Goal: Information Seeking & Learning: Learn about a topic

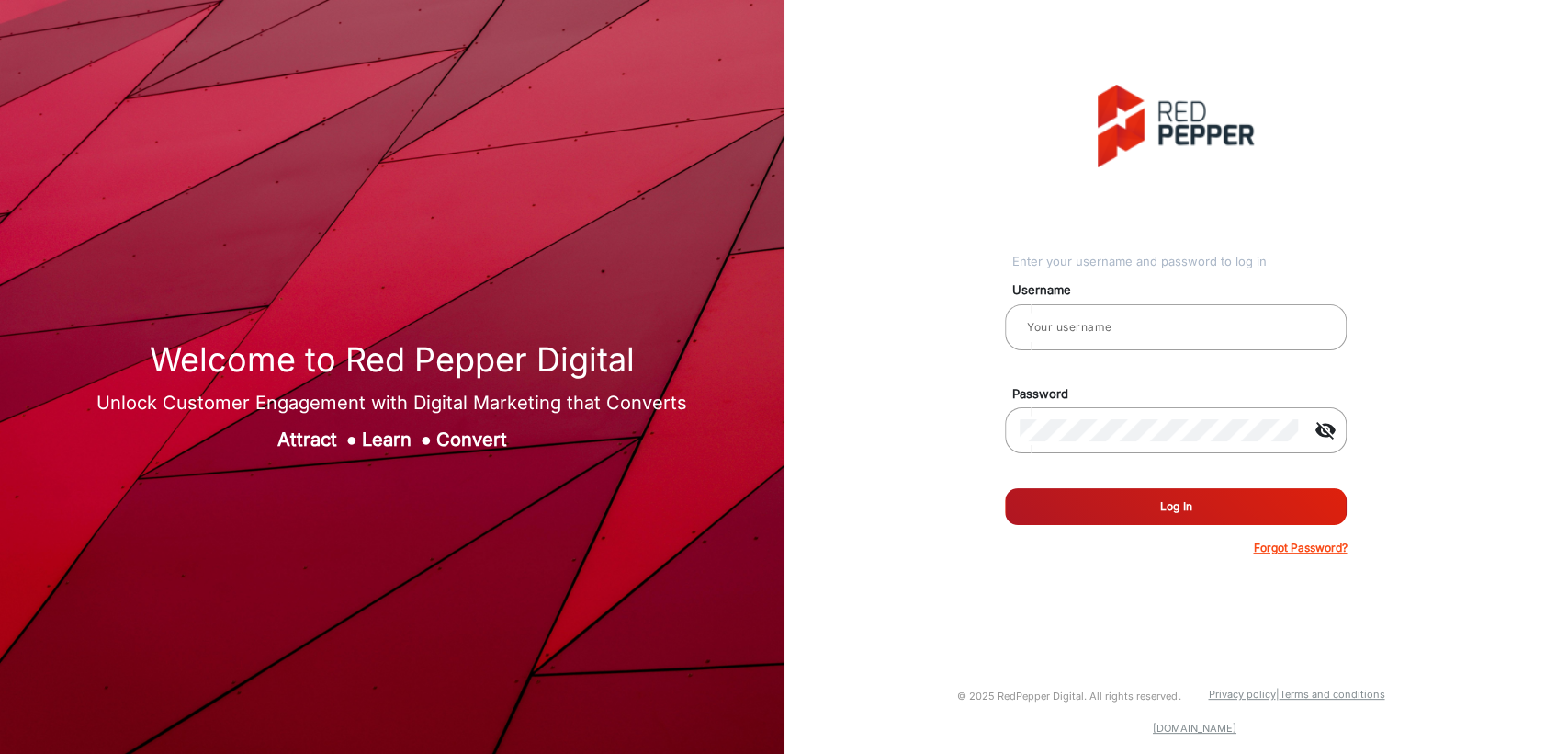
type input "[PERSON_NAME]"
click at [1137, 517] on button "Log In" at bounding box center [1176, 505] width 342 height 36
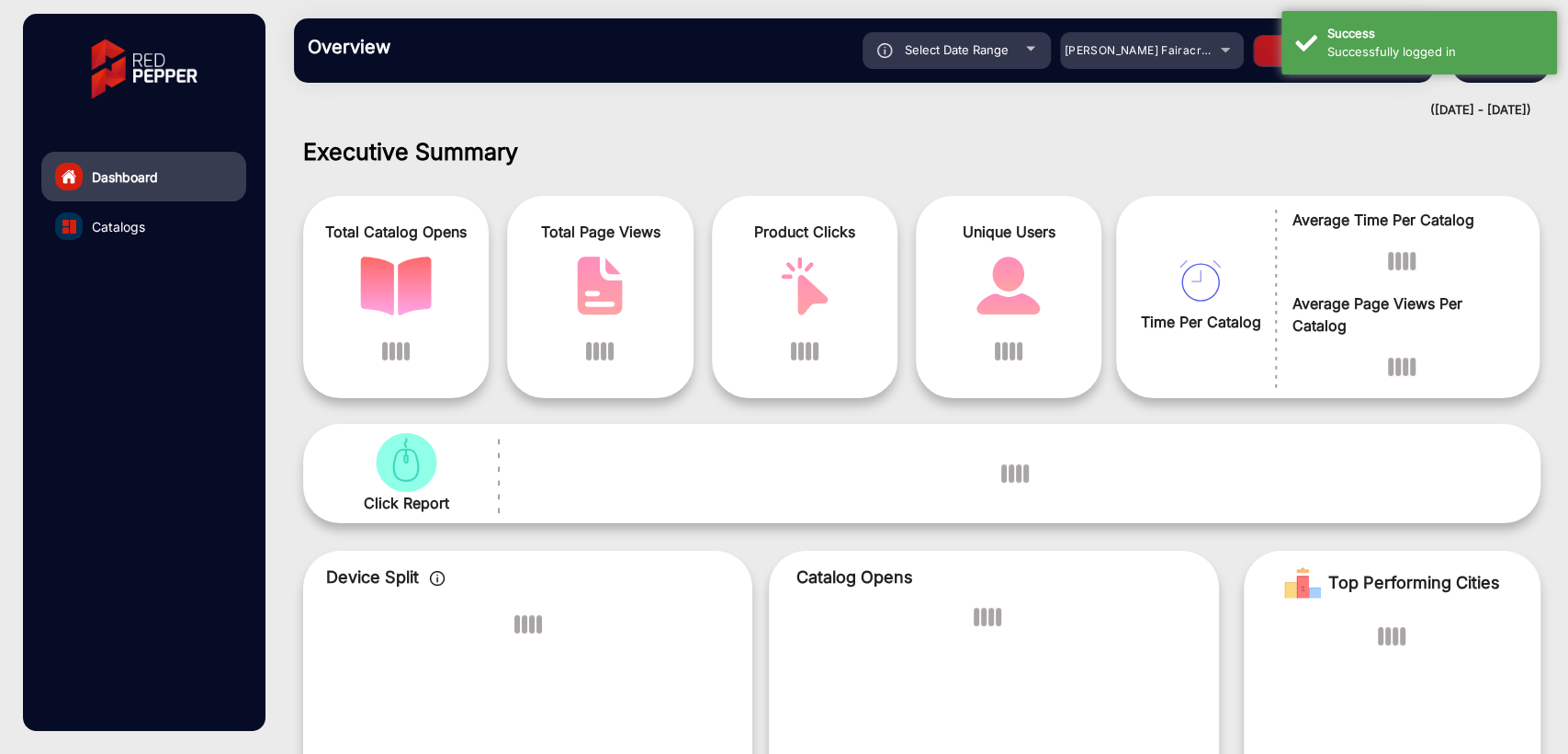
scroll to position [14, 0]
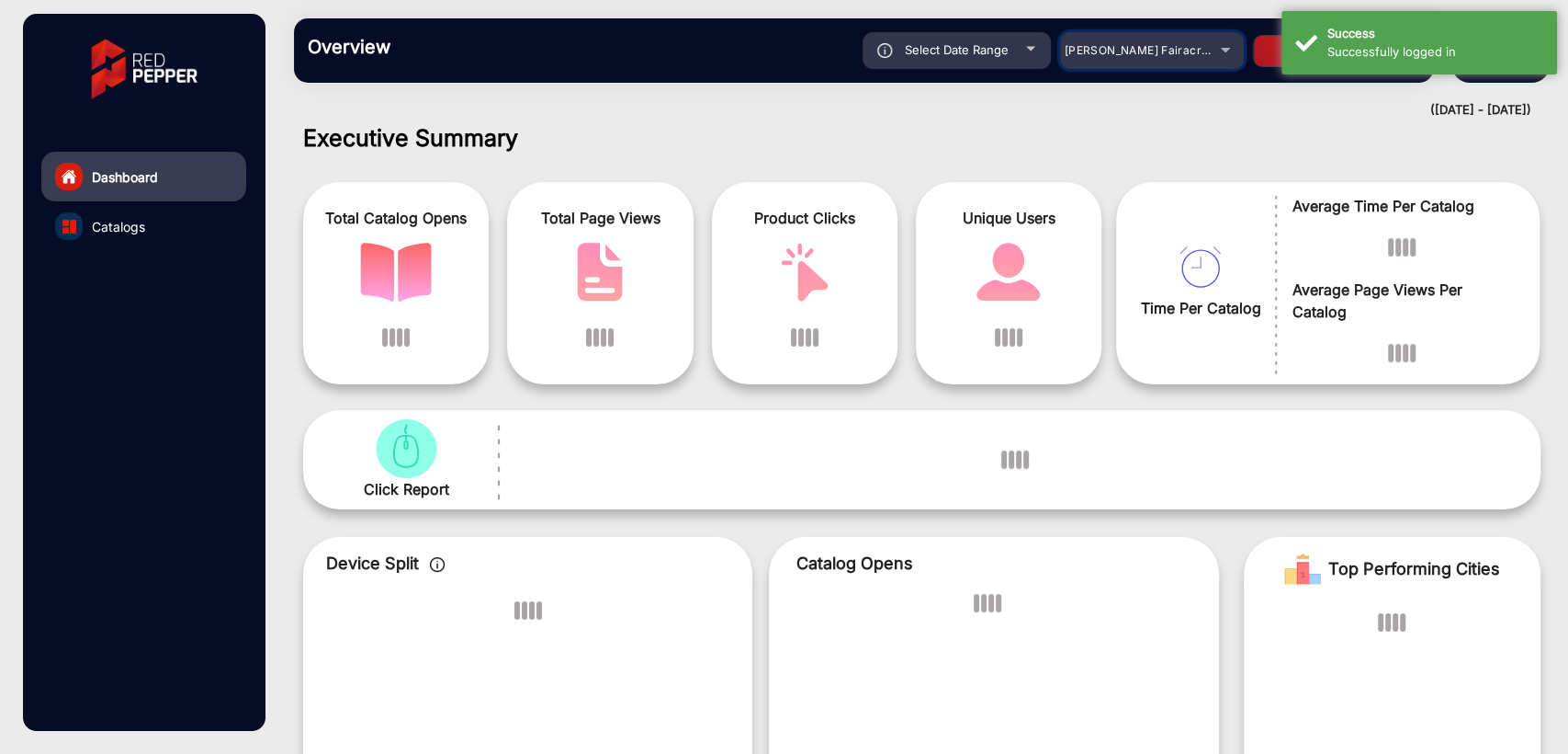
click at [1104, 54] on span "[PERSON_NAME] Fairacre Farms" at bounding box center [1155, 50] width 182 height 14
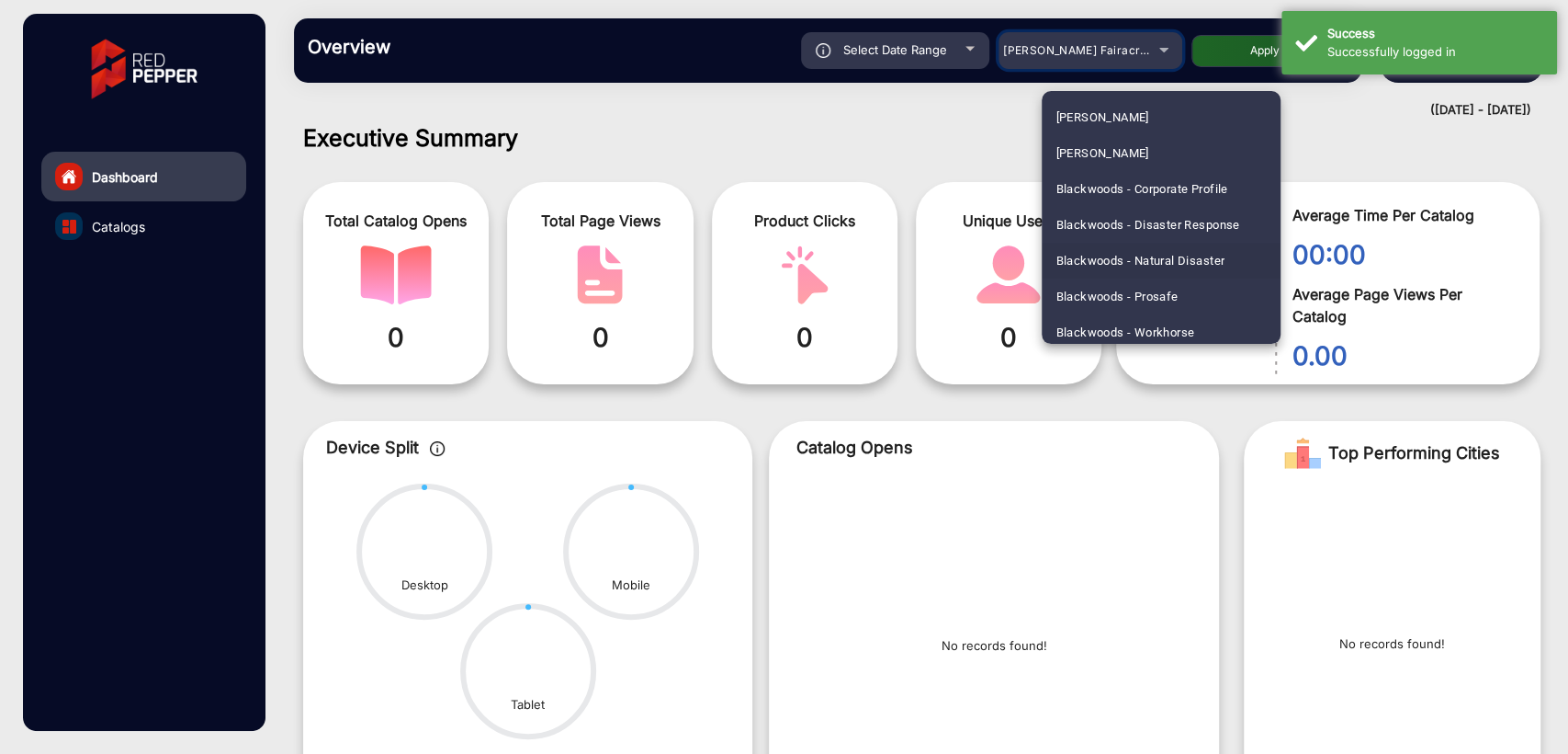
scroll to position [272, 0]
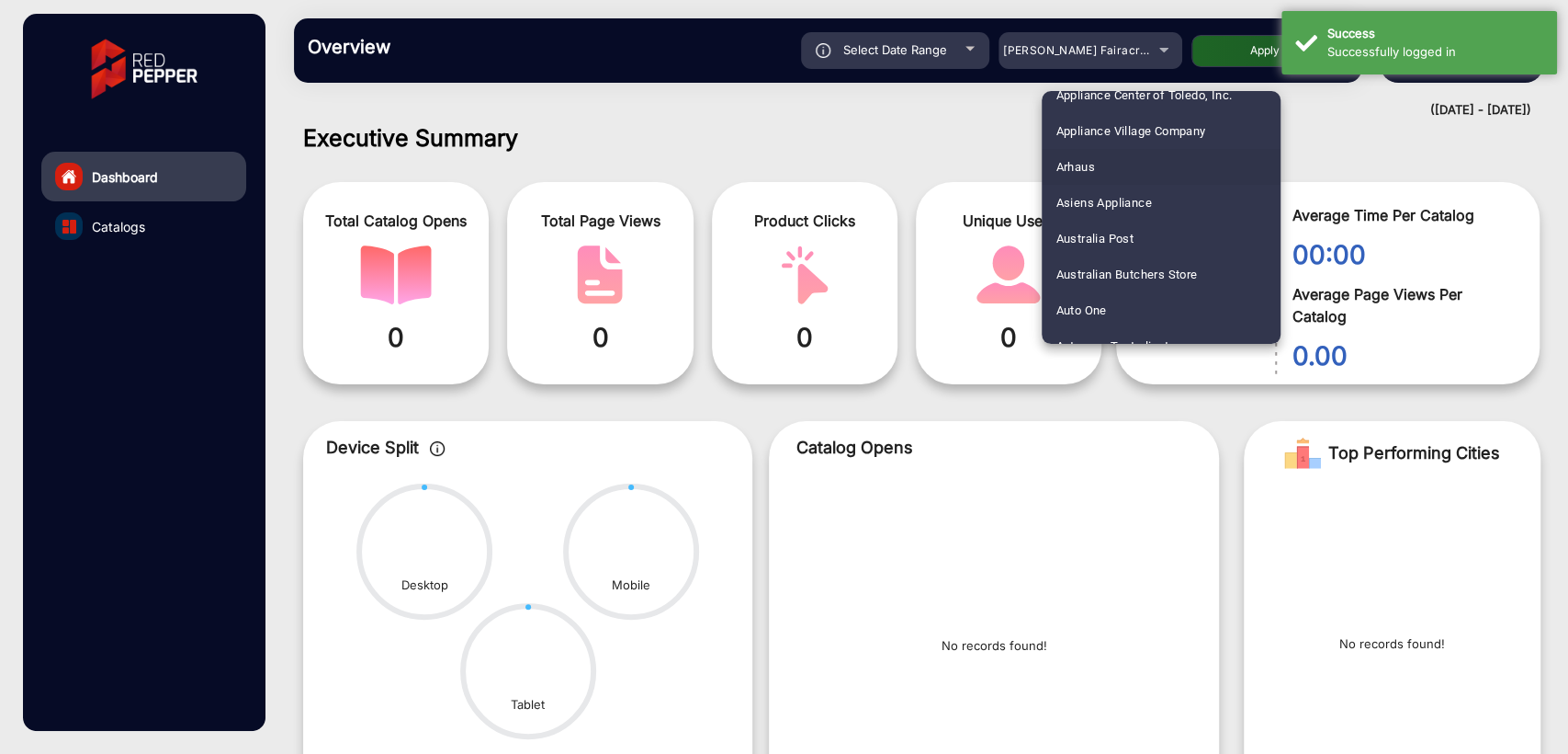
click at [1105, 171] on mat-option "Arhaus" at bounding box center [1161, 166] width 239 height 36
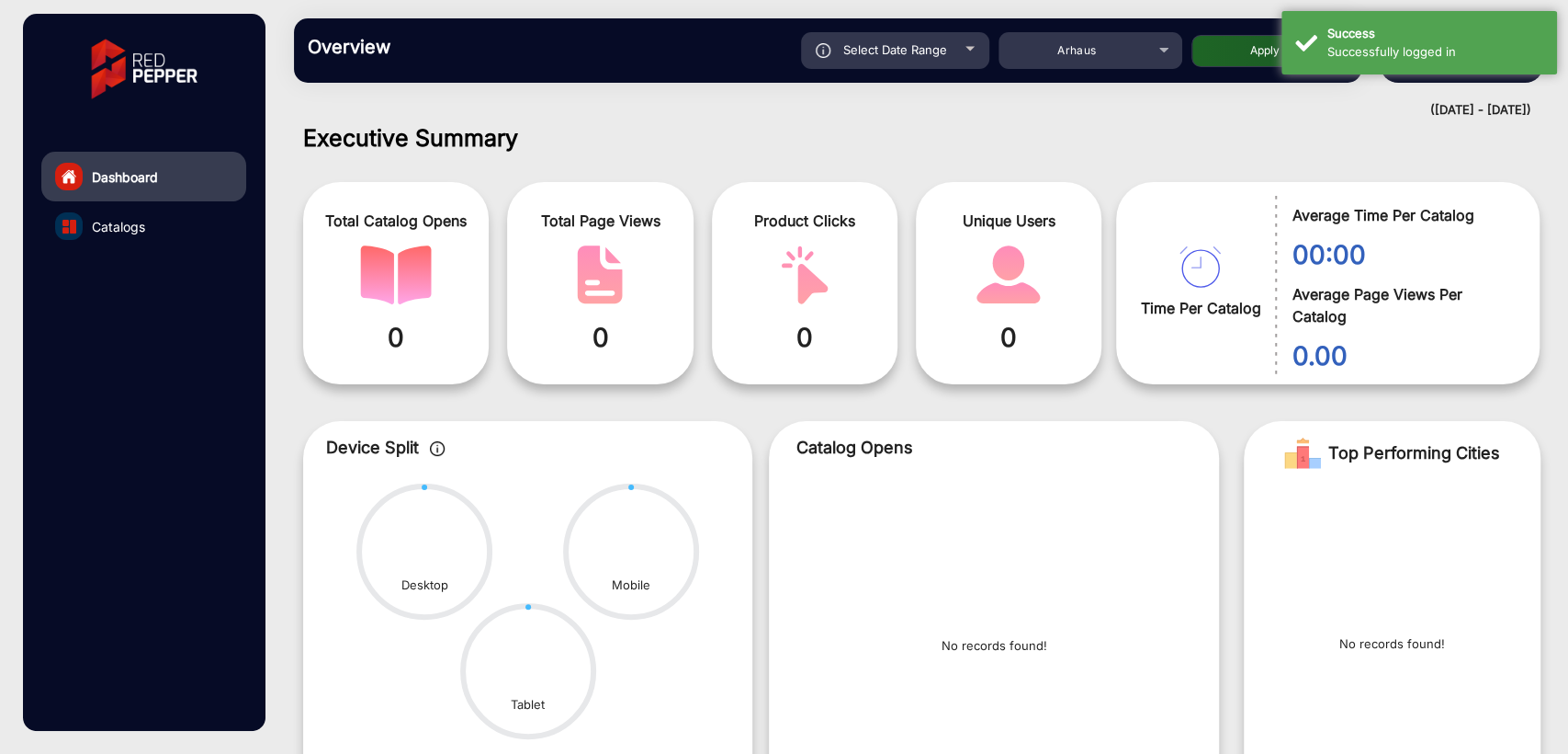
click at [917, 59] on div "Select Date Range" at bounding box center [896, 50] width 189 height 36
type input "[DATE]"
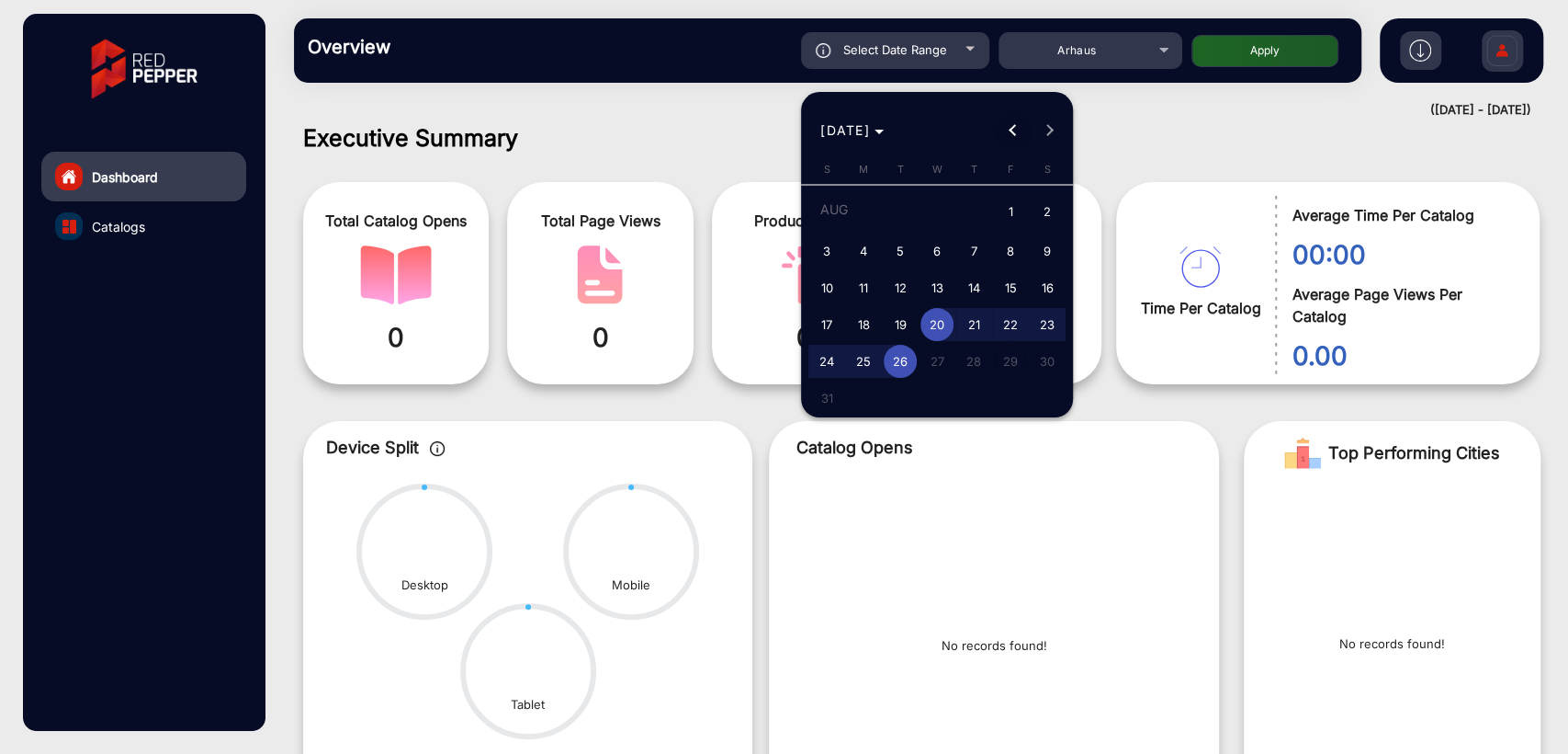
click at [1007, 134] on span "Previous month" at bounding box center [1012, 130] width 36 height 36
click at [908, 241] on span "1" at bounding box center [899, 246] width 33 height 33
type input "[DATE]"
click at [1044, 129] on button "Next month" at bounding box center [1050, 130] width 36 height 36
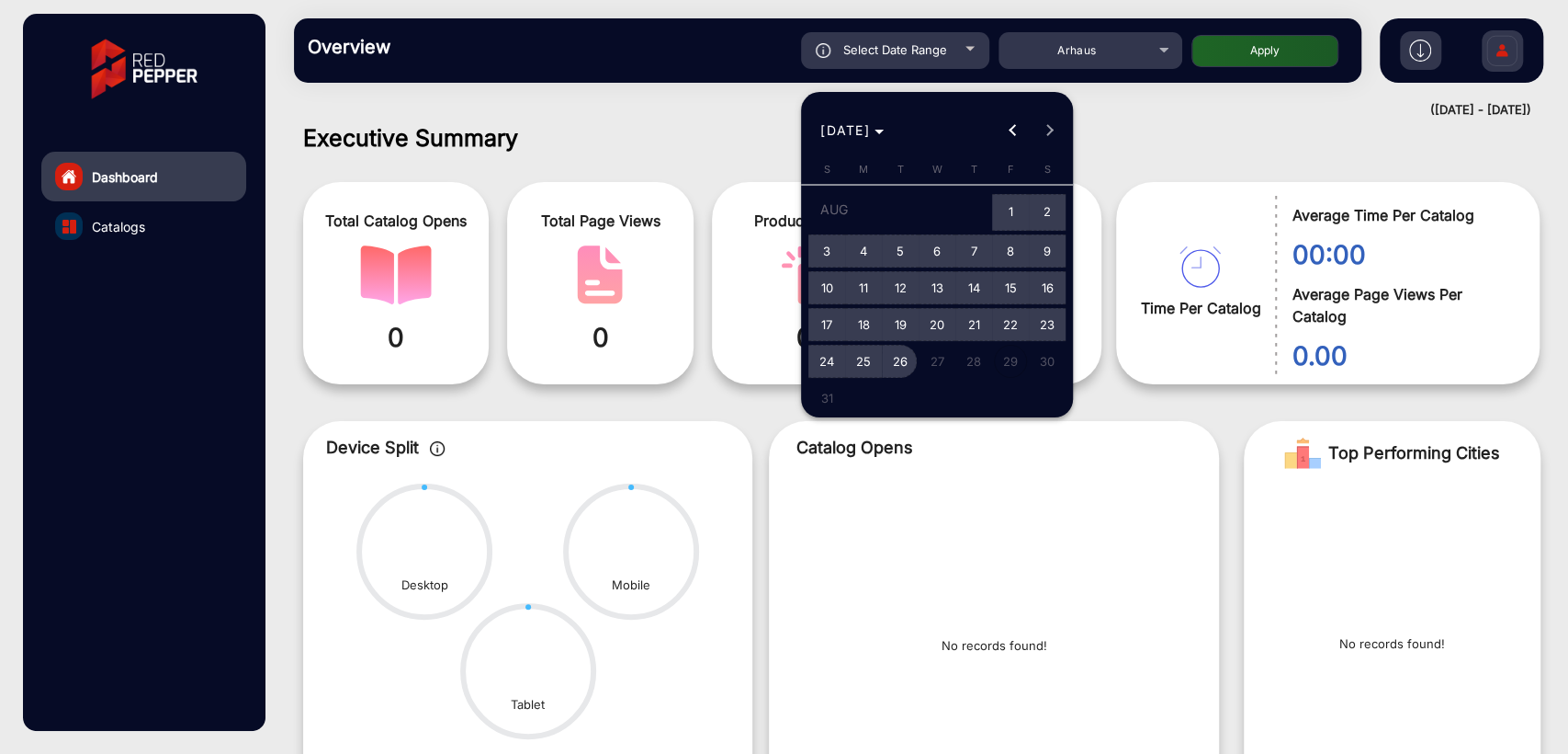
click at [910, 355] on span "26" at bounding box center [899, 361] width 33 height 33
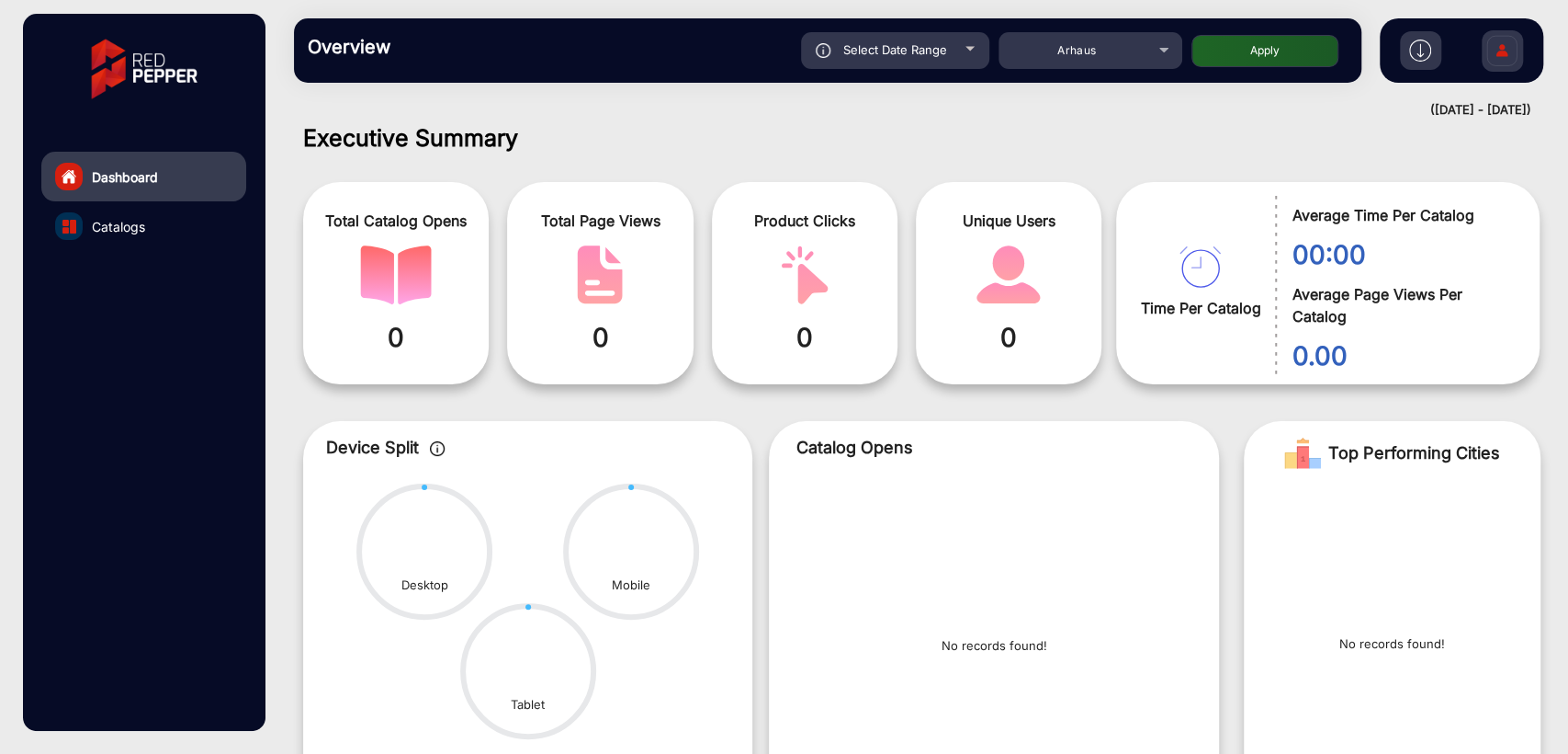
type input "[DATE]"
click at [1254, 55] on button "Apply" at bounding box center [1264, 50] width 147 height 32
type input "[DATE]"
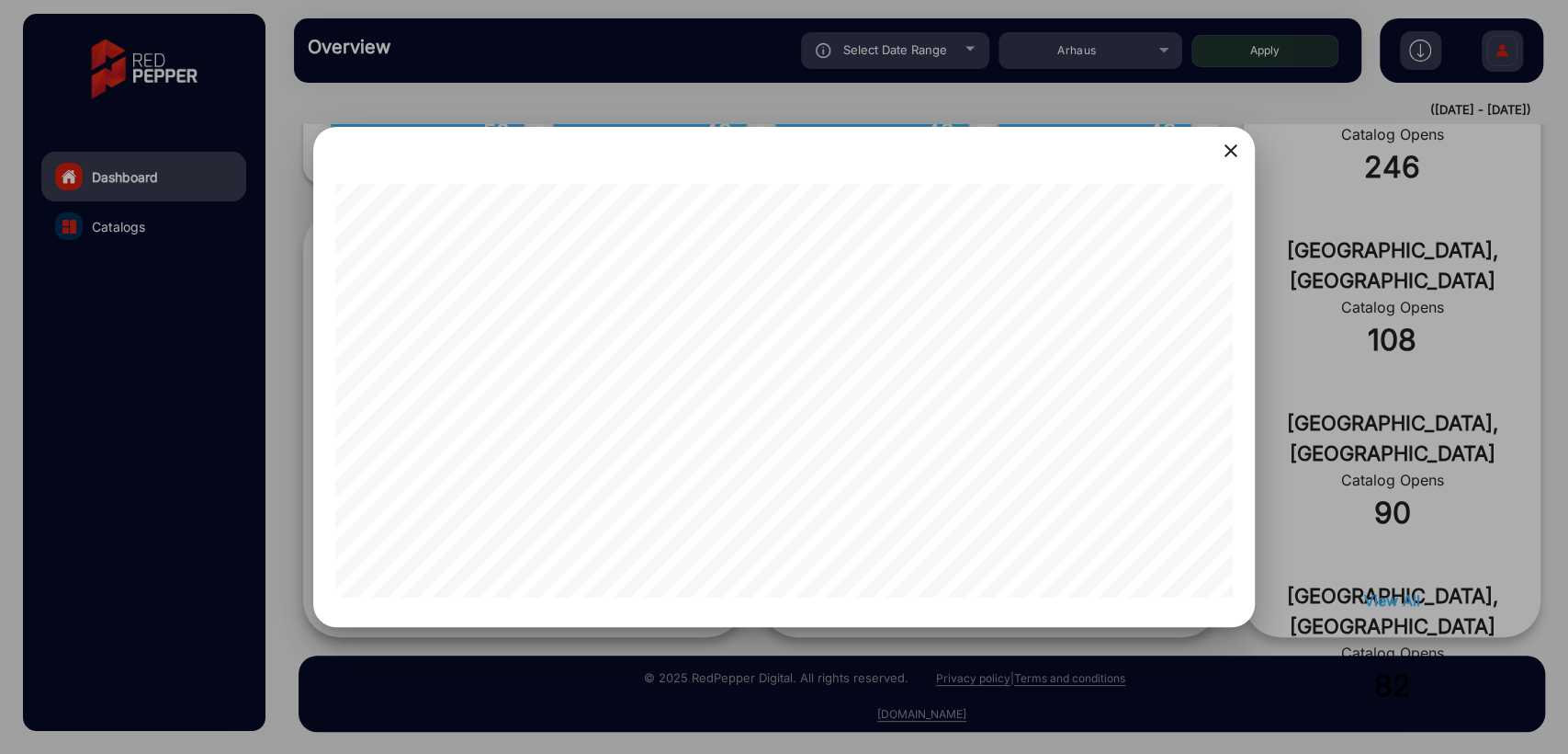
scroll to position [0, 9]
click at [1228, 153] on mat-icon "close" at bounding box center [1231, 151] width 22 height 22
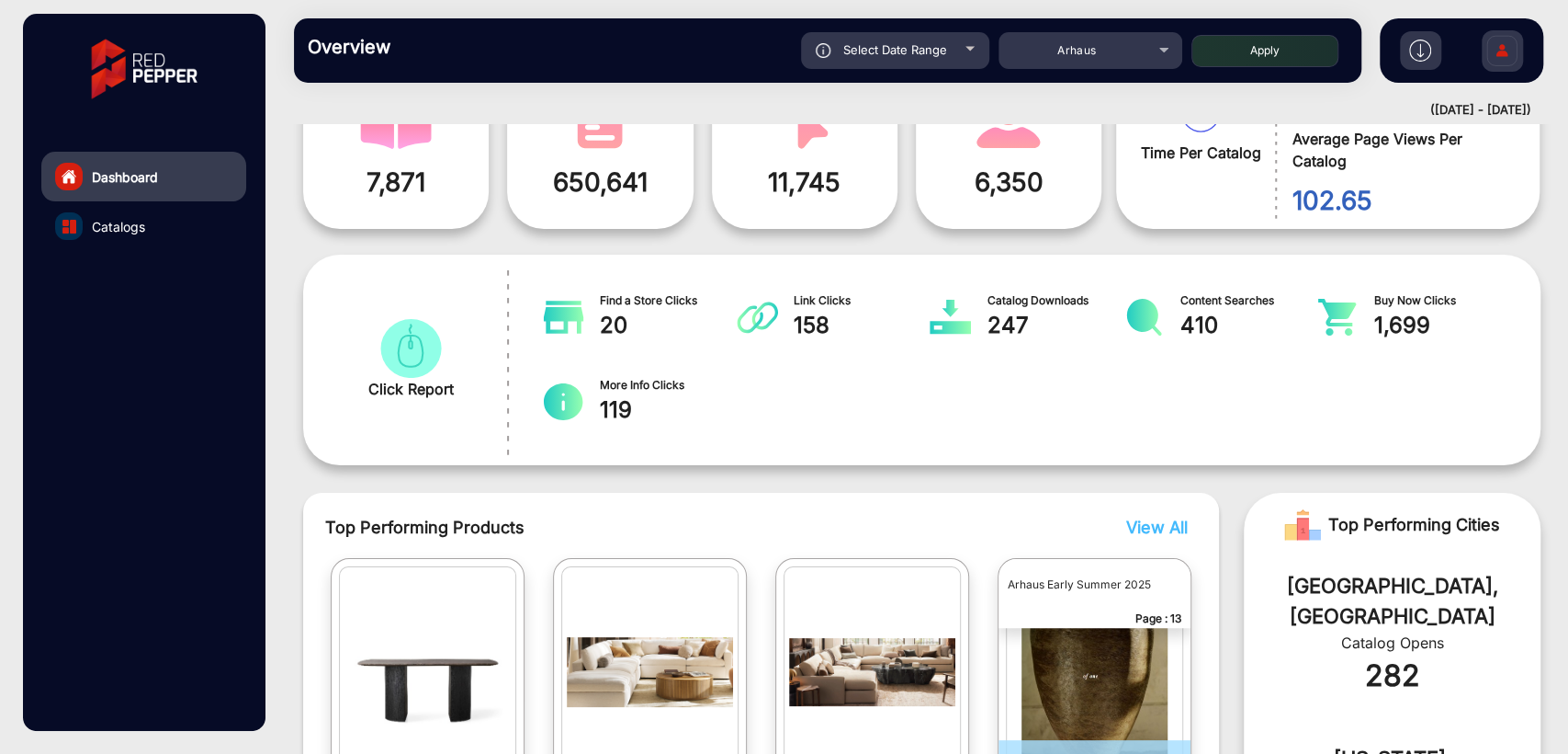
scroll to position [0, 0]
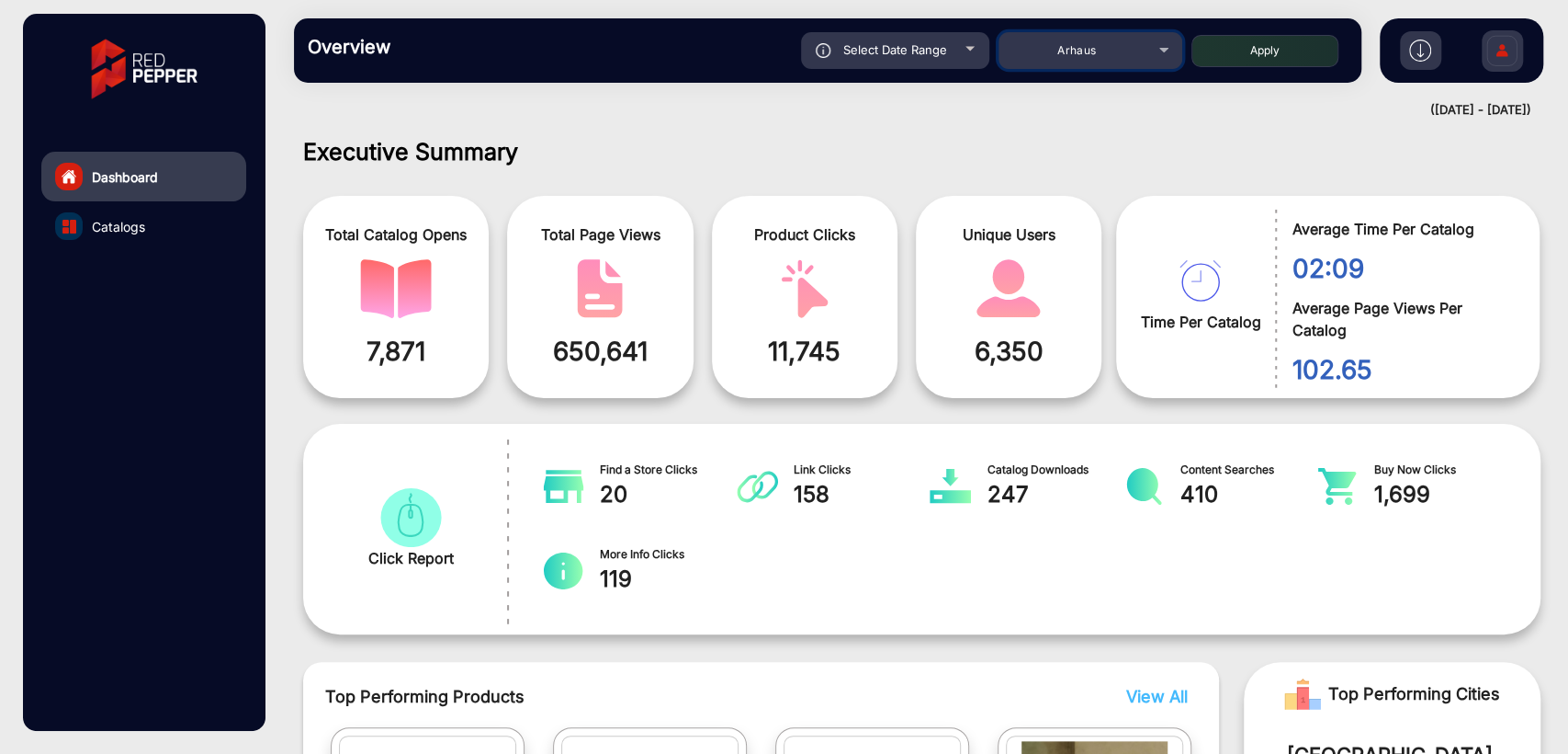
click at [1081, 49] on span "Arhaus" at bounding box center [1076, 50] width 38 height 14
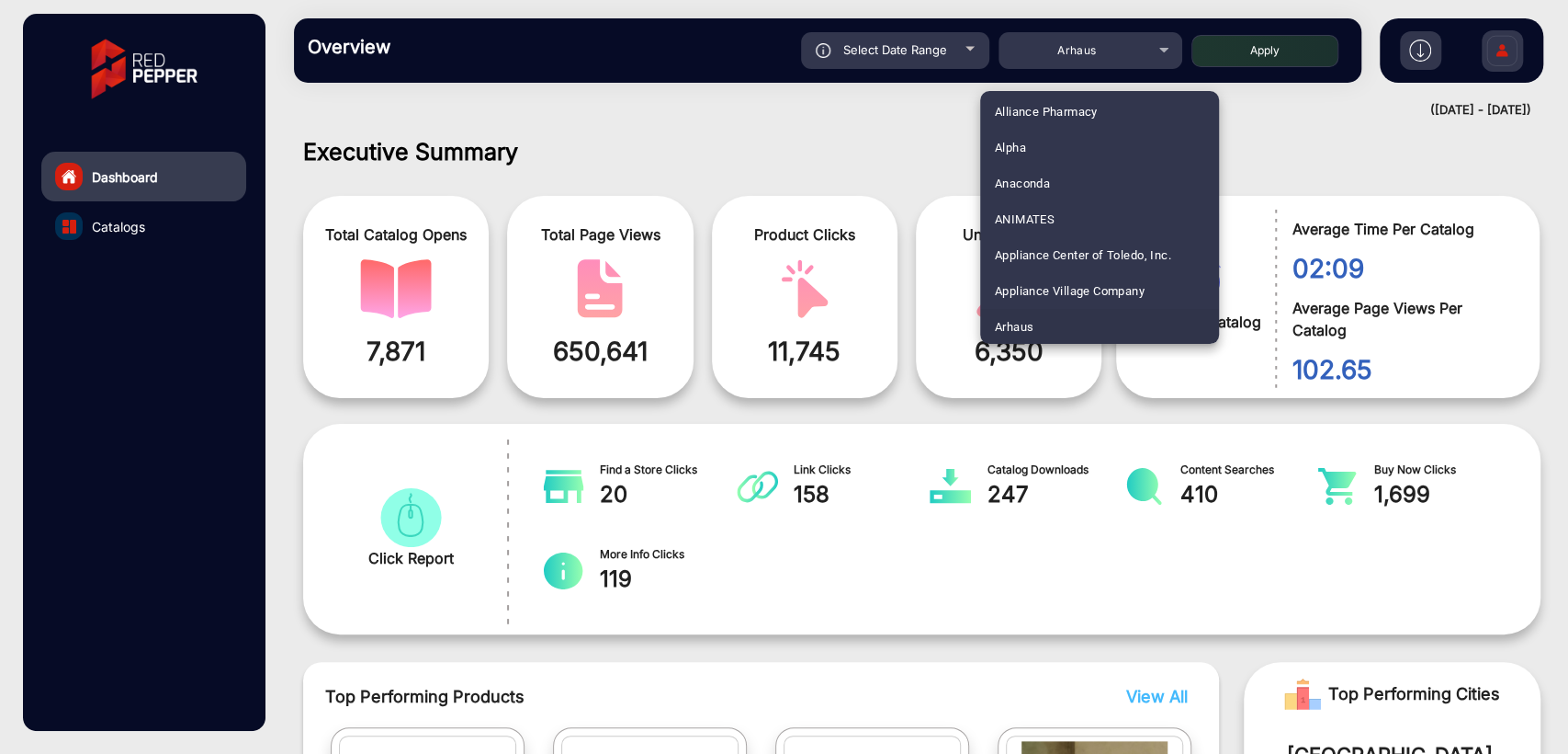
scroll to position [2227, 0]
click at [1043, 208] on mat-option "Fluidra" at bounding box center [1100, 218] width 239 height 36
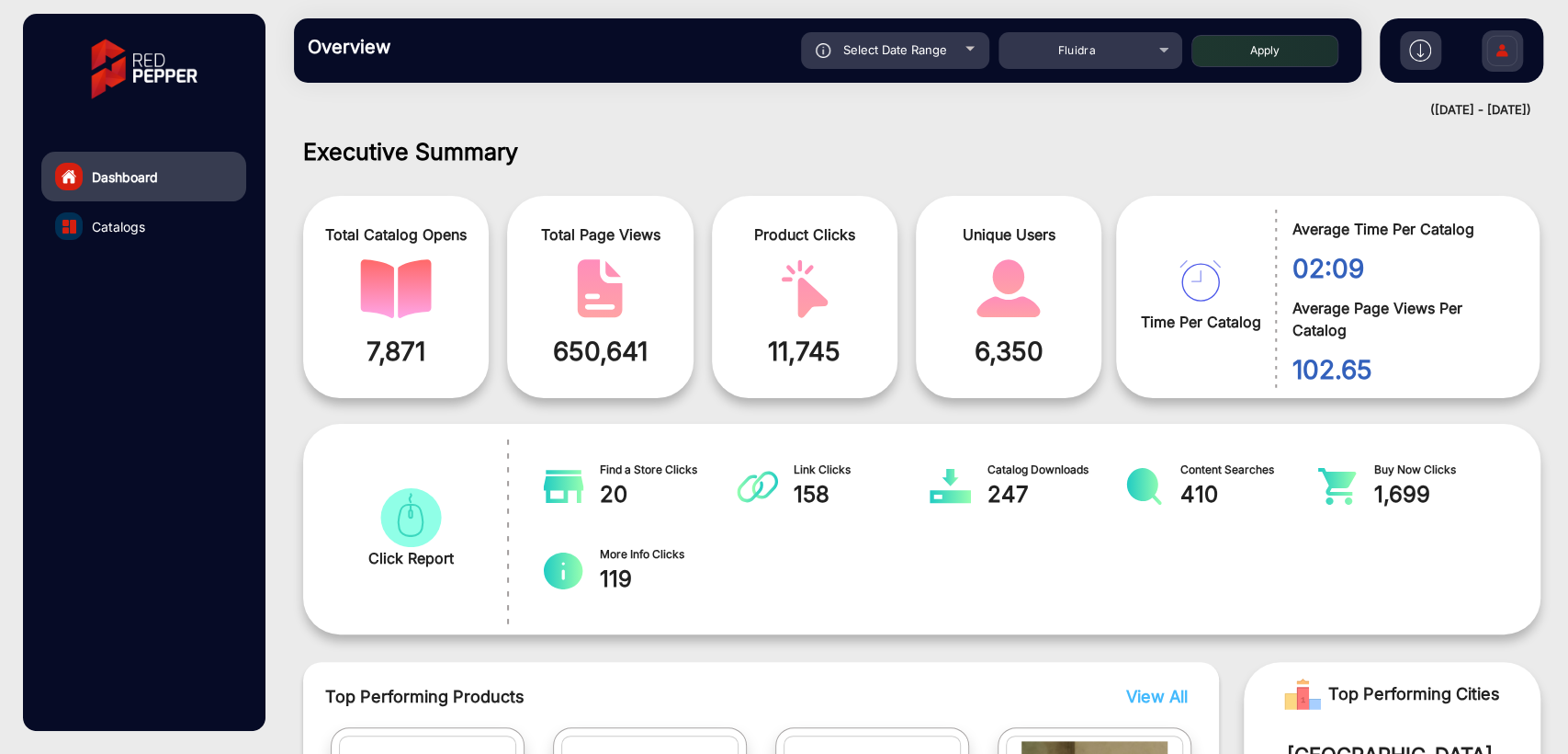
click at [1244, 45] on button "Apply" at bounding box center [1264, 50] width 147 height 32
type input "[DATE]"
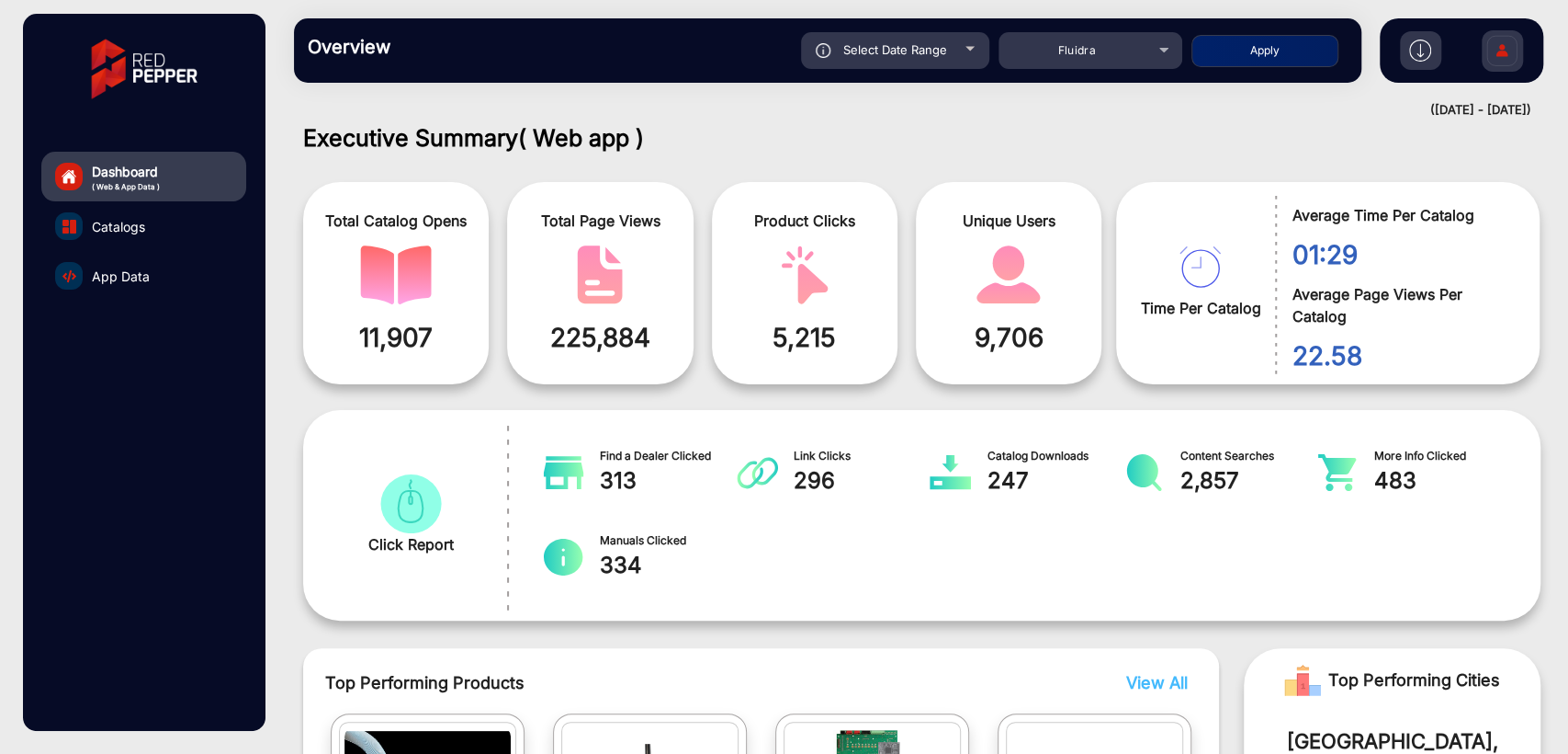
click at [875, 58] on div "Select Date Range" at bounding box center [896, 50] width 189 height 36
type input "[DATE]"
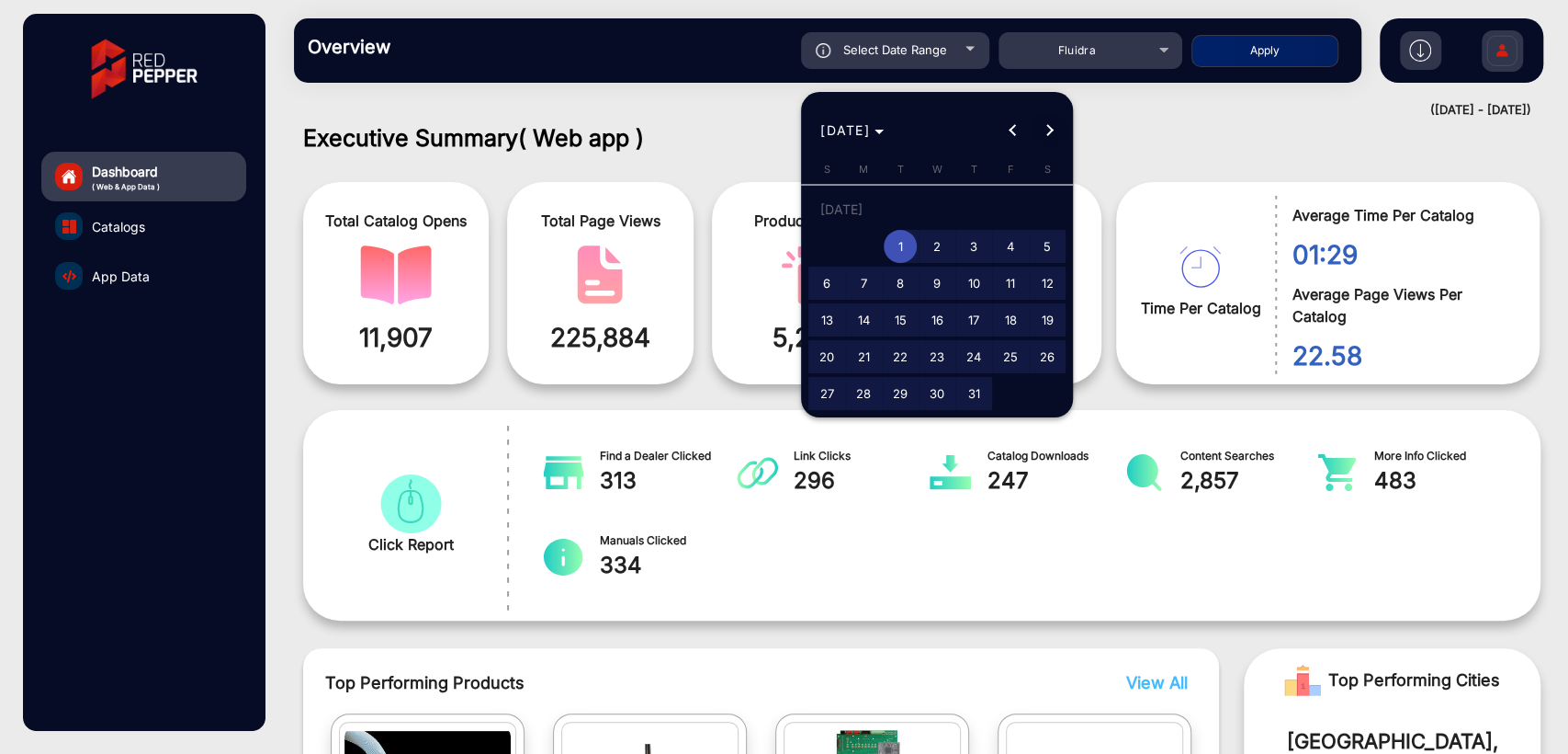
click at [1041, 122] on span "Next month" at bounding box center [1050, 130] width 36 height 36
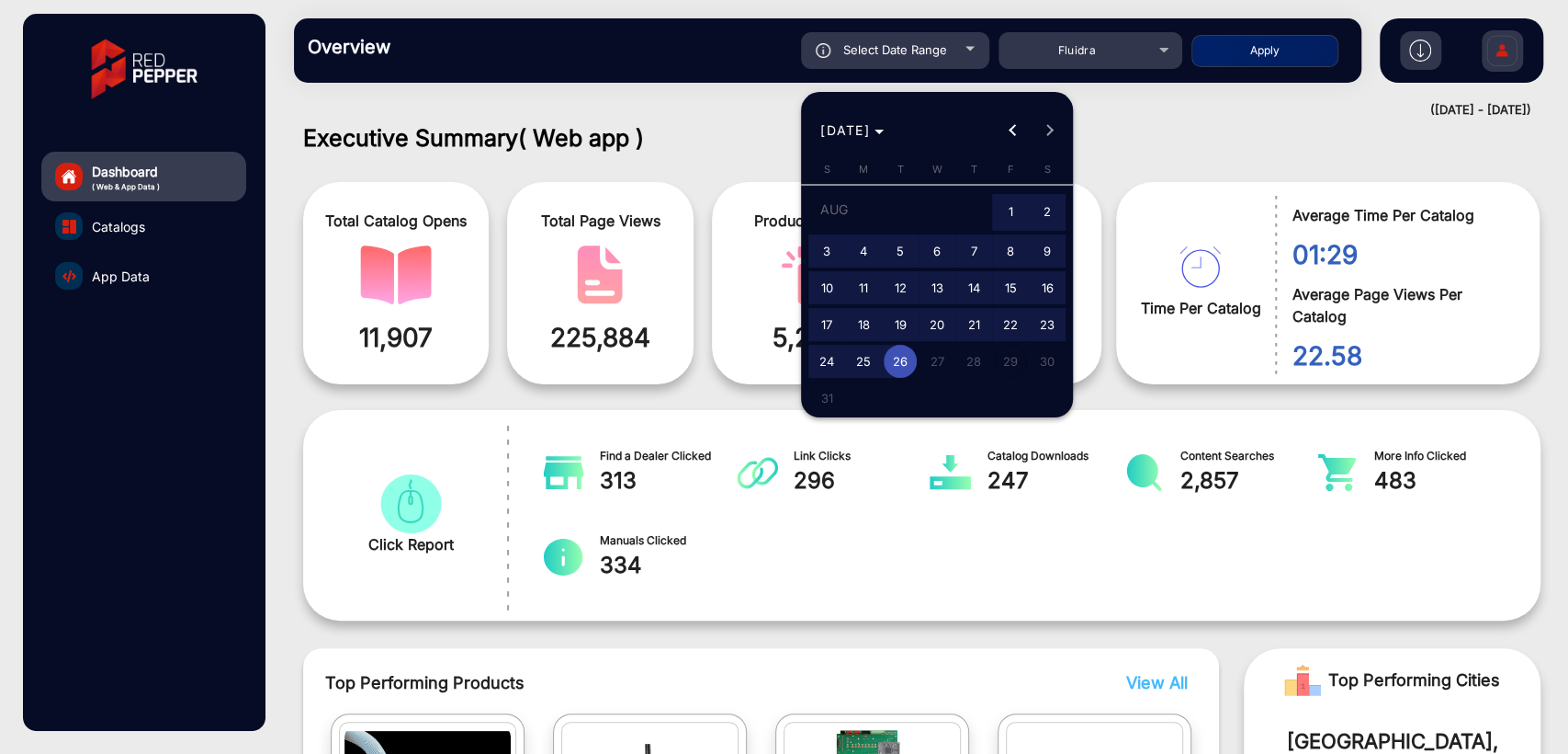
click at [897, 316] on span "19" at bounding box center [899, 324] width 33 height 33
type input "[DATE]"
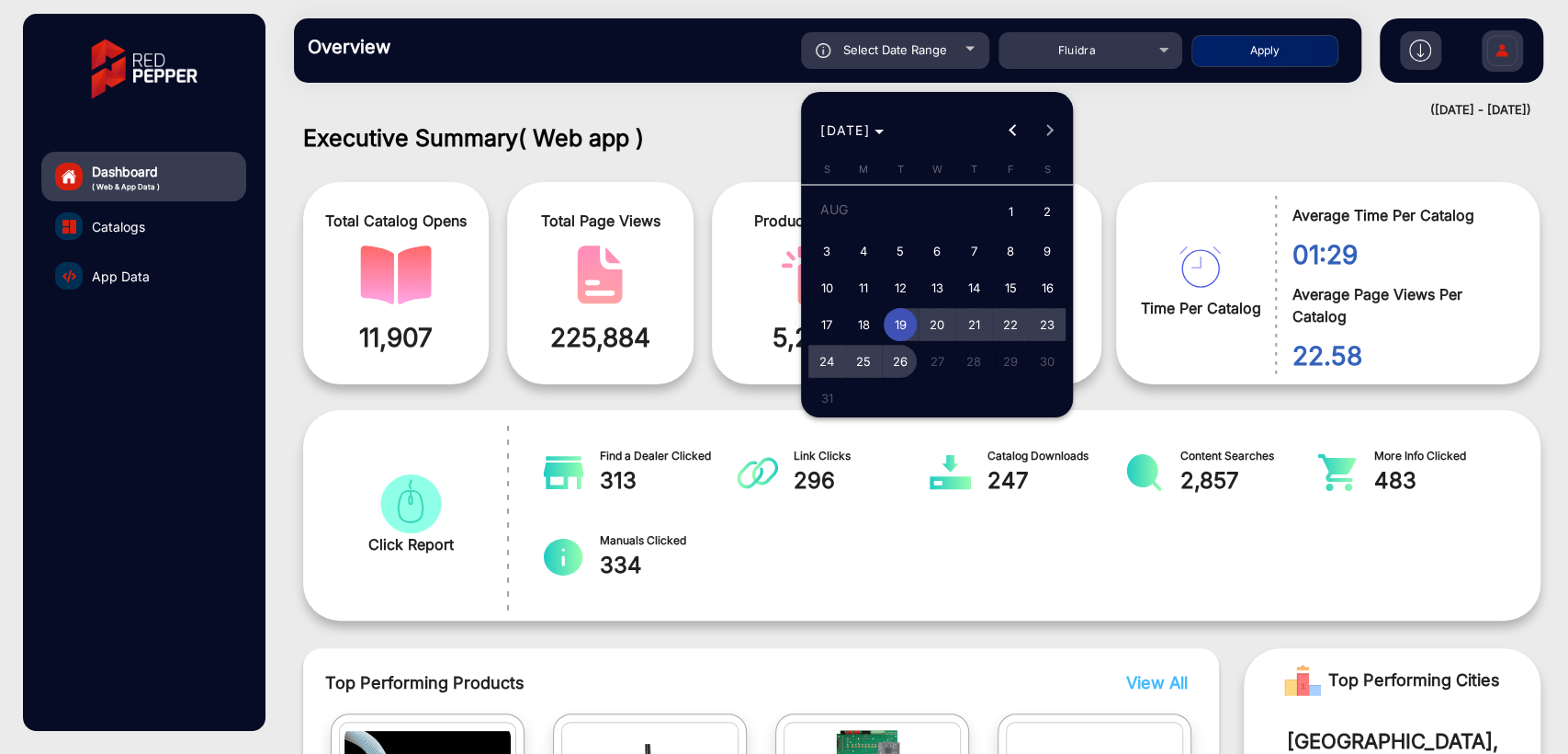
click at [904, 352] on span "26" at bounding box center [899, 361] width 33 height 33
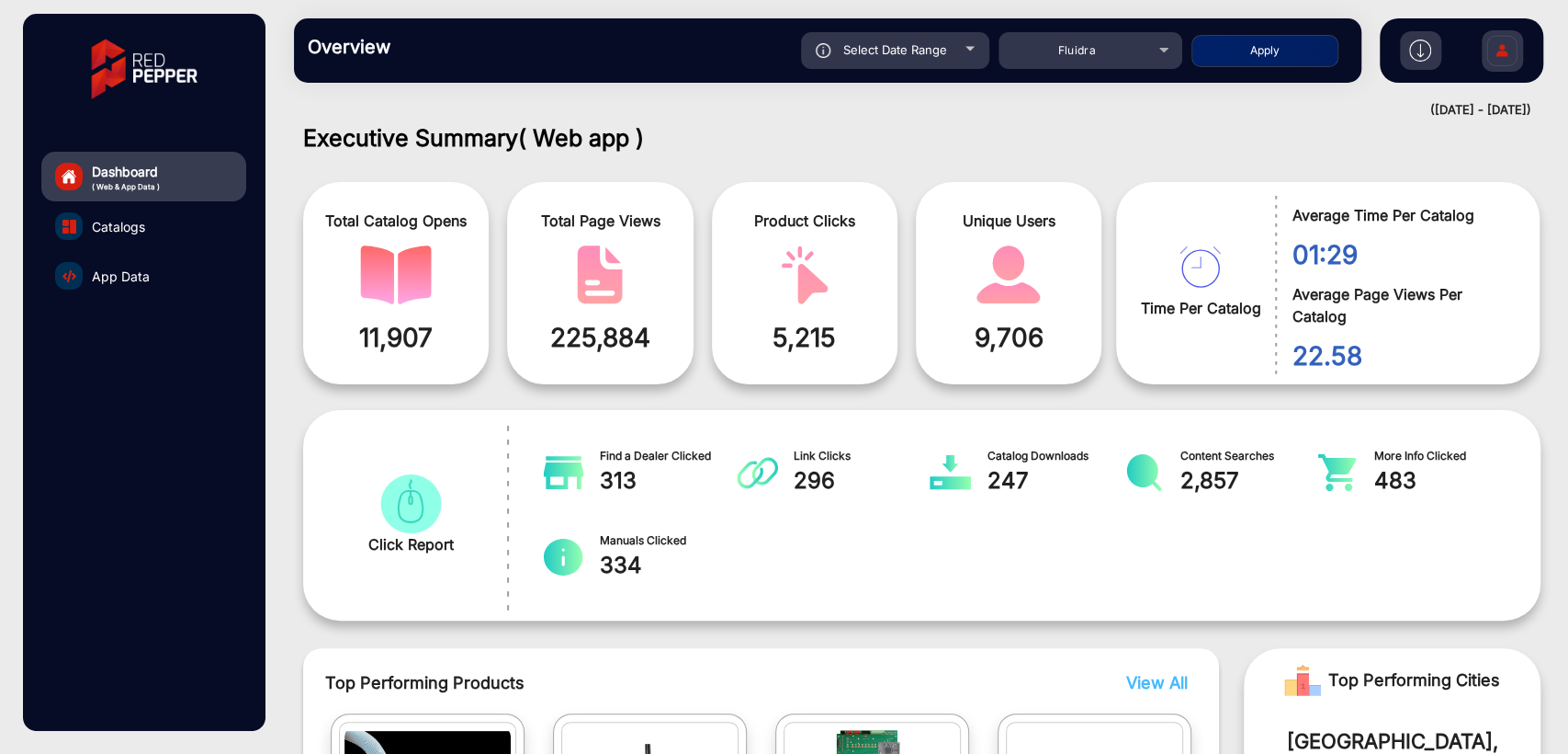
type input "[DATE]"
click at [1277, 51] on button "Apply" at bounding box center [1264, 50] width 147 height 32
type input "[DATE]"
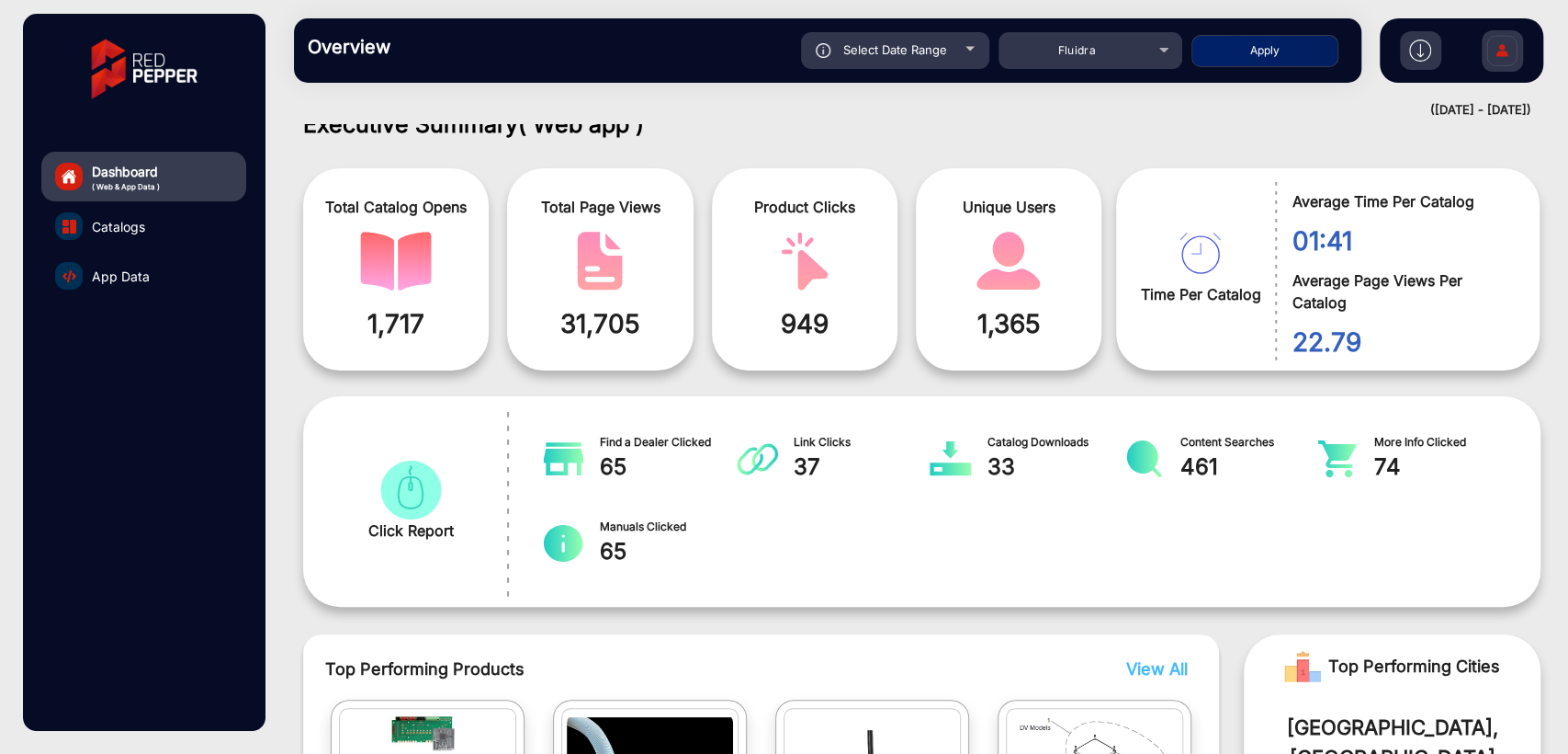
scroll to position [0, 0]
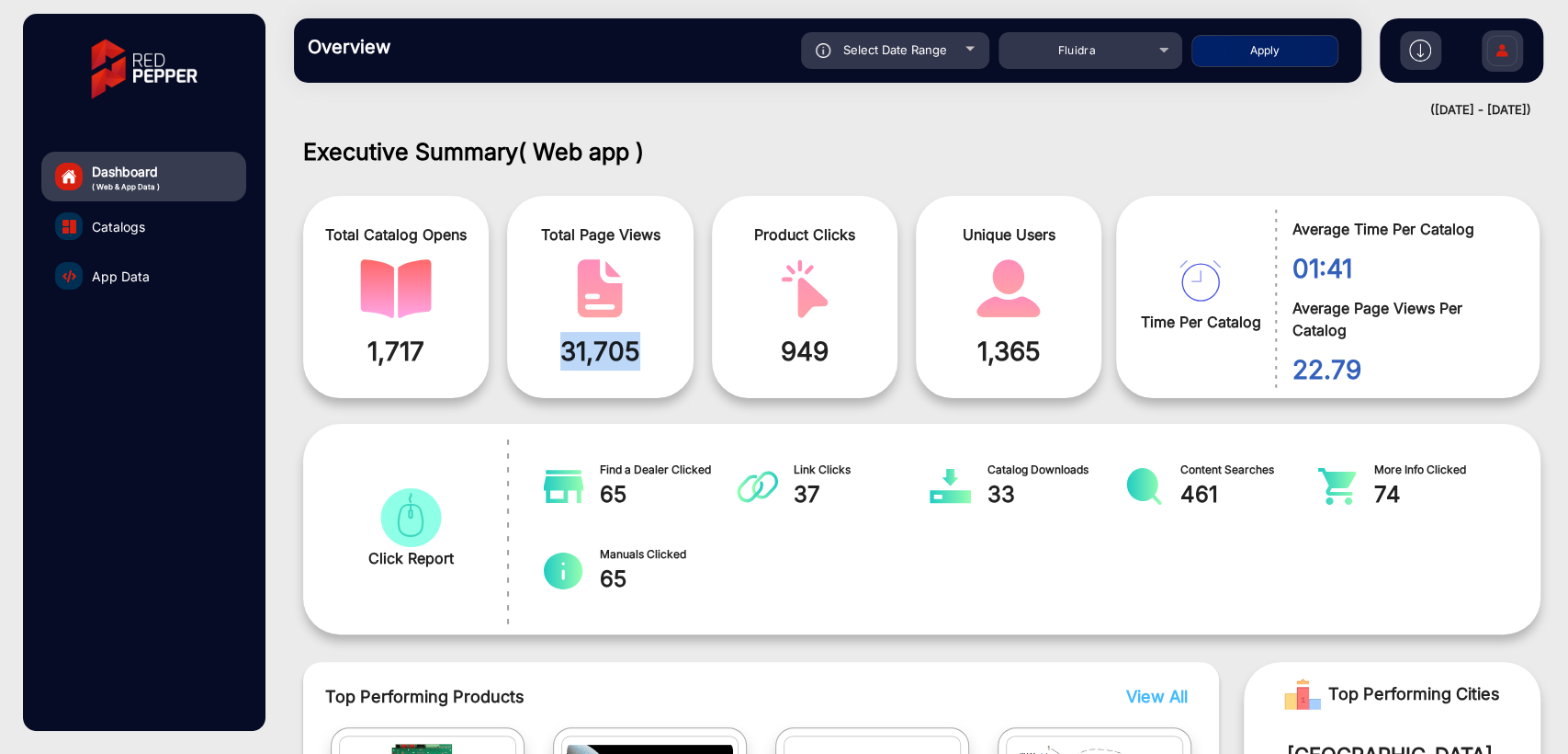
drag, startPoint x: 553, startPoint y: 358, endPoint x: 641, endPoint y: 355, distance: 88.1
click at [641, 355] on span "31,705" at bounding box center [600, 350] width 158 height 38
click at [699, 342] on div "Total Catalog Opens 1,717 Total Page Views 31,705 Product Clicks 949 Unique Use…" at bounding box center [710, 297] width 813 height 221
drag, startPoint x: 764, startPoint y: 359, endPoint x: 839, endPoint y: 353, distance: 75.2
click at [825, 358] on span "949" at bounding box center [804, 350] width 158 height 38
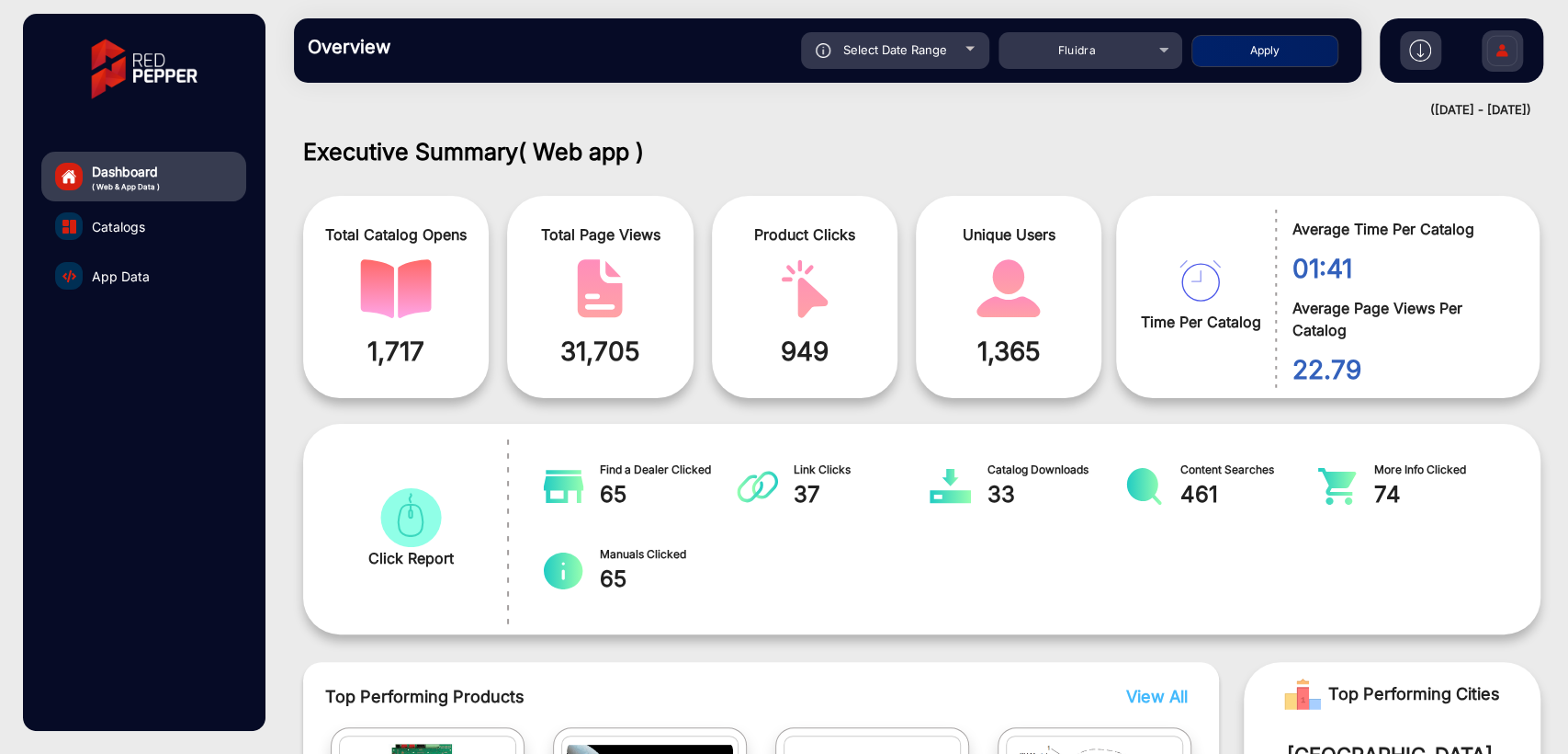
click at [868, 348] on span "949" at bounding box center [804, 350] width 158 height 38
drag, startPoint x: 967, startPoint y: 349, endPoint x: 1036, endPoint y: 349, distance: 69.0
click at [1036, 349] on span "1,365" at bounding box center [1008, 350] width 158 height 38
click at [1077, 348] on span "1,365" at bounding box center [1008, 350] width 158 height 38
drag, startPoint x: 361, startPoint y: 347, endPoint x: 438, endPoint y: 343, distance: 77.1
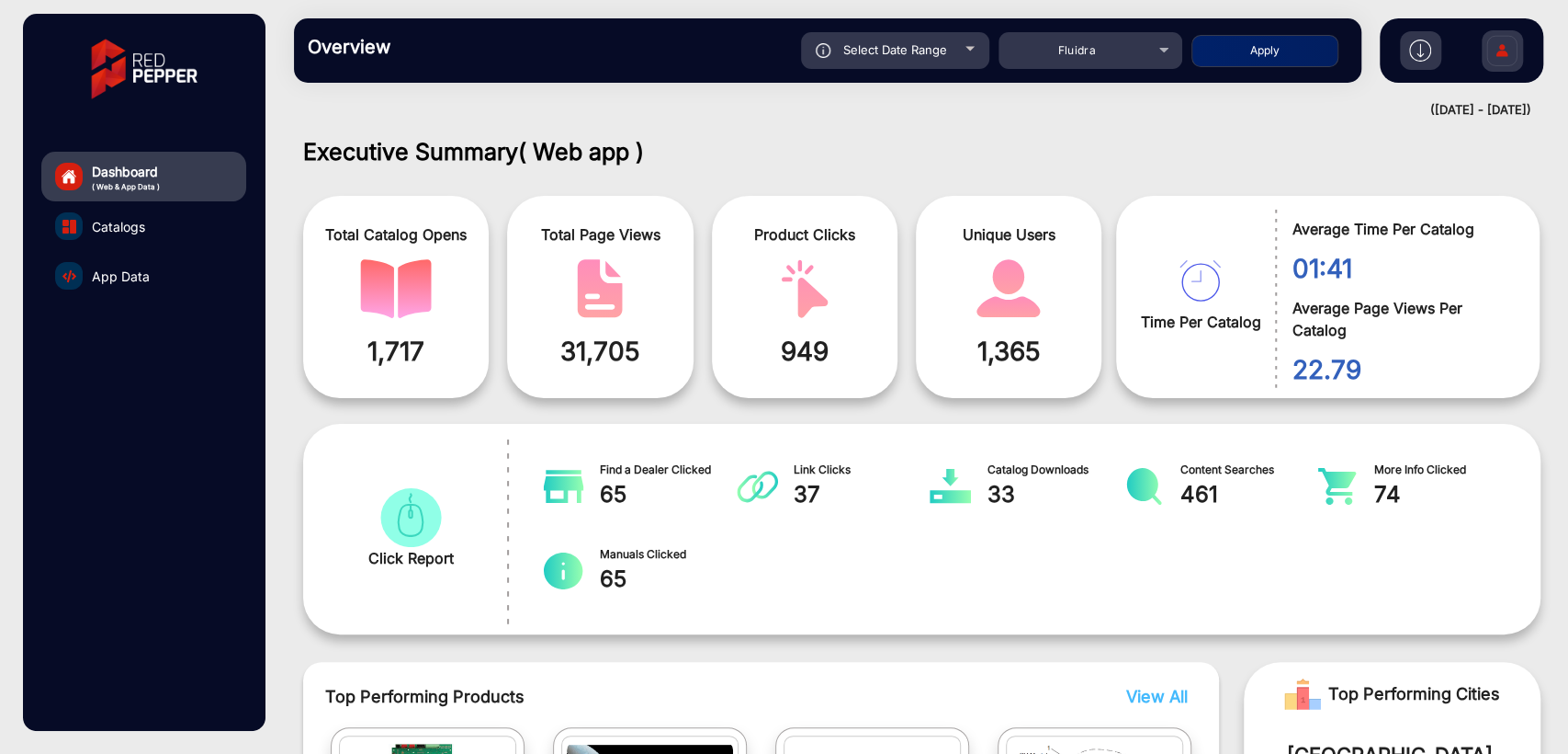
click at [437, 343] on span "1,717" at bounding box center [395, 350] width 158 height 38
click at [463, 348] on span "1,717" at bounding box center [395, 350] width 158 height 38
click at [1081, 49] on span "Fluidra" at bounding box center [1076, 50] width 38 height 14
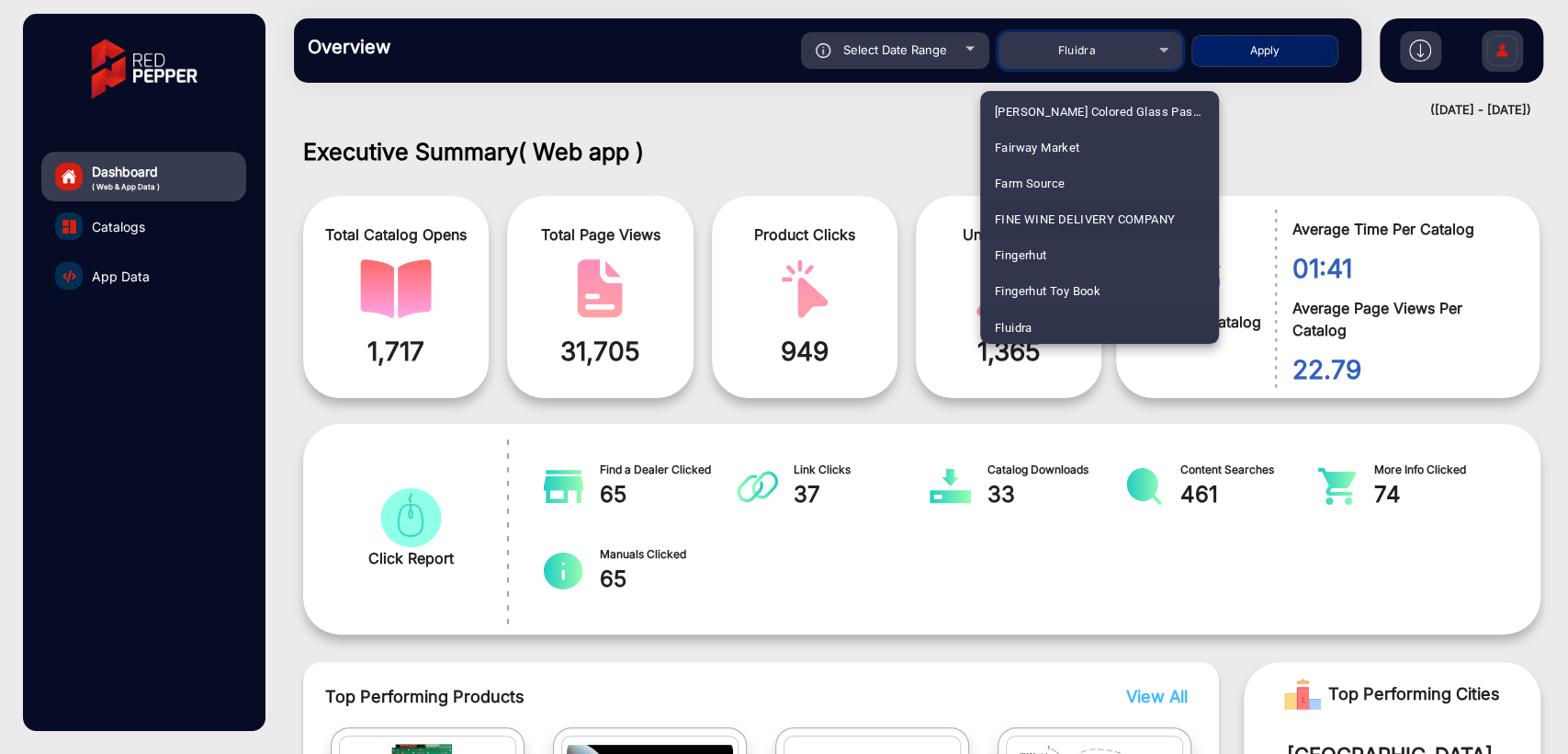
scroll to position [2256, 0]
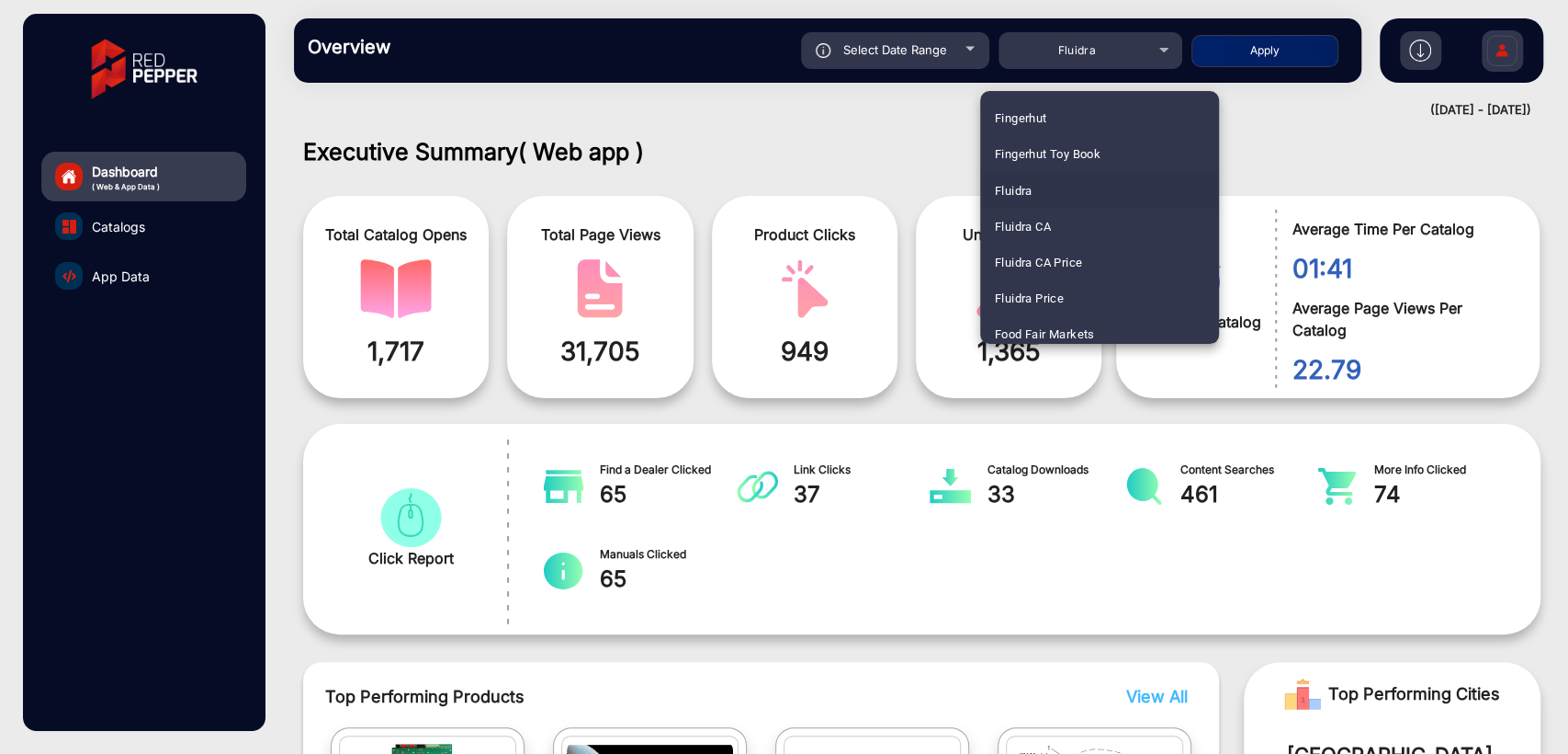
click at [1036, 222] on span "Fluidra CA" at bounding box center [1023, 225] width 56 height 36
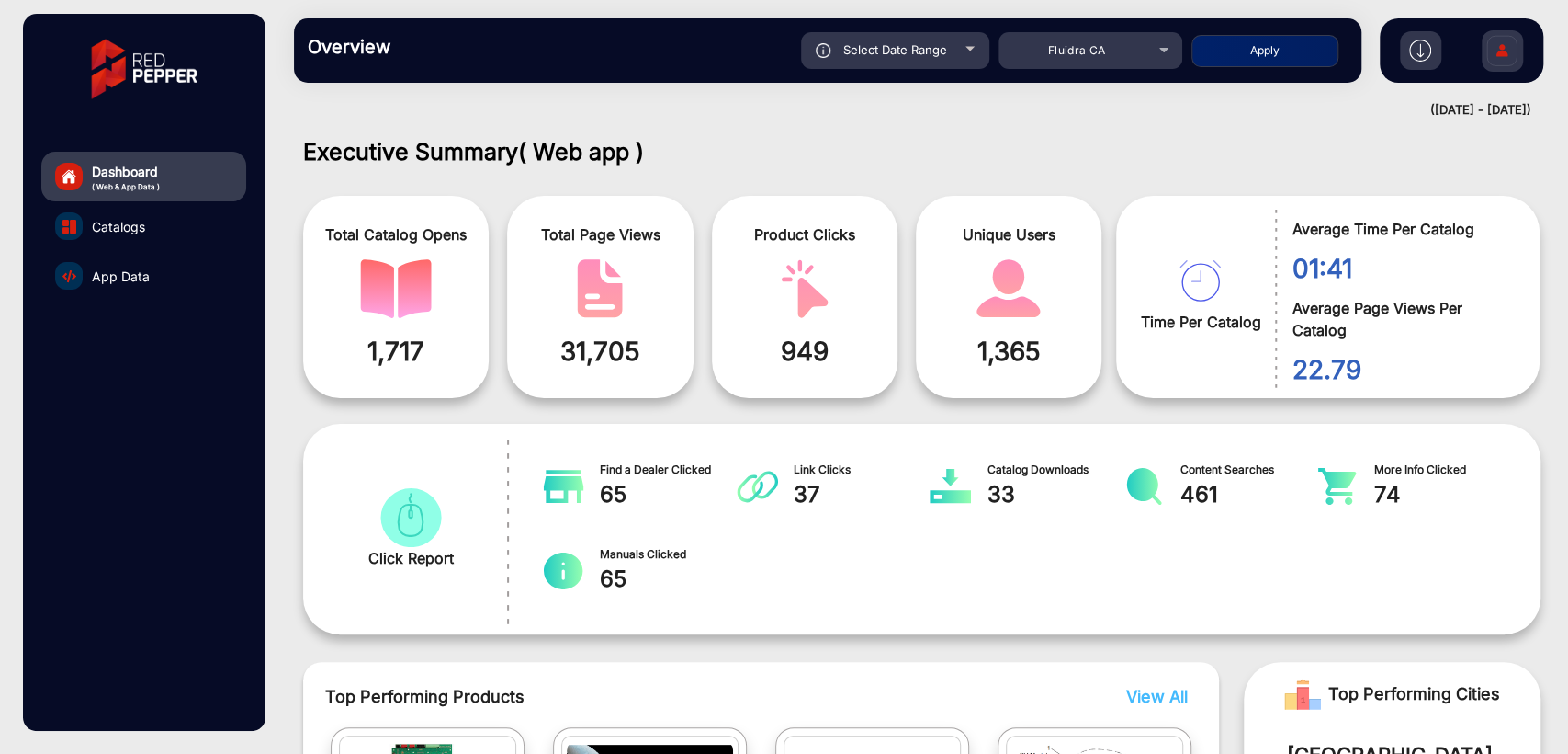
click at [1260, 52] on button "Apply" at bounding box center [1264, 50] width 147 height 32
type input "[DATE]"
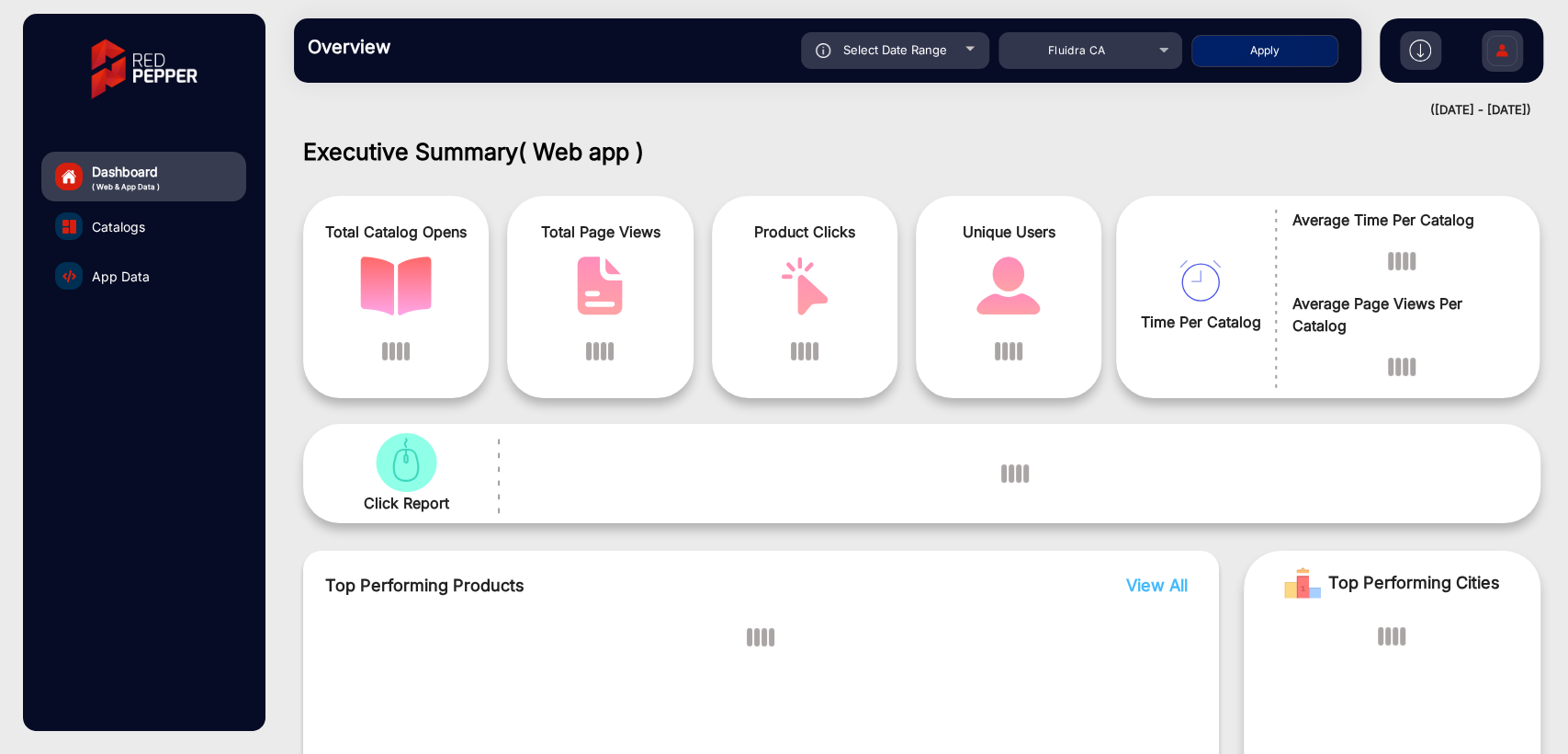
scroll to position [14, 0]
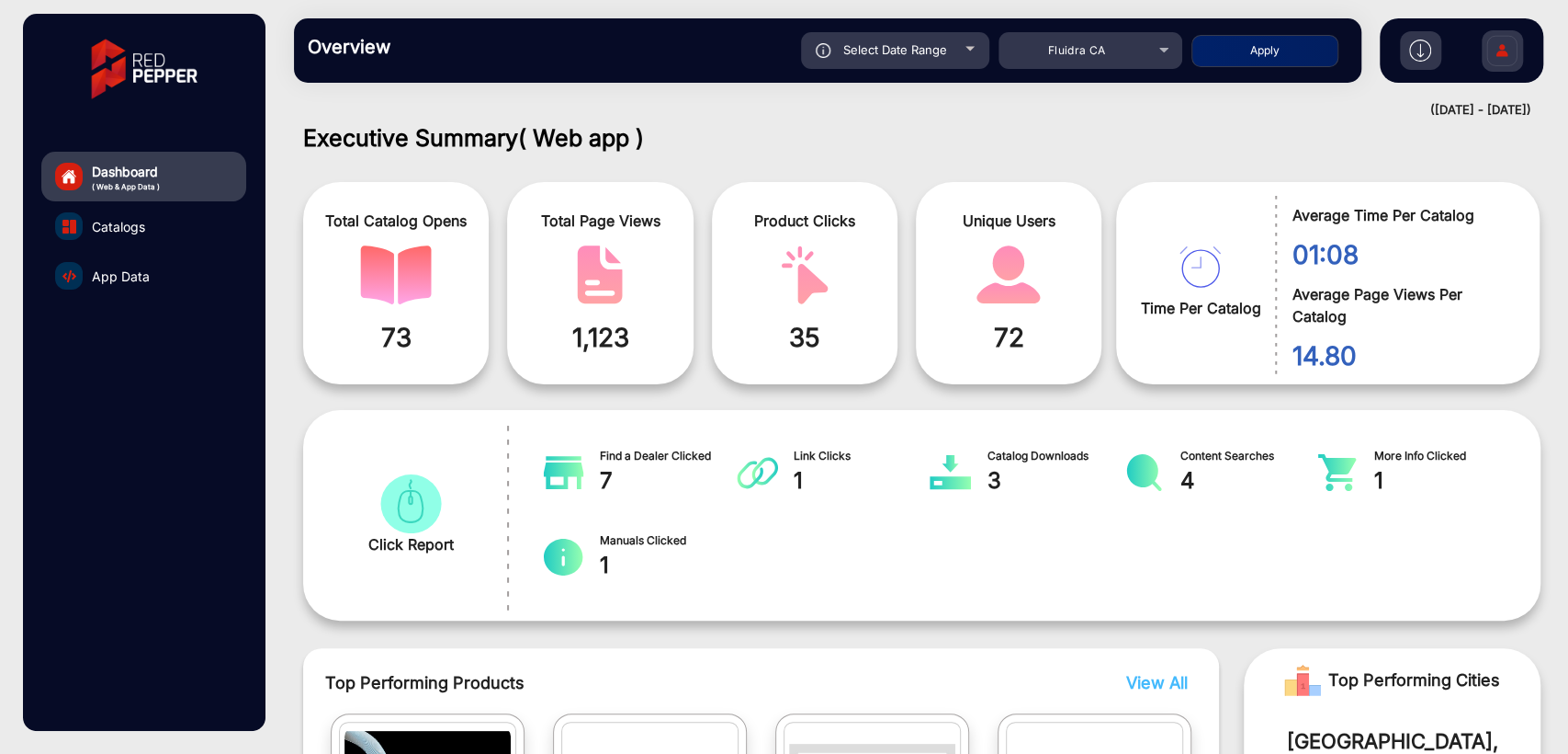
drag, startPoint x: 422, startPoint y: 345, endPoint x: 369, endPoint y: 341, distance: 53.2
click at [369, 341] on span "73" at bounding box center [395, 336] width 158 height 38
click at [422, 338] on span "73" at bounding box center [395, 336] width 158 height 38
drag, startPoint x: 657, startPoint y: 334, endPoint x: 551, endPoint y: 347, distance: 106.8
click at [551, 347] on span "1,123" at bounding box center [600, 336] width 158 height 38
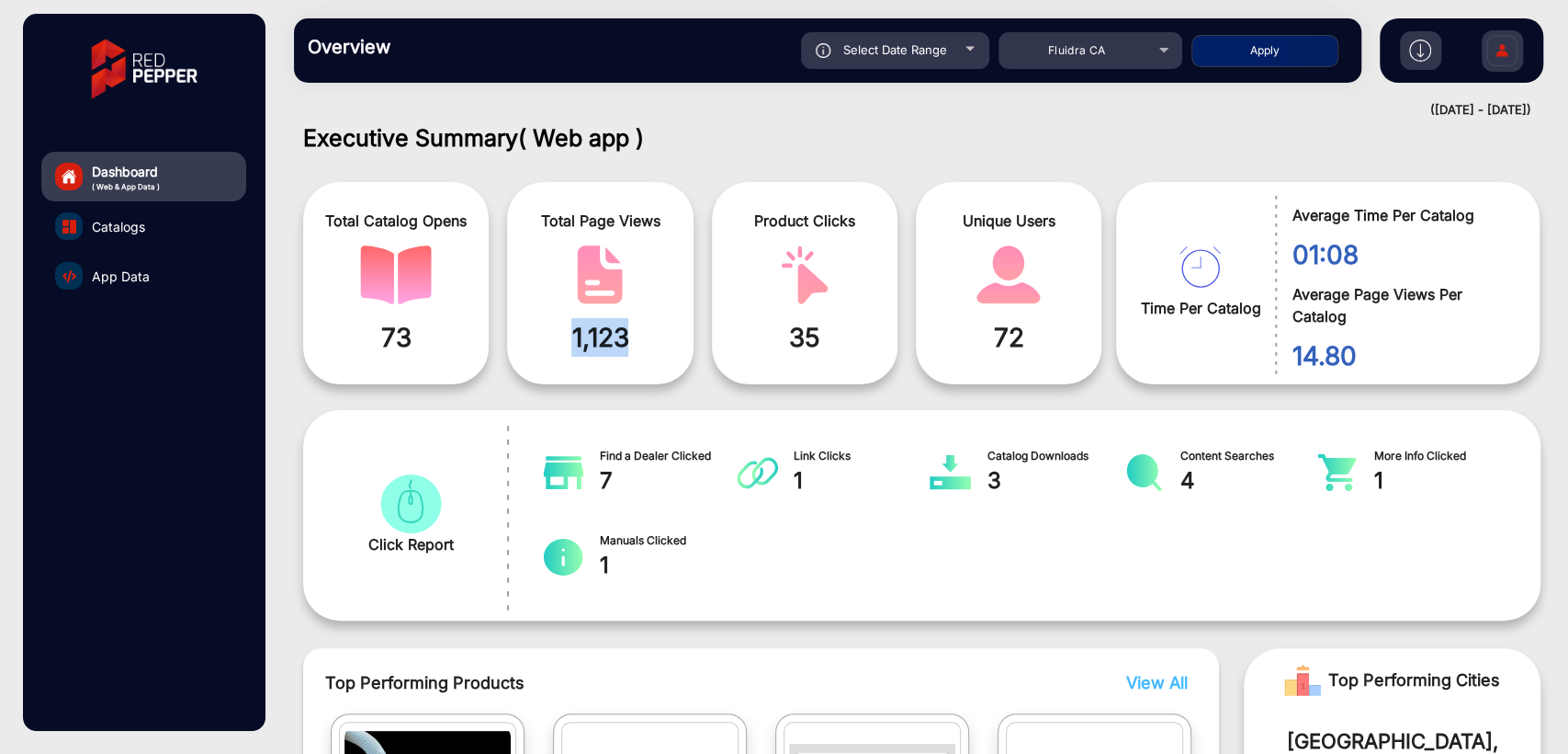
click at [648, 333] on span "1,123" at bounding box center [600, 336] width 158 height 38
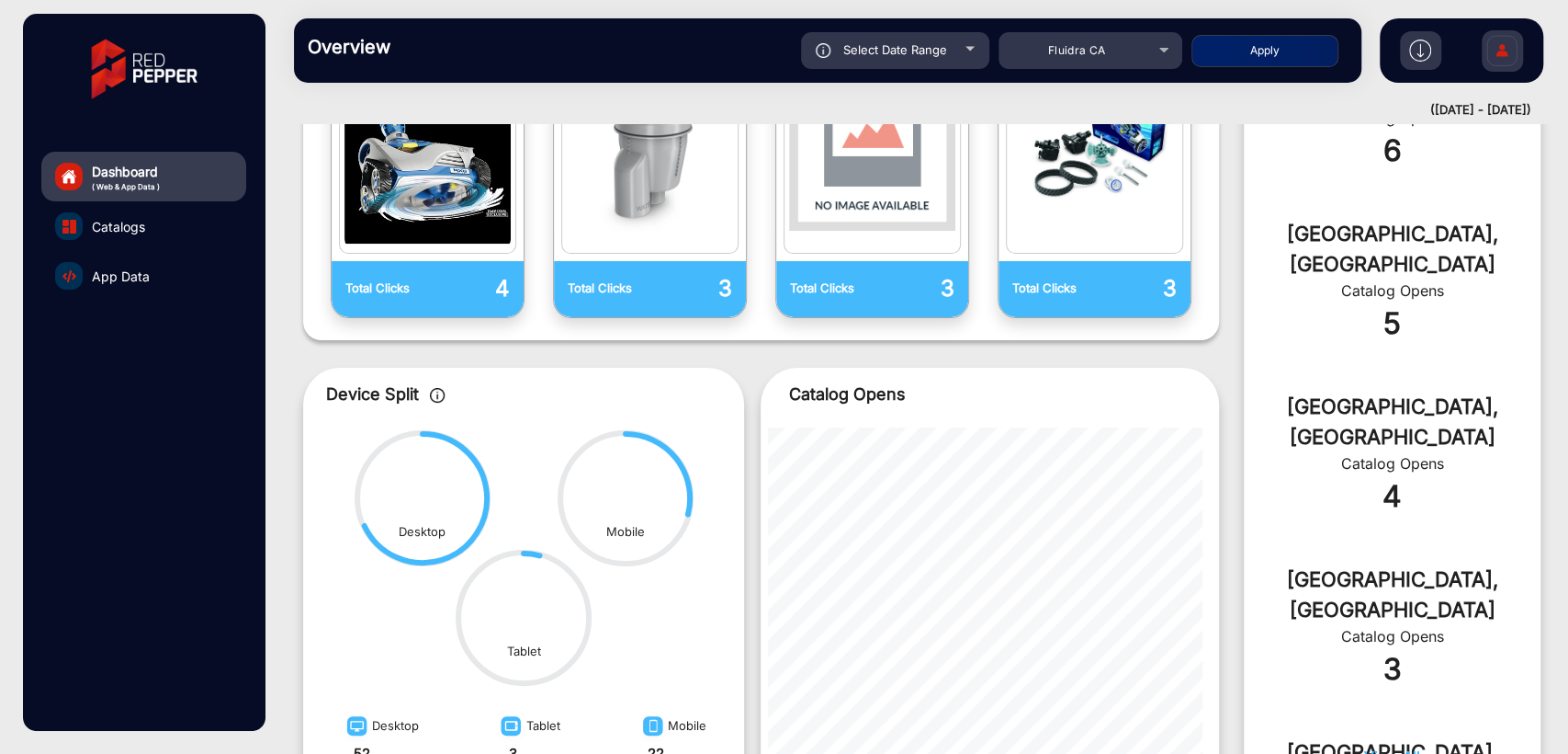
scroll to position [0, 0]
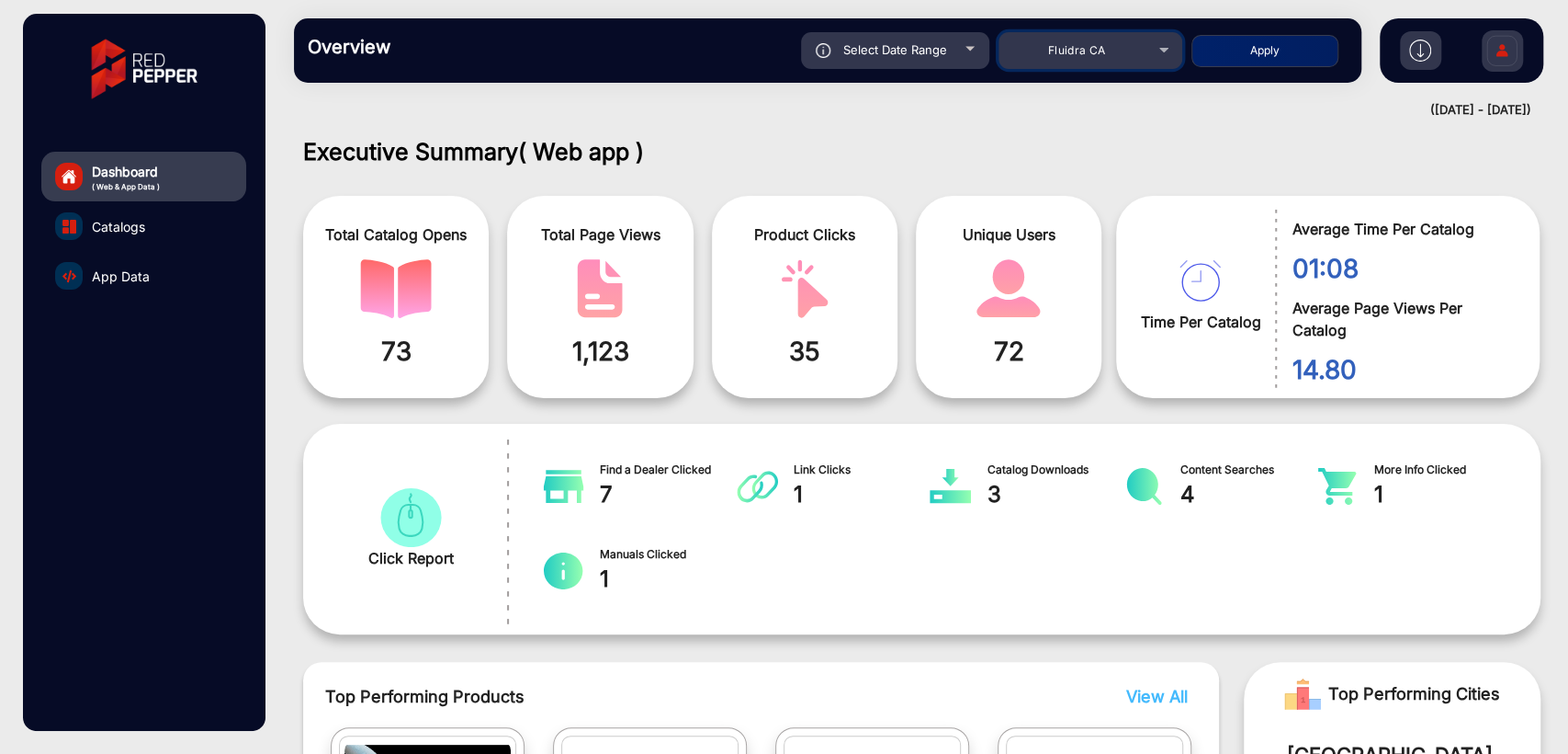
click at [1081, 50] on span "Fluidra CA" at bounding box center [1077, 50] width 58 height 14
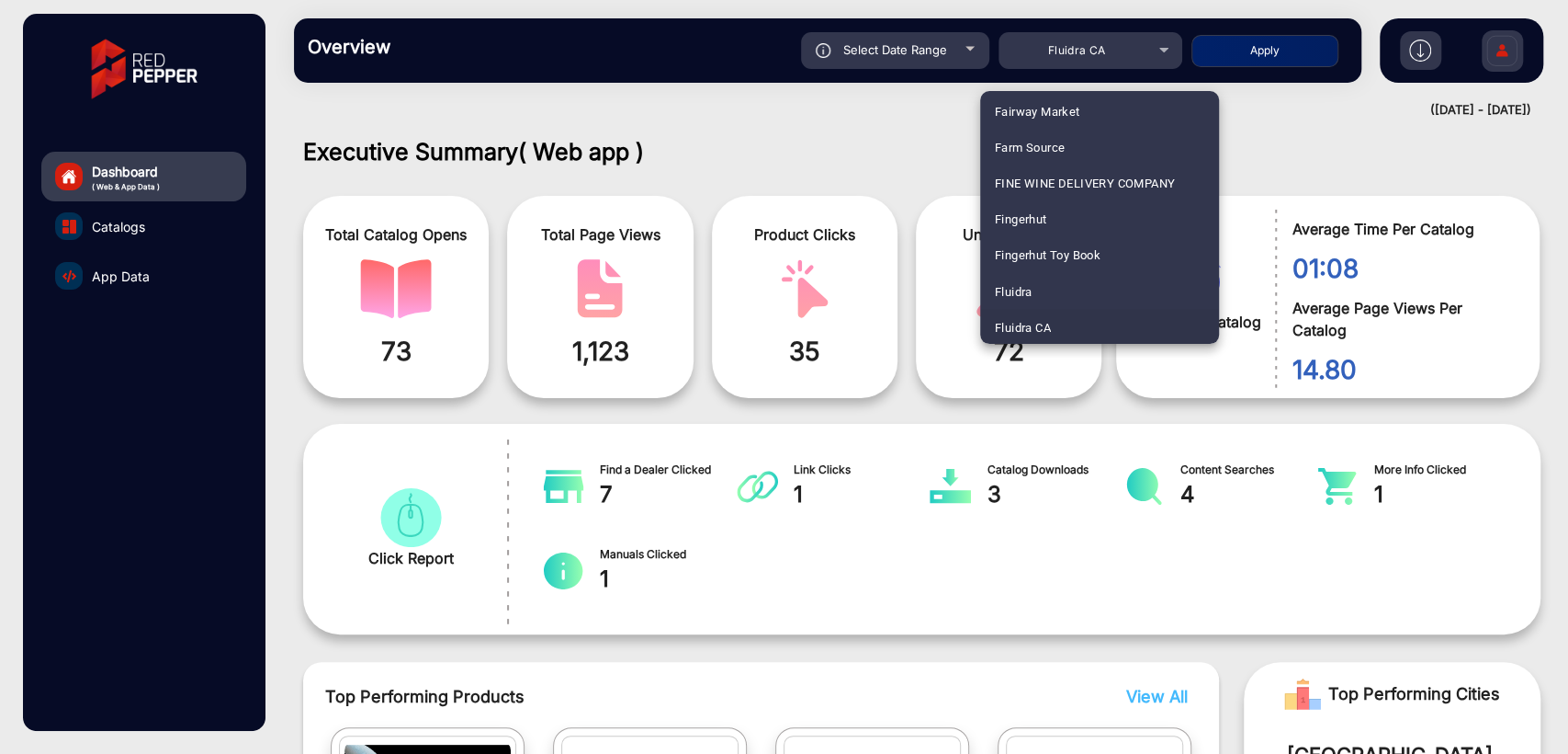
click at [900, 164] on div at bounding box center [784, 377] width 1568 height 754
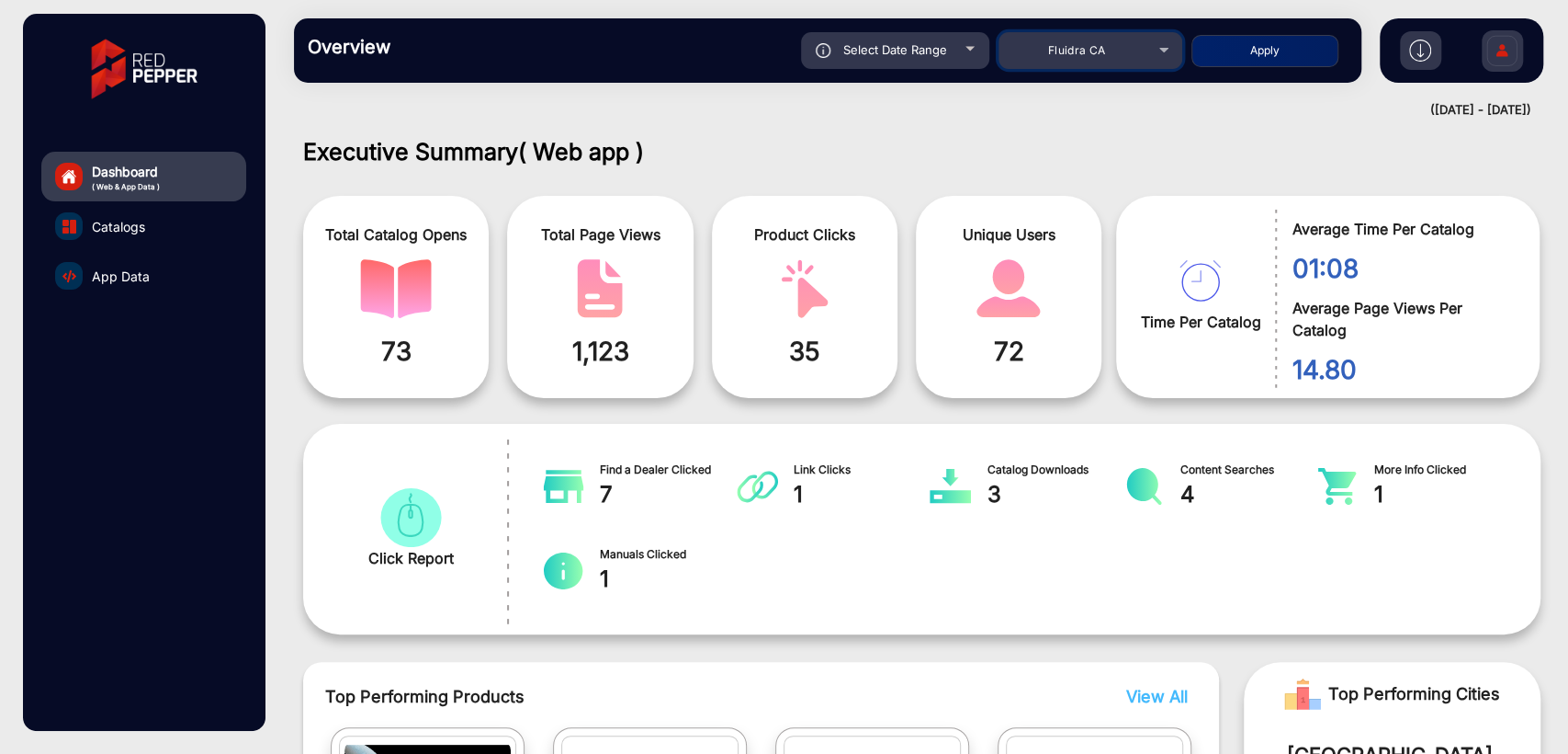
click at [1088, 52] on span "Fluidra CA" at bounding box center [1077, 50] width 58 height 14
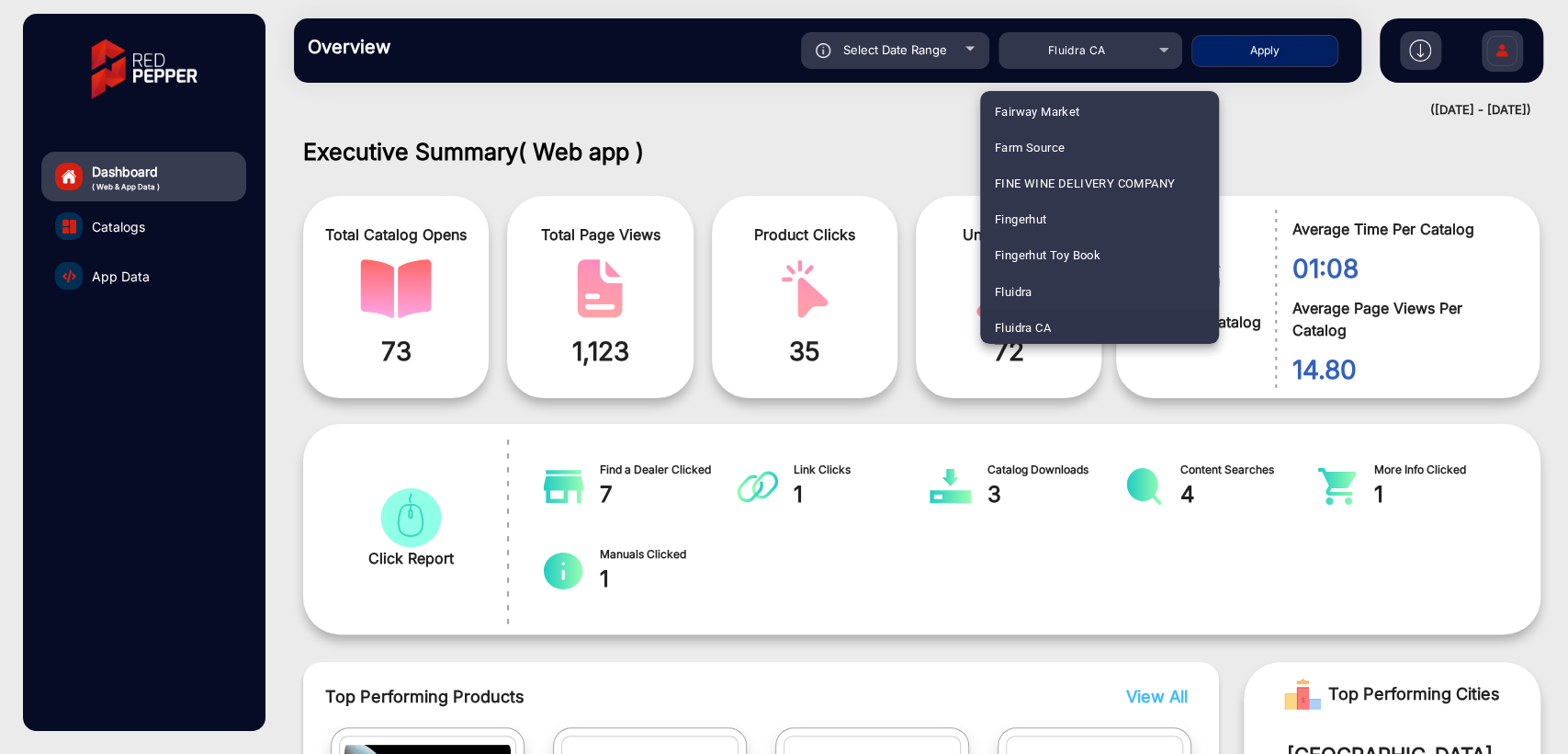
click at [773, 161] on div at bounding box center [784, 377] width 1568 height 754
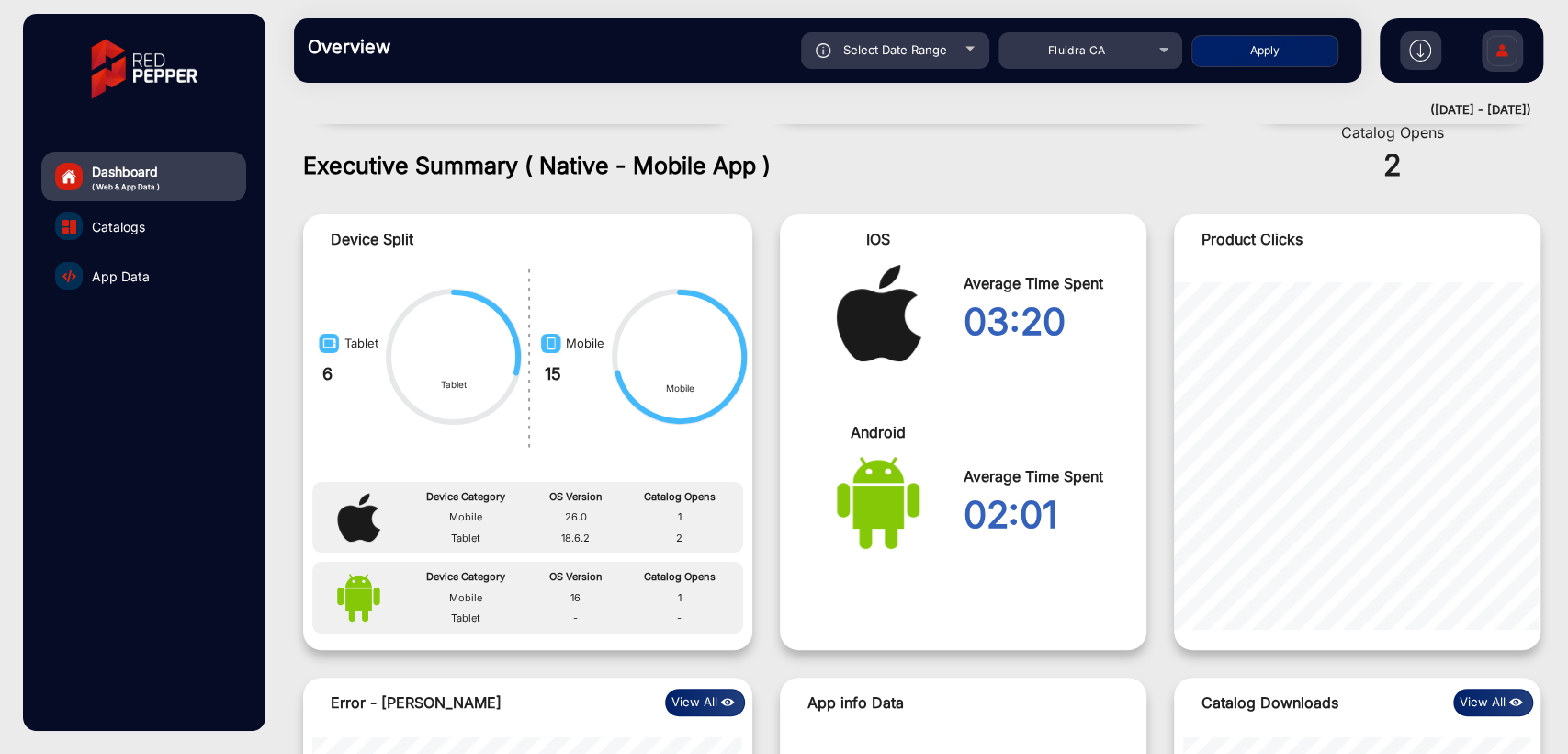
scroll to position [1361, 0]
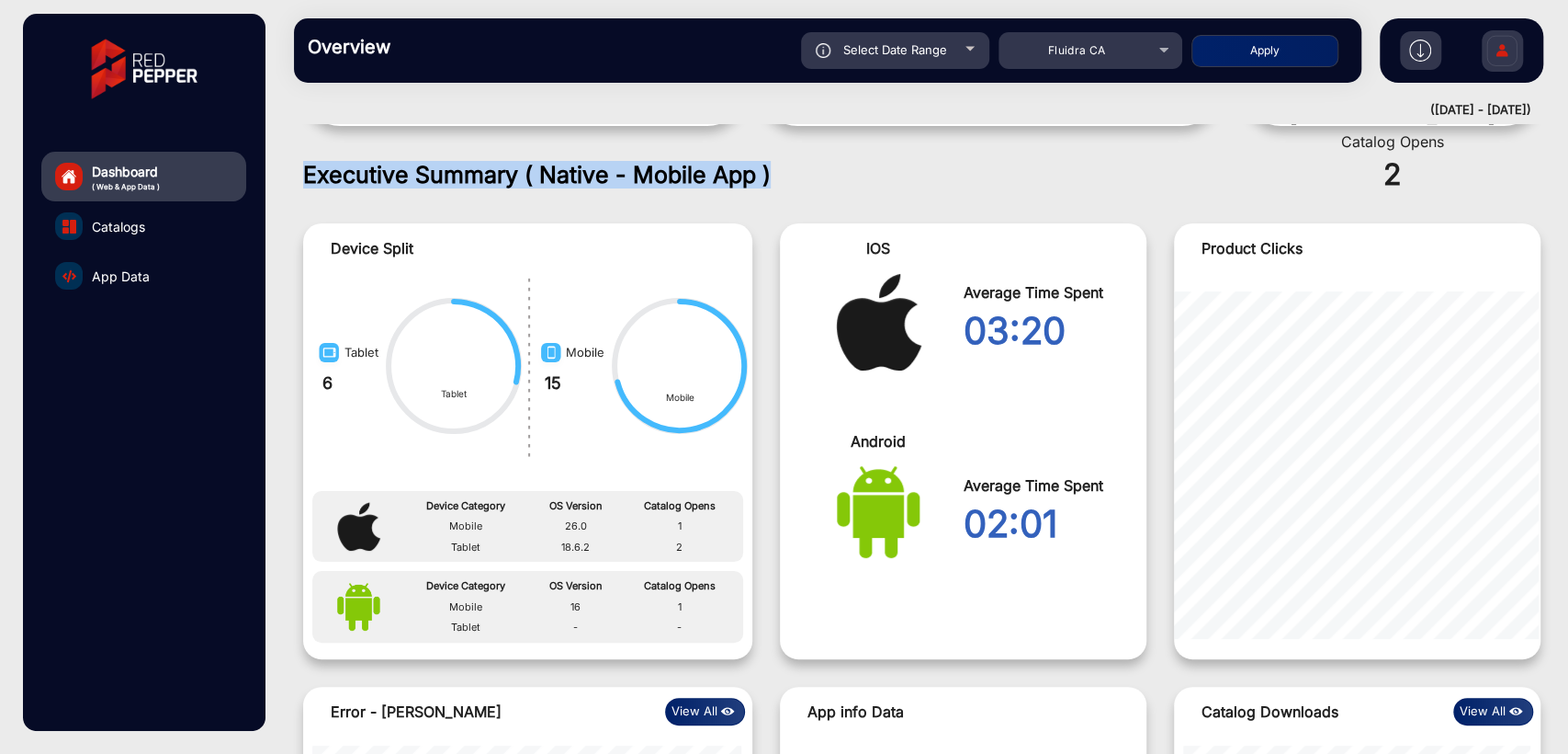
drag, startPoint x: 302, startPoint y: 168, endPoint x: 832, endPoint y: 182, distance: 530.2
click at [831, 182] on div "Executive Summary ( Native - Mobile App ) Device Split Tablet 6 Tablet Mobile 1…" at bounding box center [922, 641] width 1265 height 961
click at [874, 179] on h1 "Executive Summary ( Native - Mobile App )" at bounding box center [922, 175] width 1237 height 28
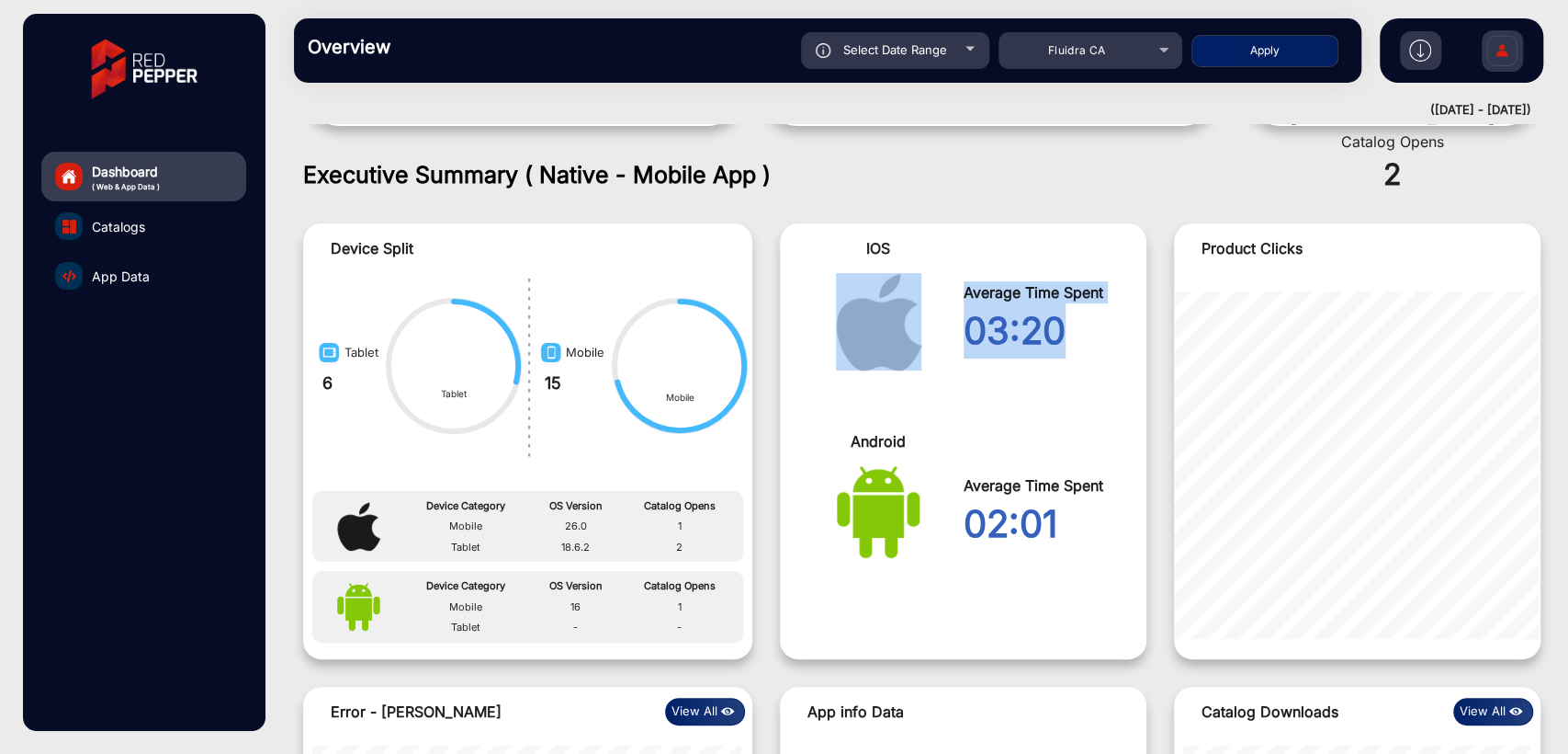
drag, startPoint x: 952, startPoint y: 327, endPoint x: 1069, endPoint y: 314, distance: 117.7
click at [1069, 314] on div "IOS Average Time Spent 03:20" at bounding box center [963, 320] width 366 height 193
click at [1073, 314] on div "03:20" at bounding box center [1048, 331] width 169 height 55
click at [1088, 325] on div "03:20" at bounding box center [1048, 331] width 169 height 55
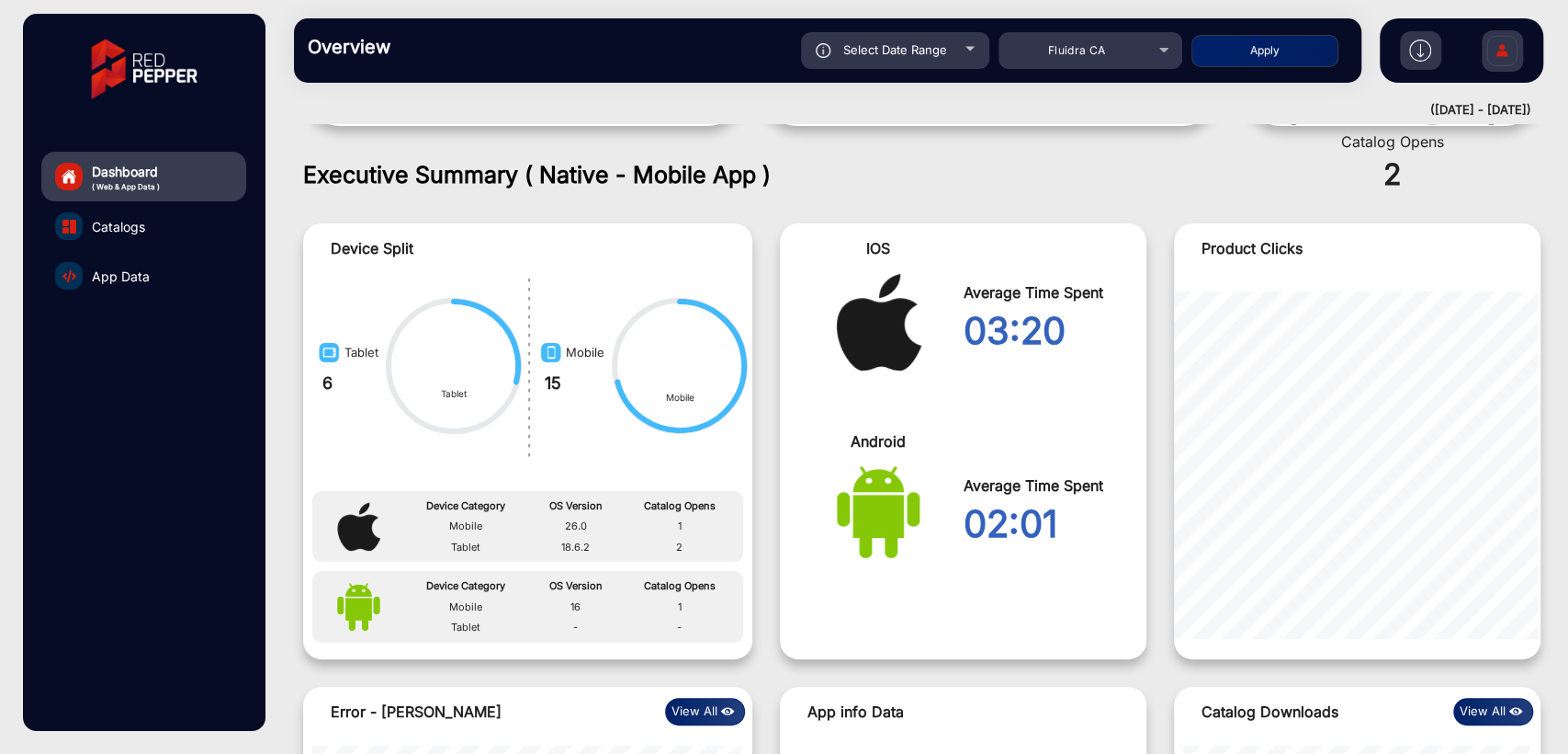
scroll to position [1497, 0]
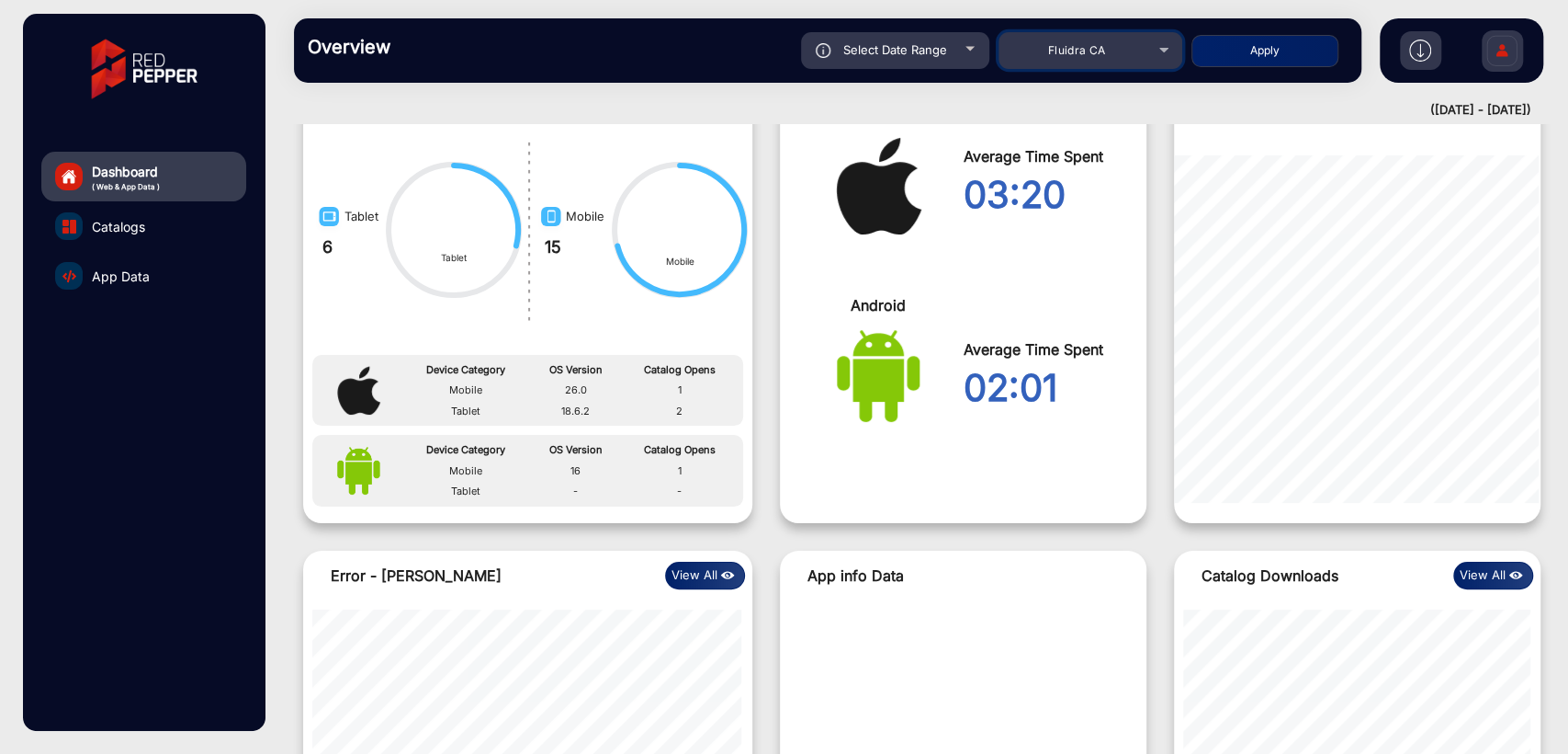
click at [1069, 52] on span "Fluidra CA" at bounding box center [1077, 50] width 58 height 14
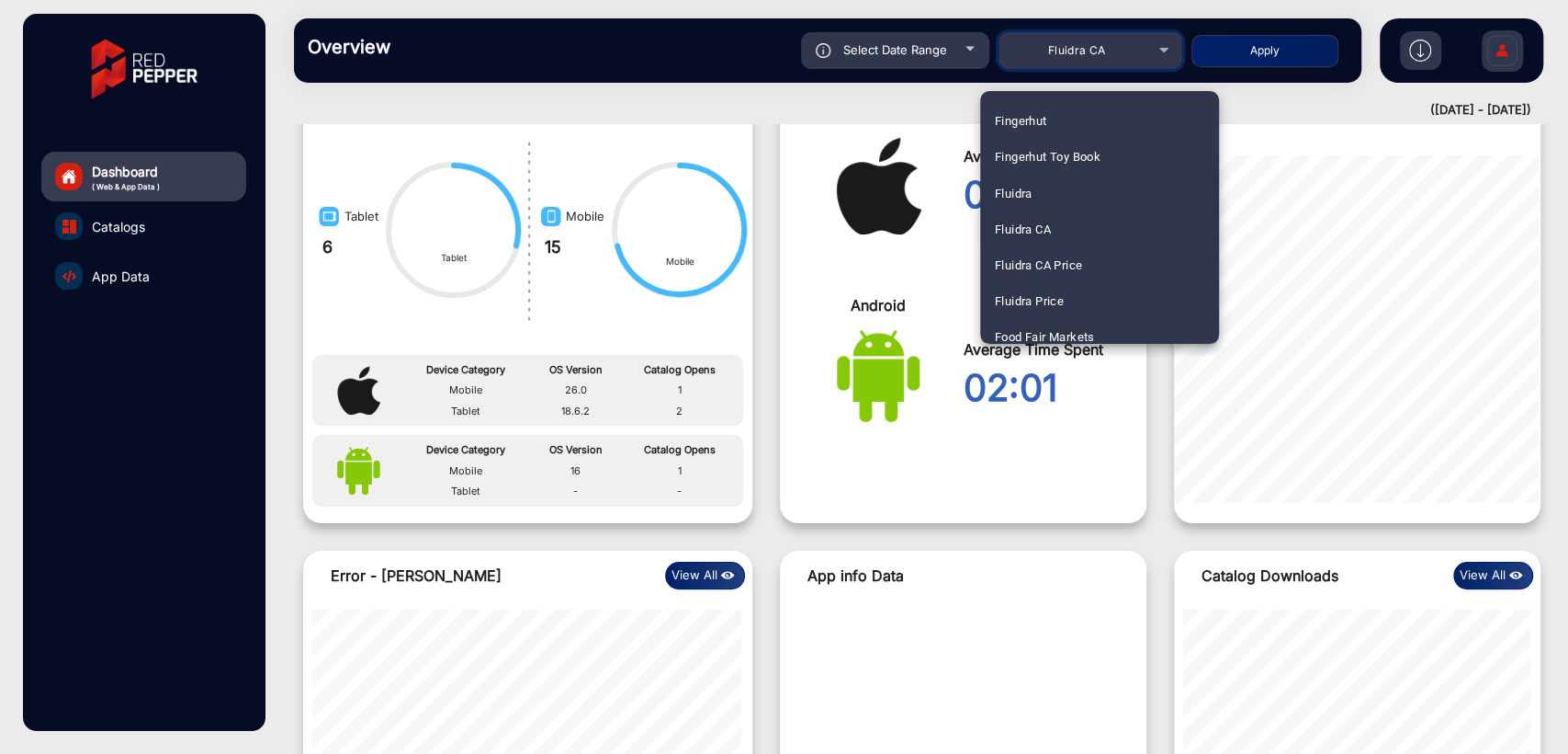
scroll to position [2292, 0]
click at [1035, 260] on span "Fluidra Price" at bounding box center [1029, 262] width 69 height 36
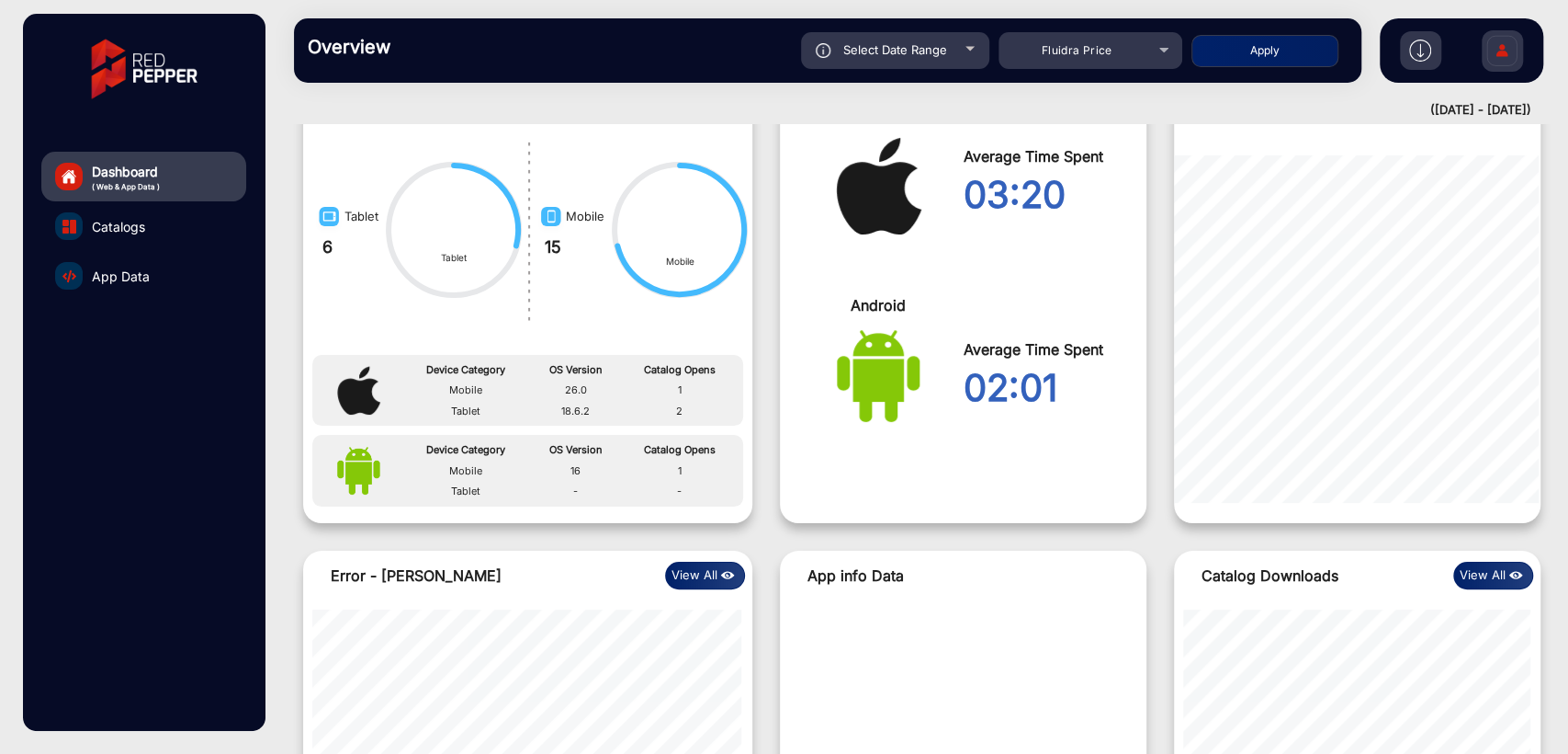
click at [1264, 52] on button "Apply" at bounding box center [1264, 50] width 147 height 32
type input "[DATE]"
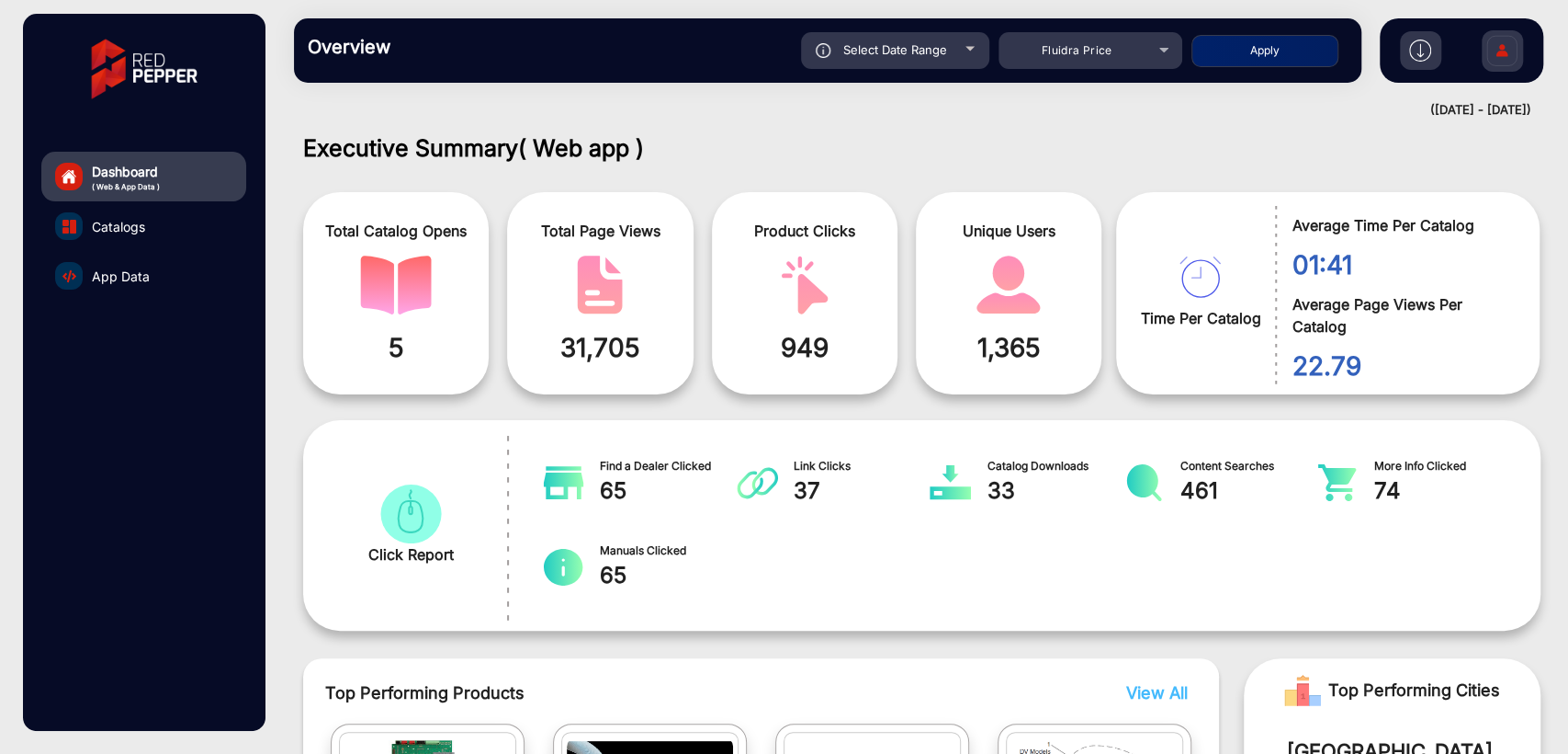
scroll to position [0, 0]
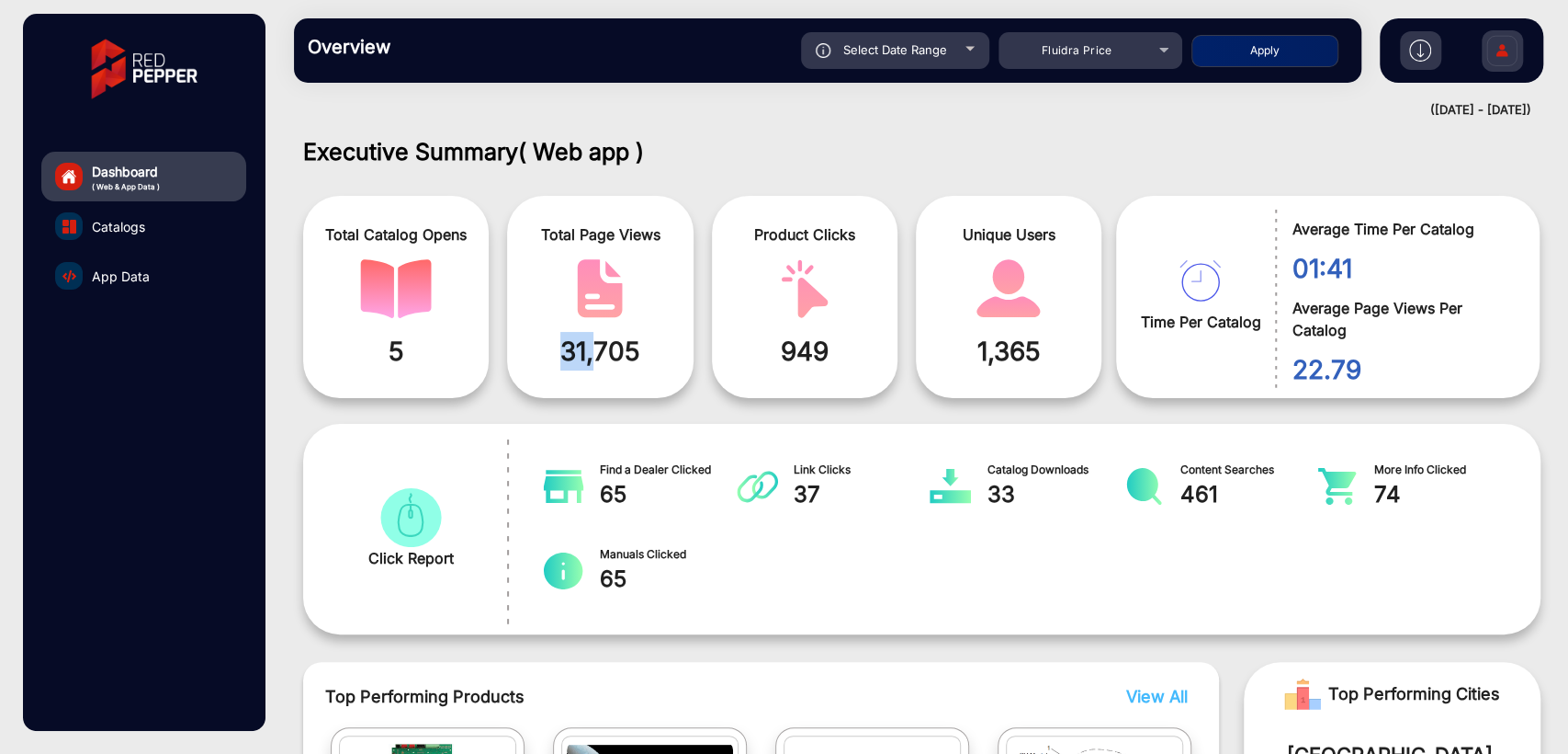
drag, startPoint x: 500, startPoint y: 341, endPoint x: 606, endPoint y: 347, distance: 106.2
click at [602, 347] on div "Total Catalog Opens 5 Total Page Views 31,705 Product Clicks 949 Unique Users 1…" at bounding box center [710, 297] width 813 height 221
click at [659, 347] on span "31,705" at bounding box center [600, 350] width 158 height 38
drag, startPoint x: 410, startPoint y: 357, endPoint x: 386, endPoint y: 353, distance: 24.3
click at [386, 353] on span "5" at bounding box center [395, 350] width 158 height 38
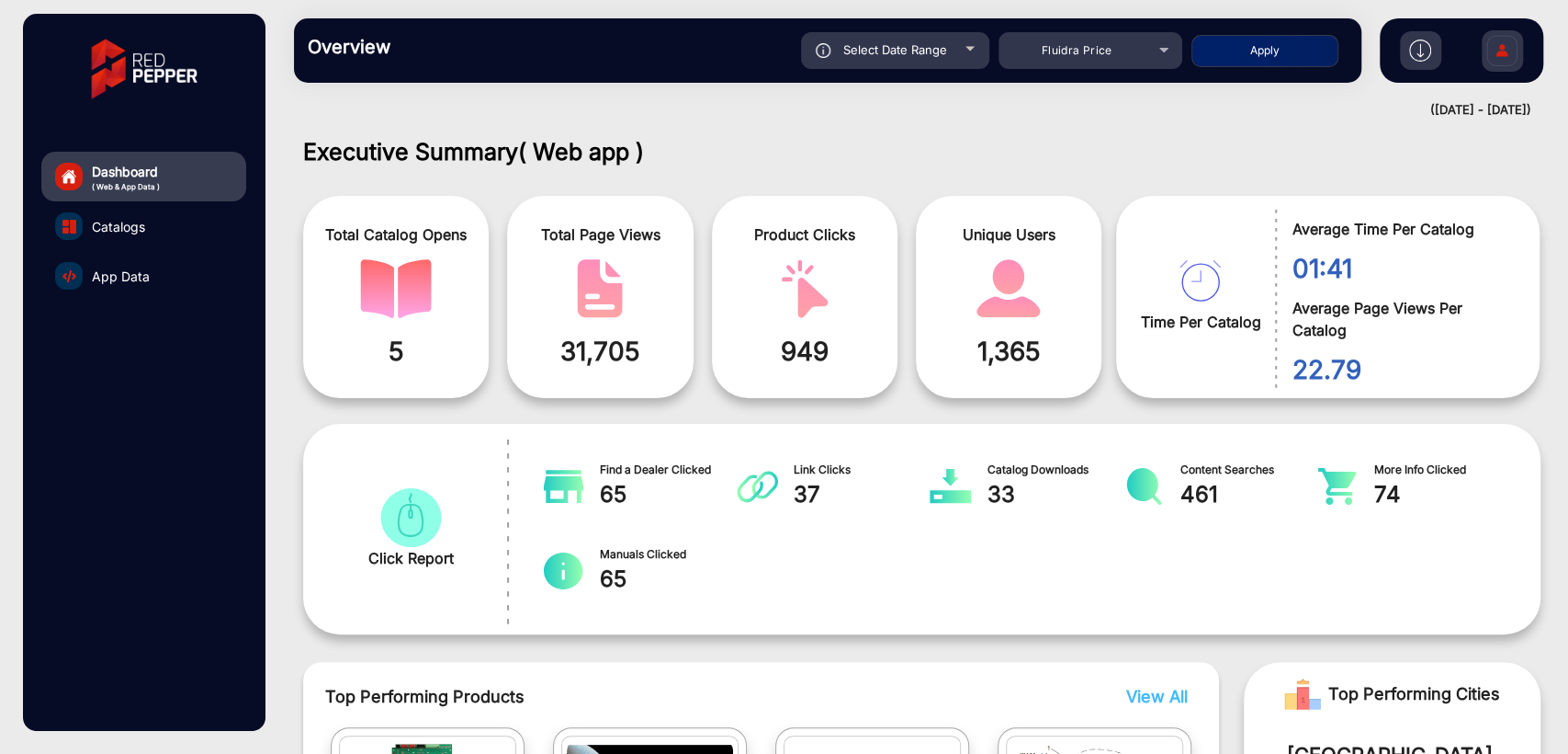
click at [607, 343] on span "31,705" at bounding box center [600, 350] width 158 height 38
drag, startPoint x: 648, startPoint y: 351, endPoint x: 559, endPoint y: 351, distance: 89.0
click at [559, 351] on span "31,705" at bounding box center [600, 350] width 158 height 38
click at [1060, 68] on mat-select "Fluidra Price" at bounding box center [1090, 50] width 184 height 36
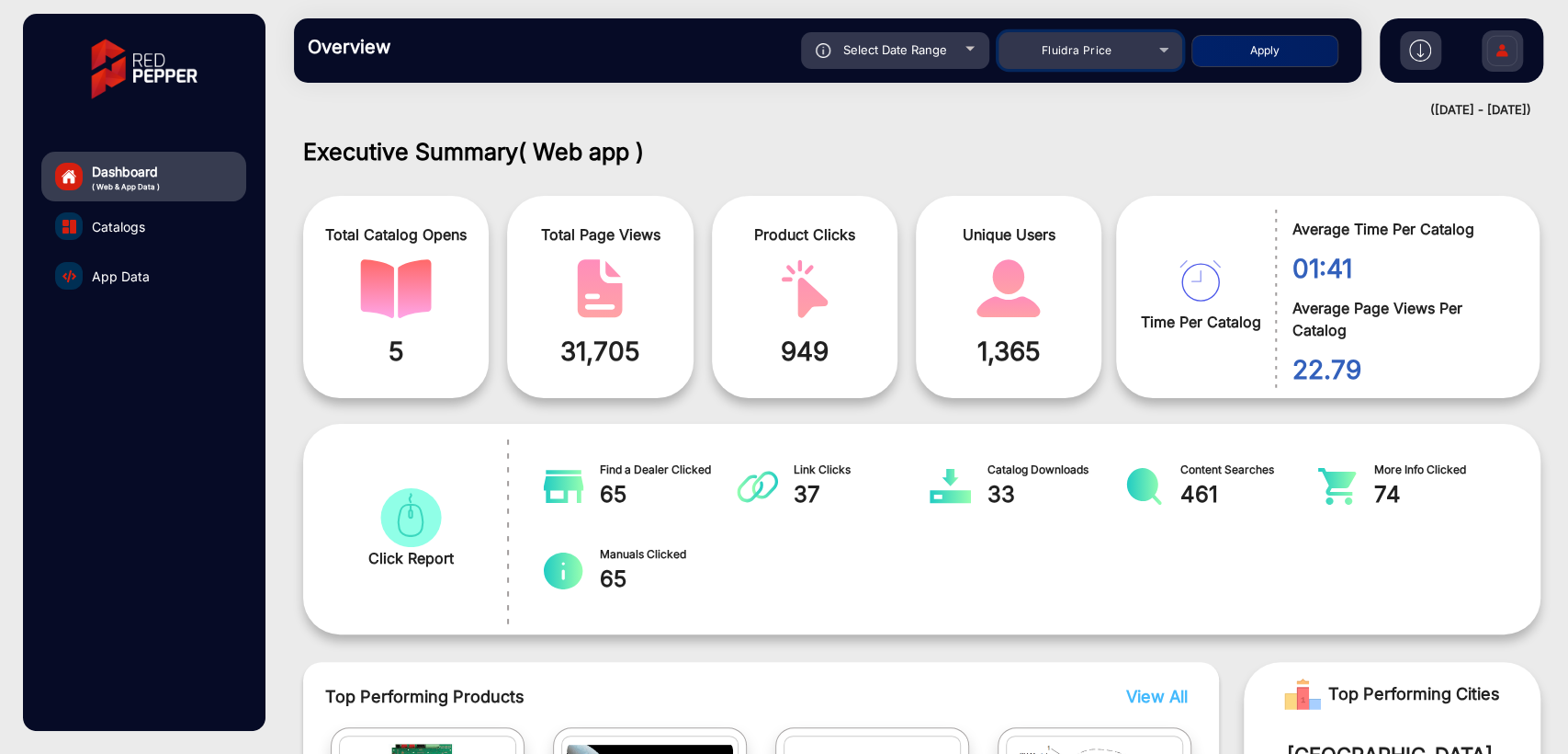
click at [1073, 51] on span "Fluidra Price" at bounding box center [1077, 50] width 71 height 14
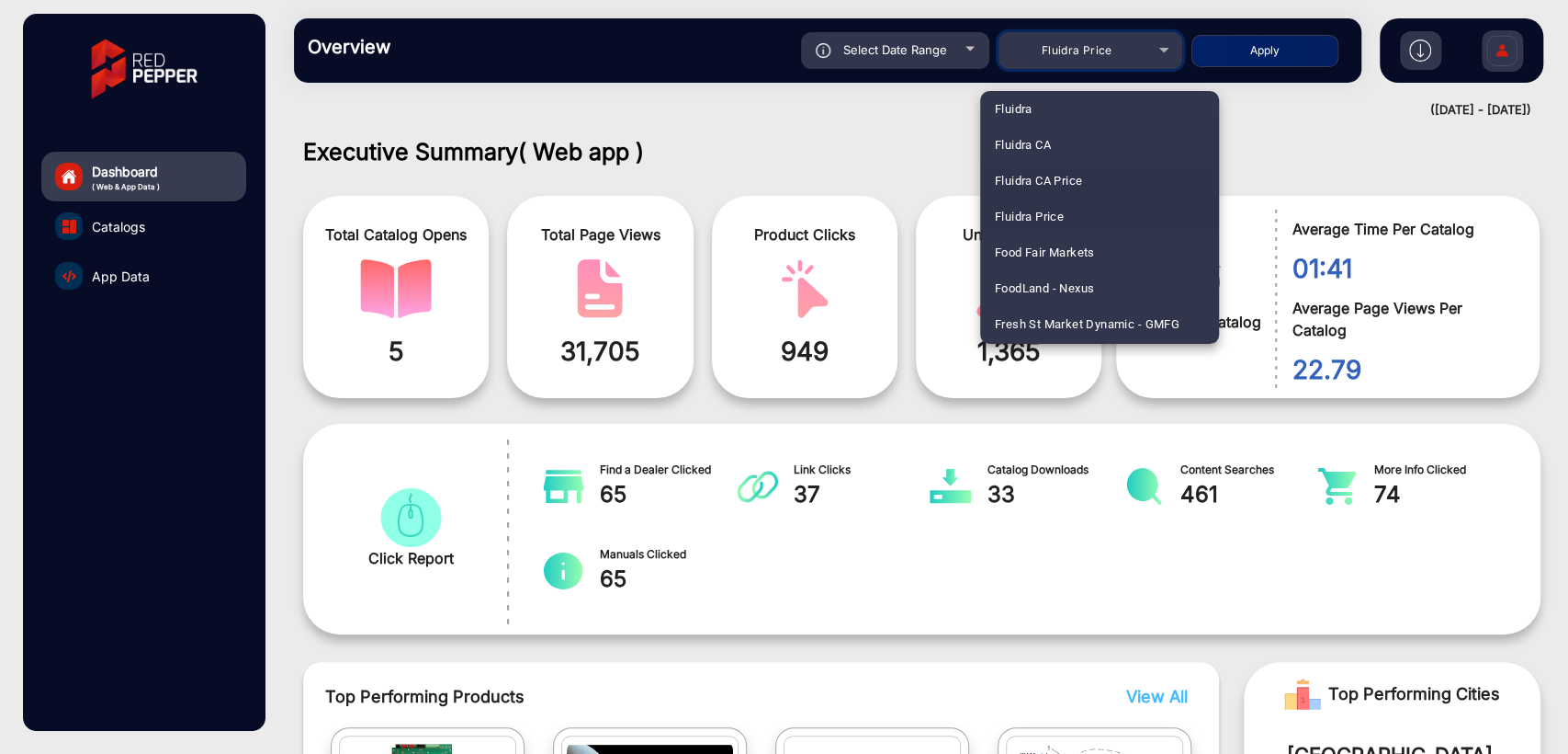
scroll to position [2364, 0]
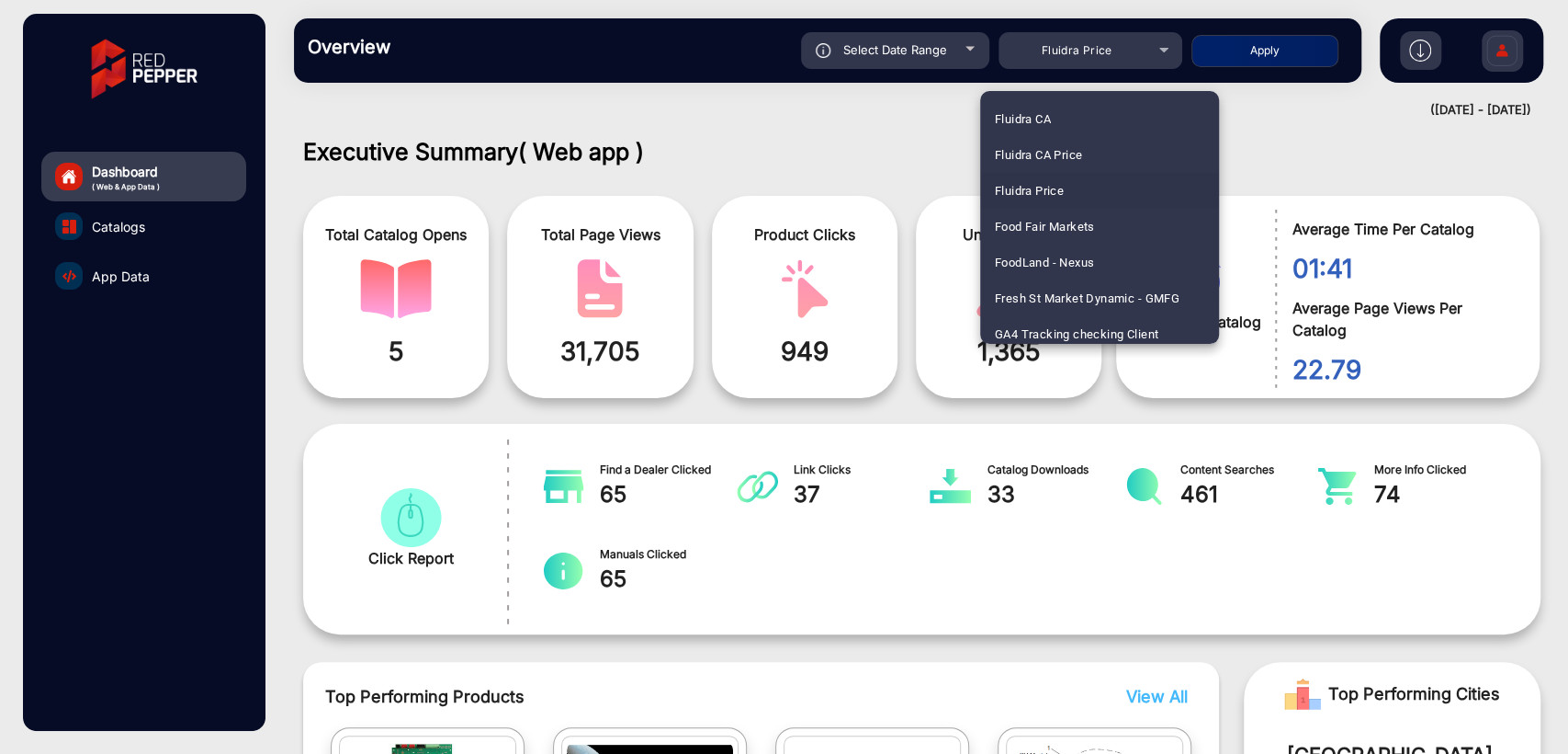
click at [878, 135] on div at bounding box center [784, 377] width 1568 height 754
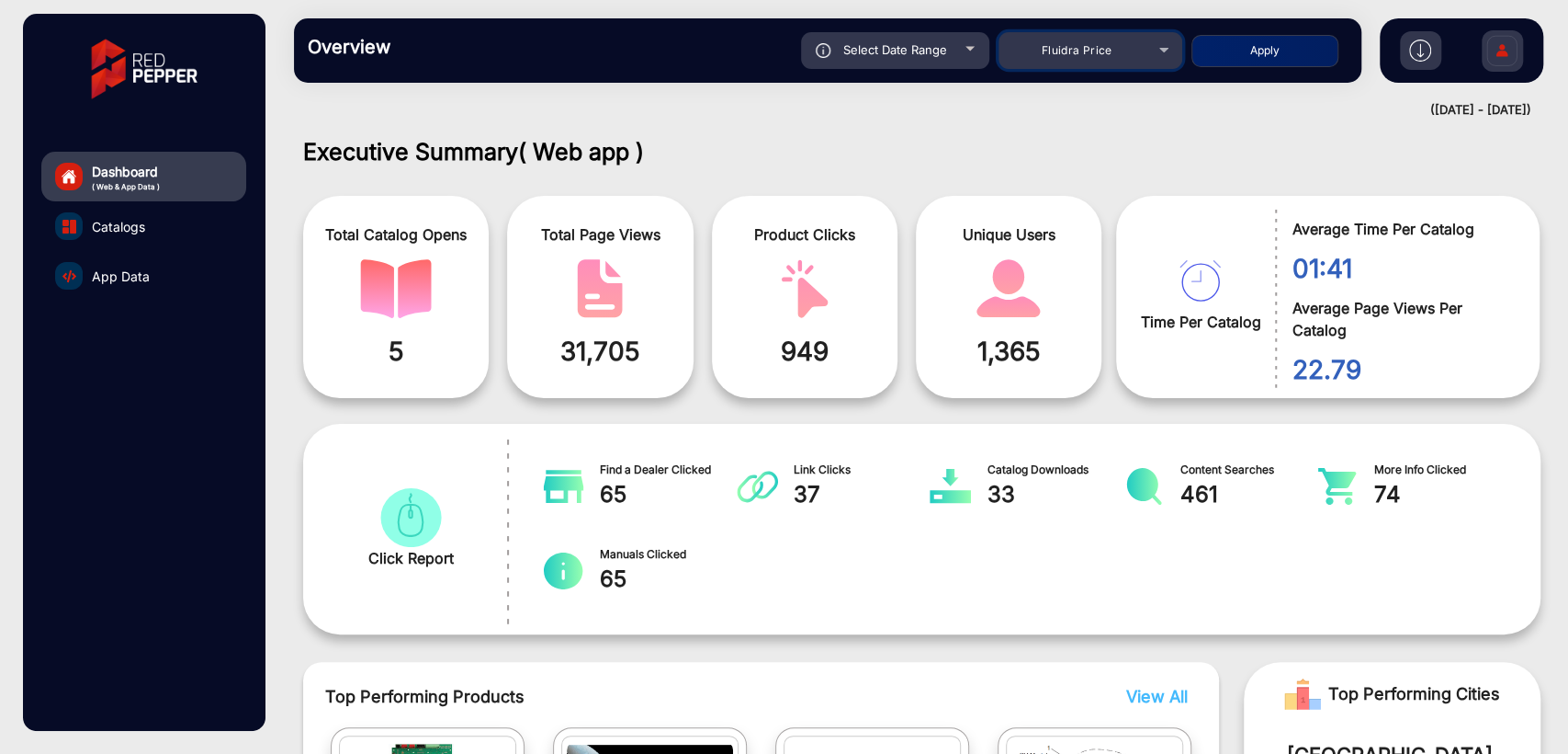
click at [1102, 54] on span "Fluidra Price" at bounding box center [1077, 50] width 71 height 14
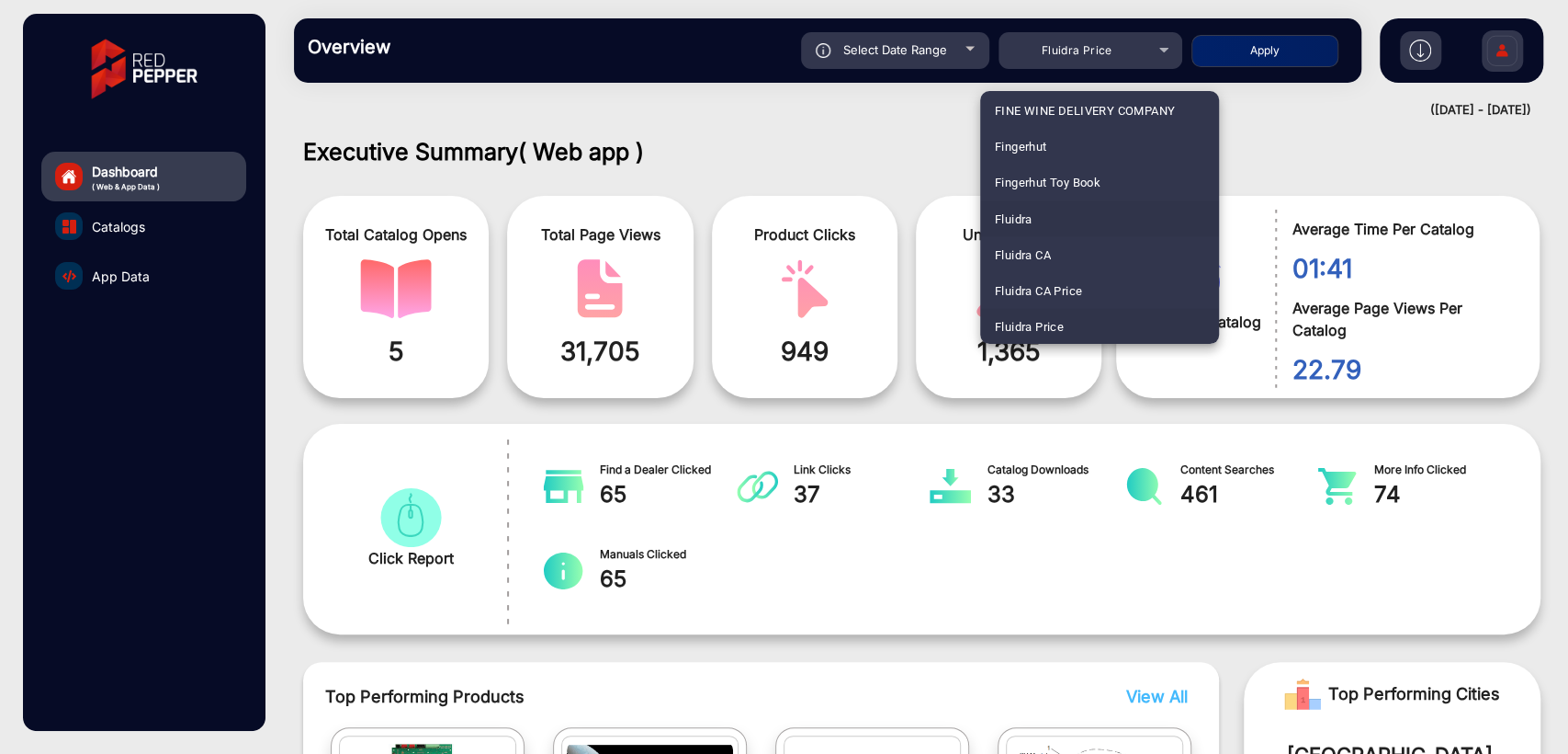
click at [1038, 221] on mat-option "Fluidra" at bounding box center [1100, 218] width 239 height 36
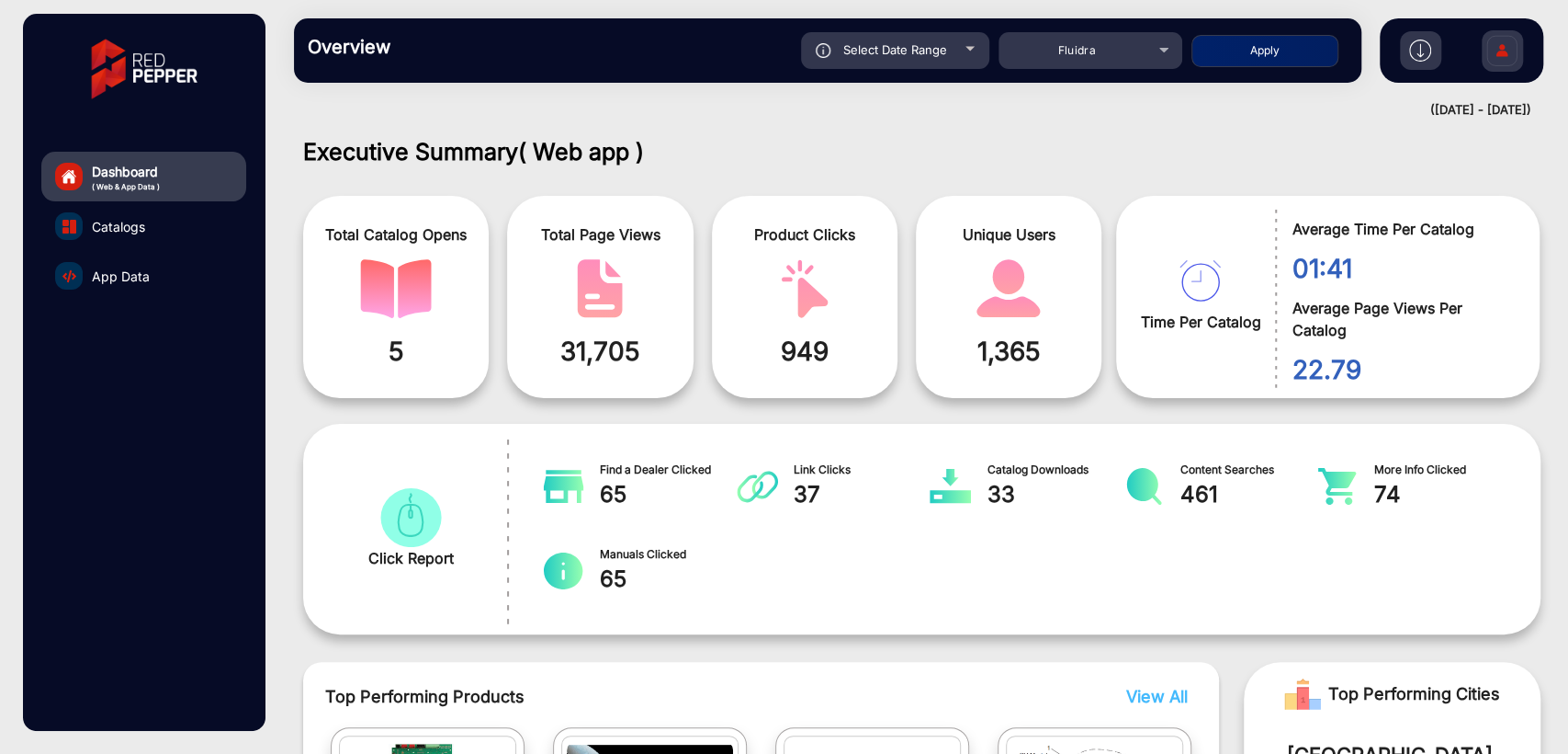
click at [1309, 40] on button "Apply" at bounding box center [1264, 50] width 147 height 32
type input "[DATE]"
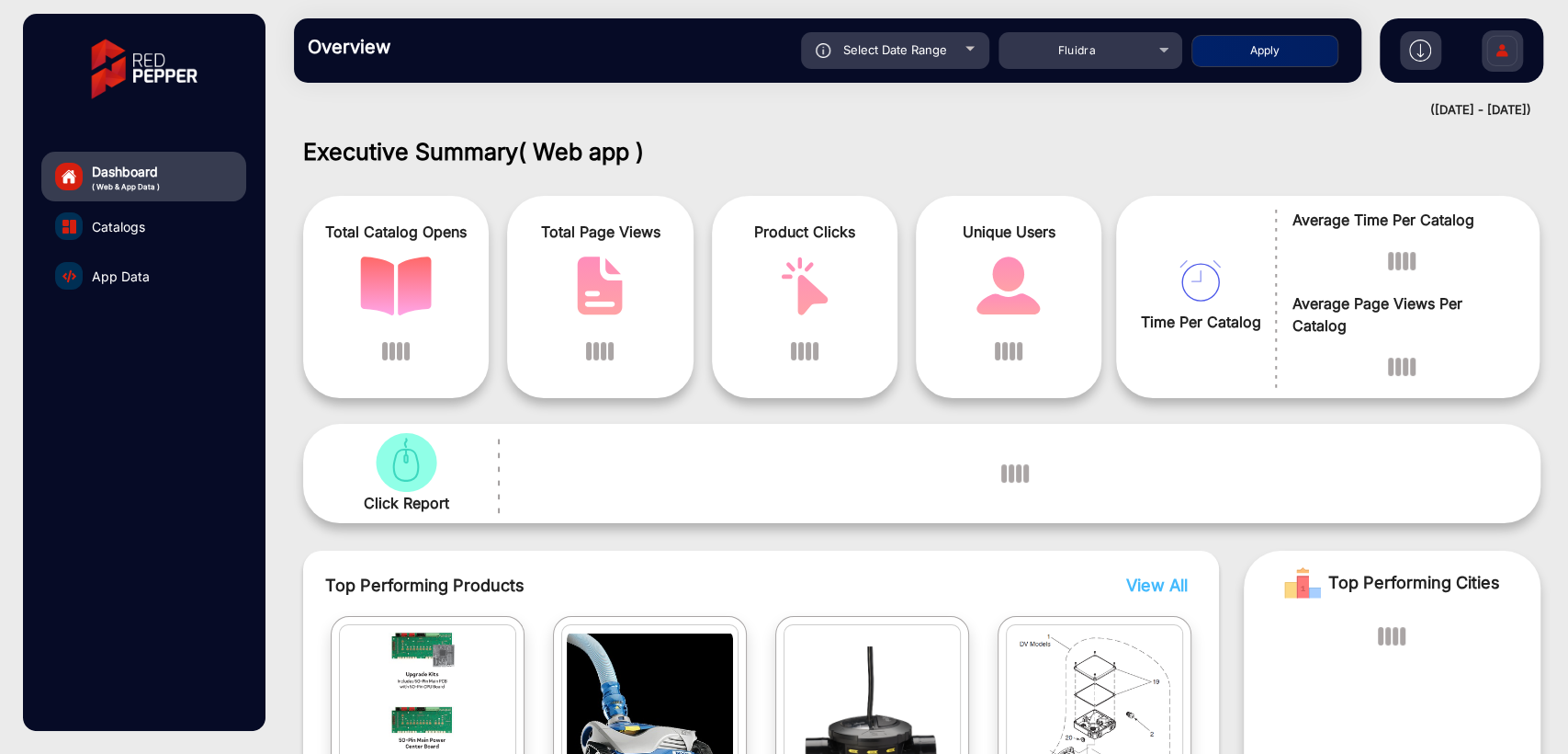
scroll to position [14, 0]
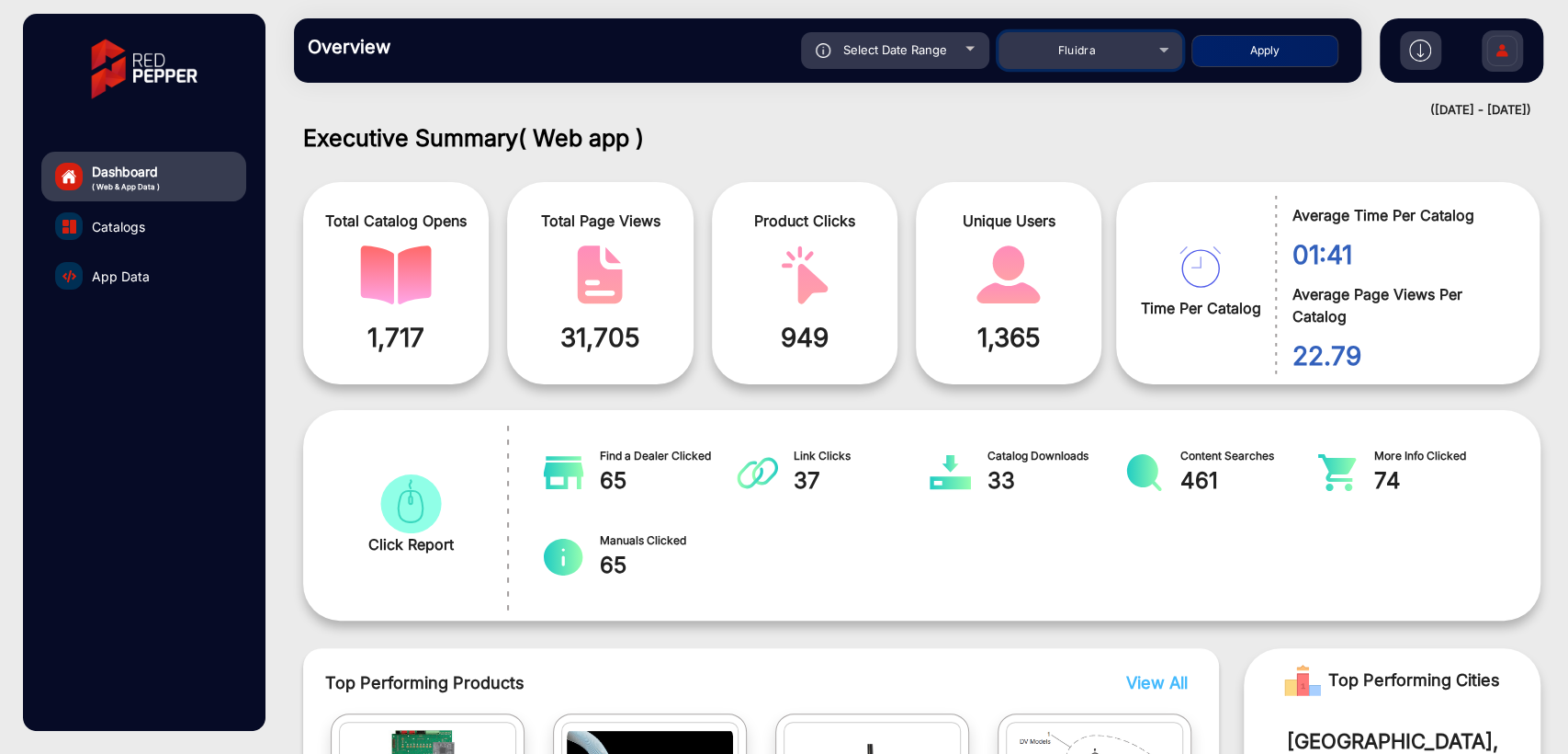
click at [1056, 34] on mat-select "Fluidra" at bounding box center [1090, 50] width 184 height 36
click at [1067, 46] on span "Fluidra" at bounding box center [1076, 50] width 38 height 14
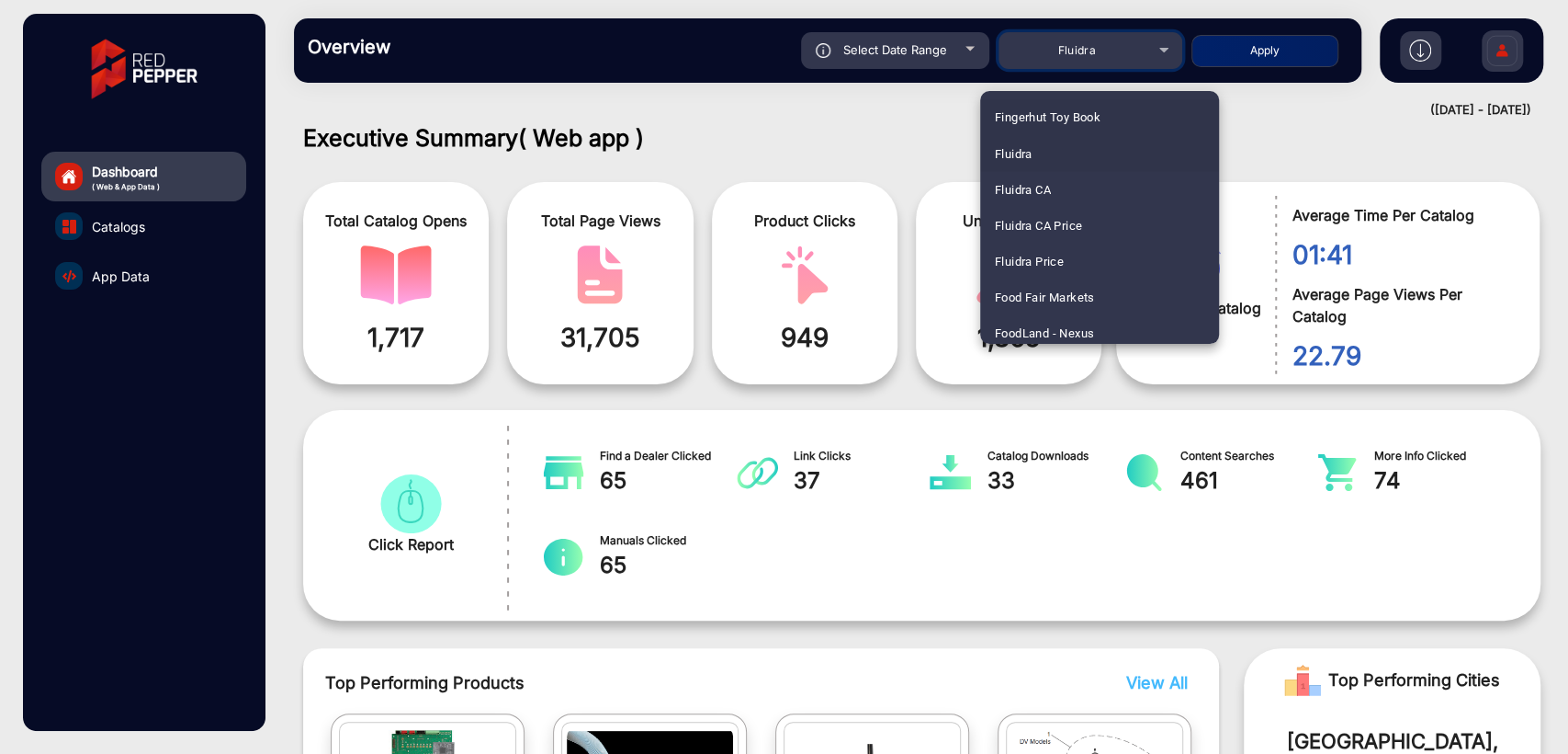
scroll to position [2256, 0]
click at [446, 354] on div at bounding box center [784, 377] width 1568 height 754
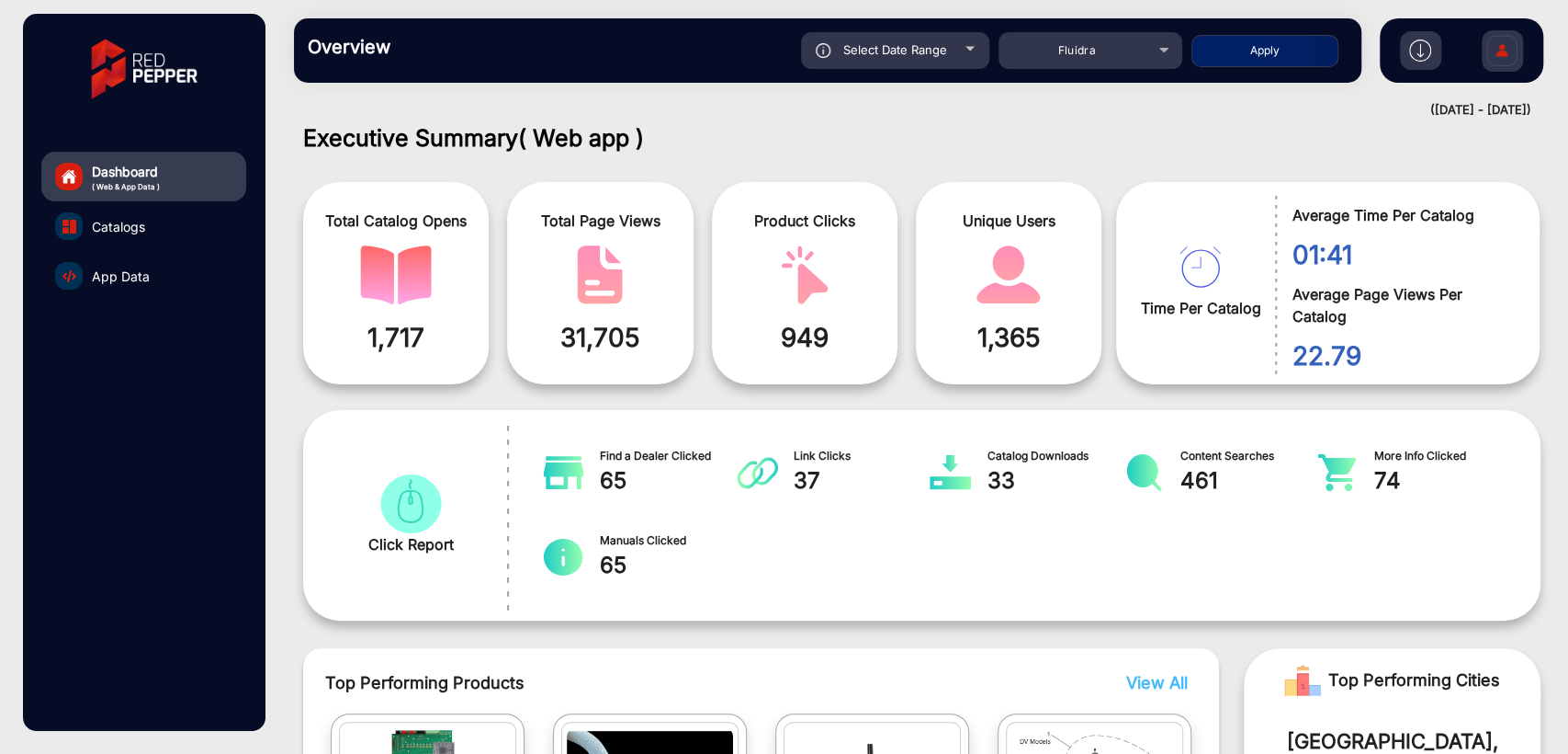
drag, startPoint x: 444, startPoint y: 336, endPoint x: 346, endPoint y: 335, distance: 98.0
click at [346, 335] on span "1,717" at bounding box center [395, 336] width 158 height 38
click at [445, 325] on span "1,717" at bounding box center [395, 336] width 158 height 38
click at [446, 325] on span "1,717" at bounding box center [395, 336] width 158 height 38
click at [1082, 62] on mat-select "Fluidra" at bounding box center [1090, 50] width 184 height 36
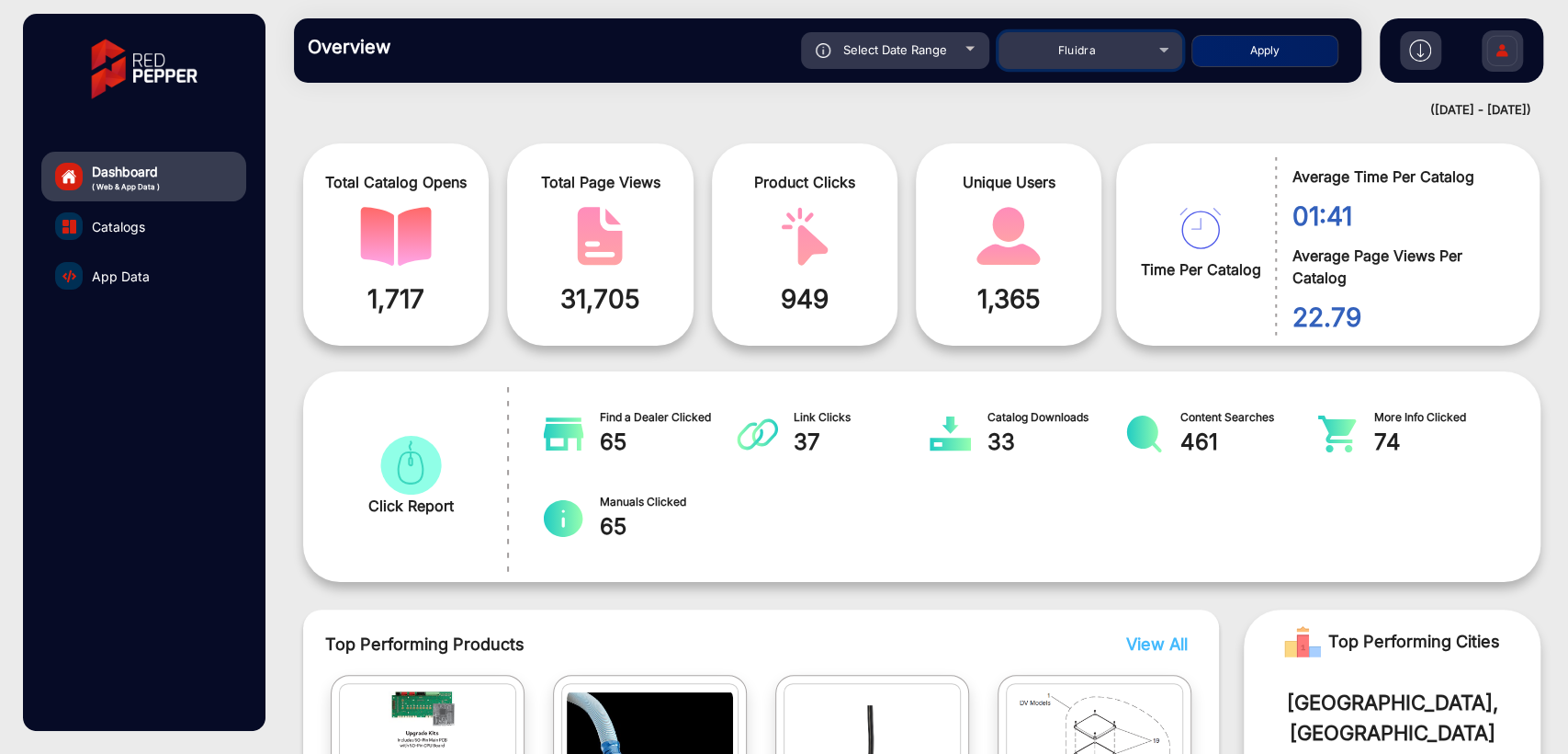
scroll to position [14, 0]
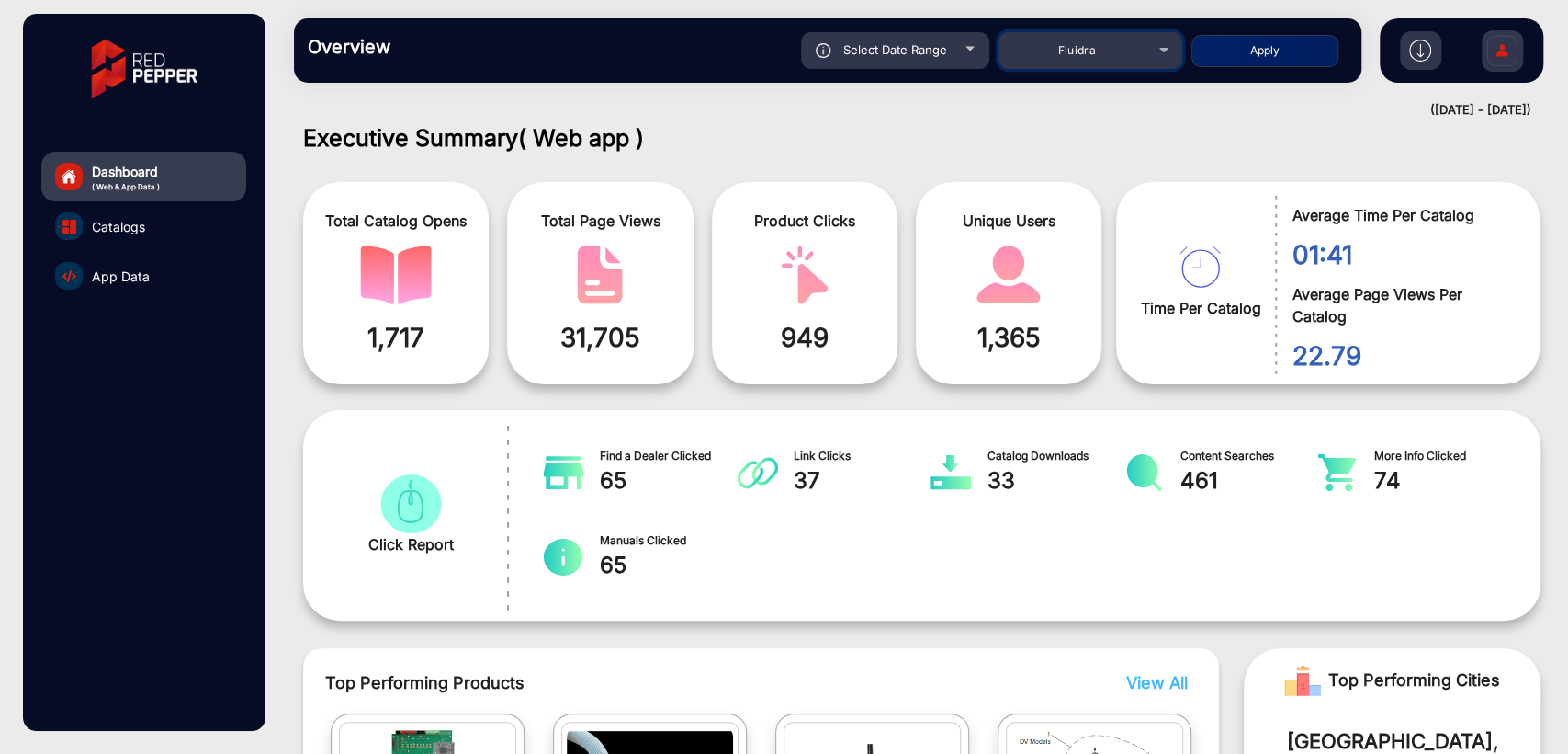
click at [1097, 61] on div "Fluidra" at bounding box center [1076, 50] width 147 height 22
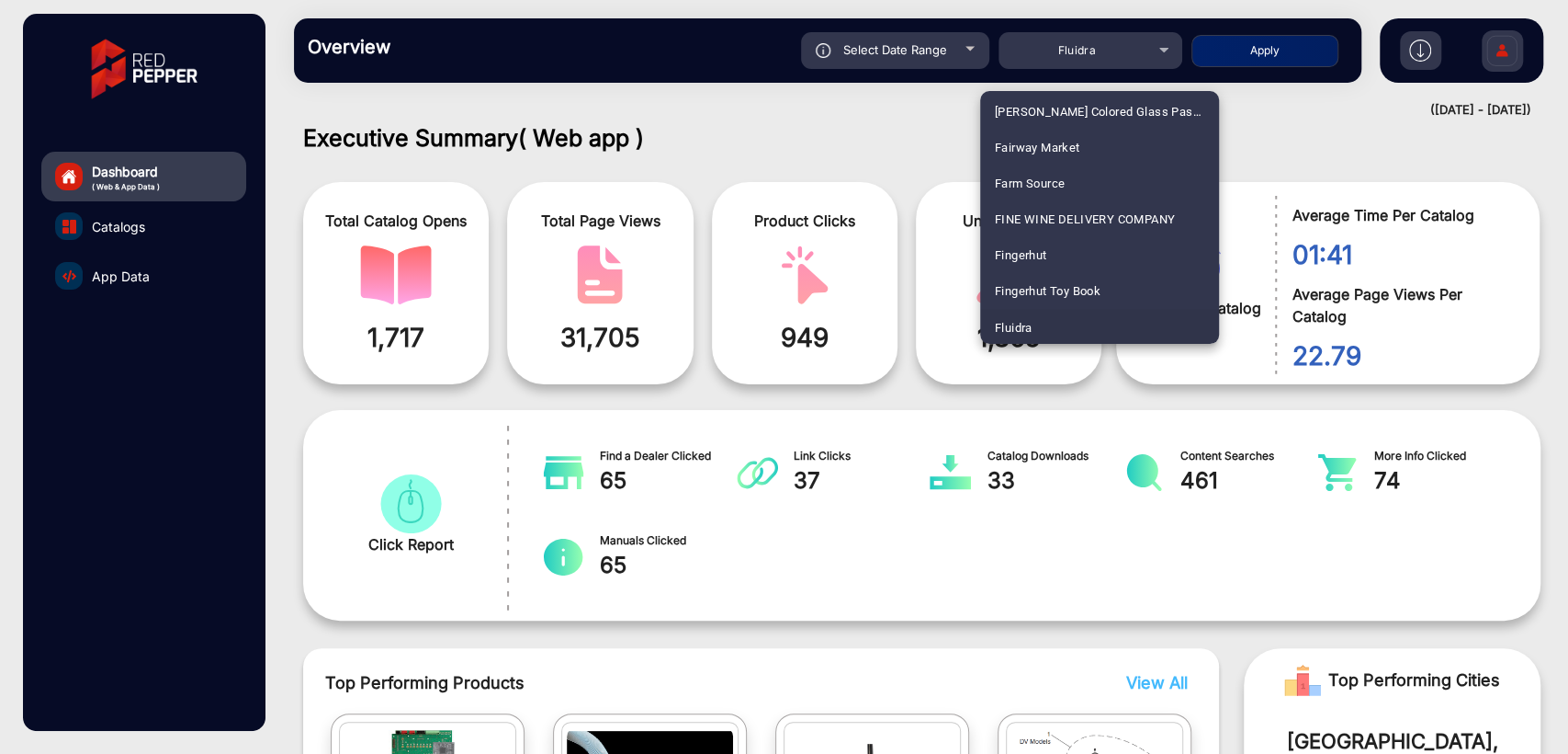
click at [876, 135] on div at bounding box center [784, 377] width 1568 height 754
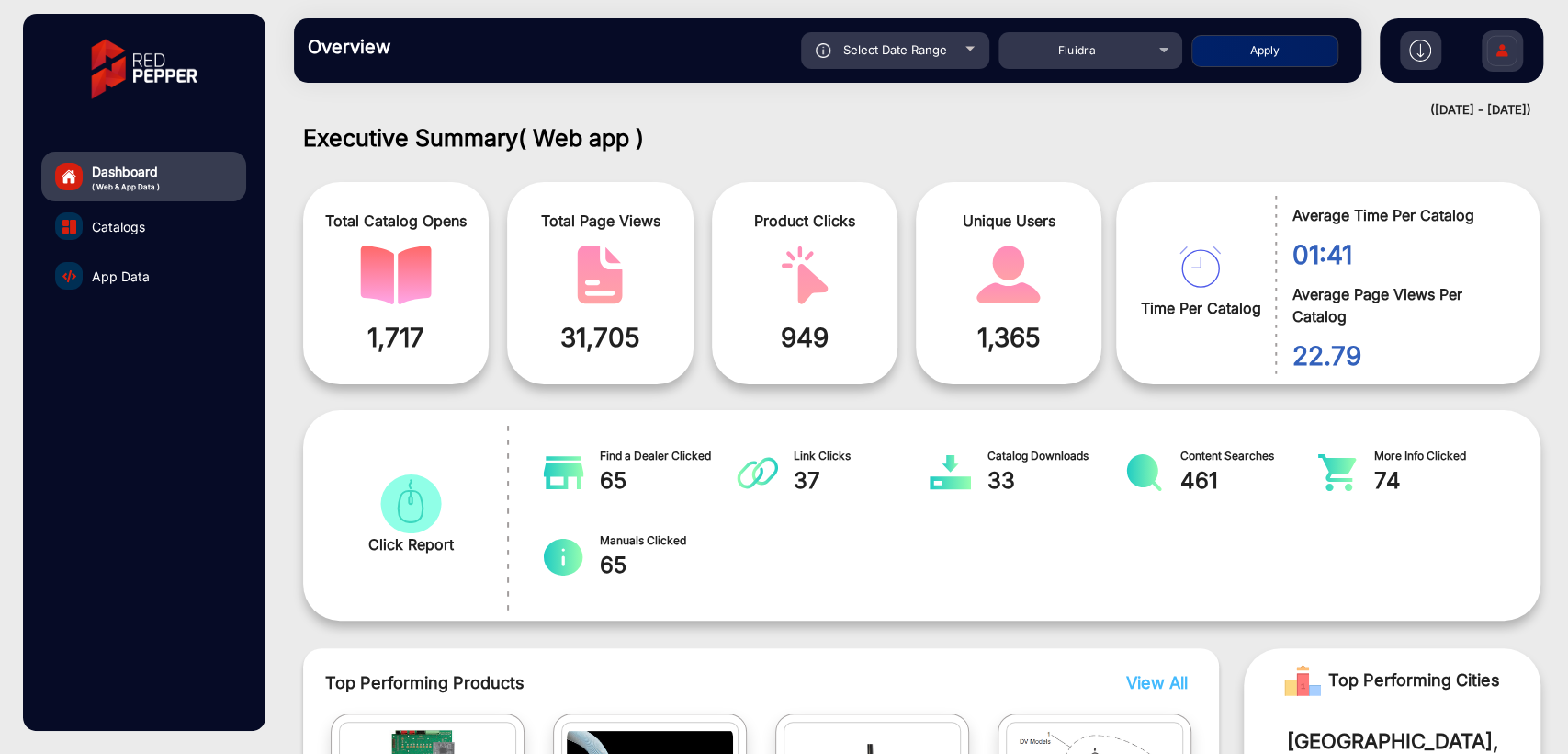
drag, startPoint x: 436, startPoint y: 330, endPoint x: 336, endPoint y: 334, distance: 100.1
click at [336, 334] on span "1,717" at bounding box center [395, 336] width 158 height 38
click at [448, 330] on span "1,717" at bounding box center [395, 336] width 158 height 38
click at [1085, 50] on span "Fluidra" at bounding box center [1076, 50] width 38 height 14
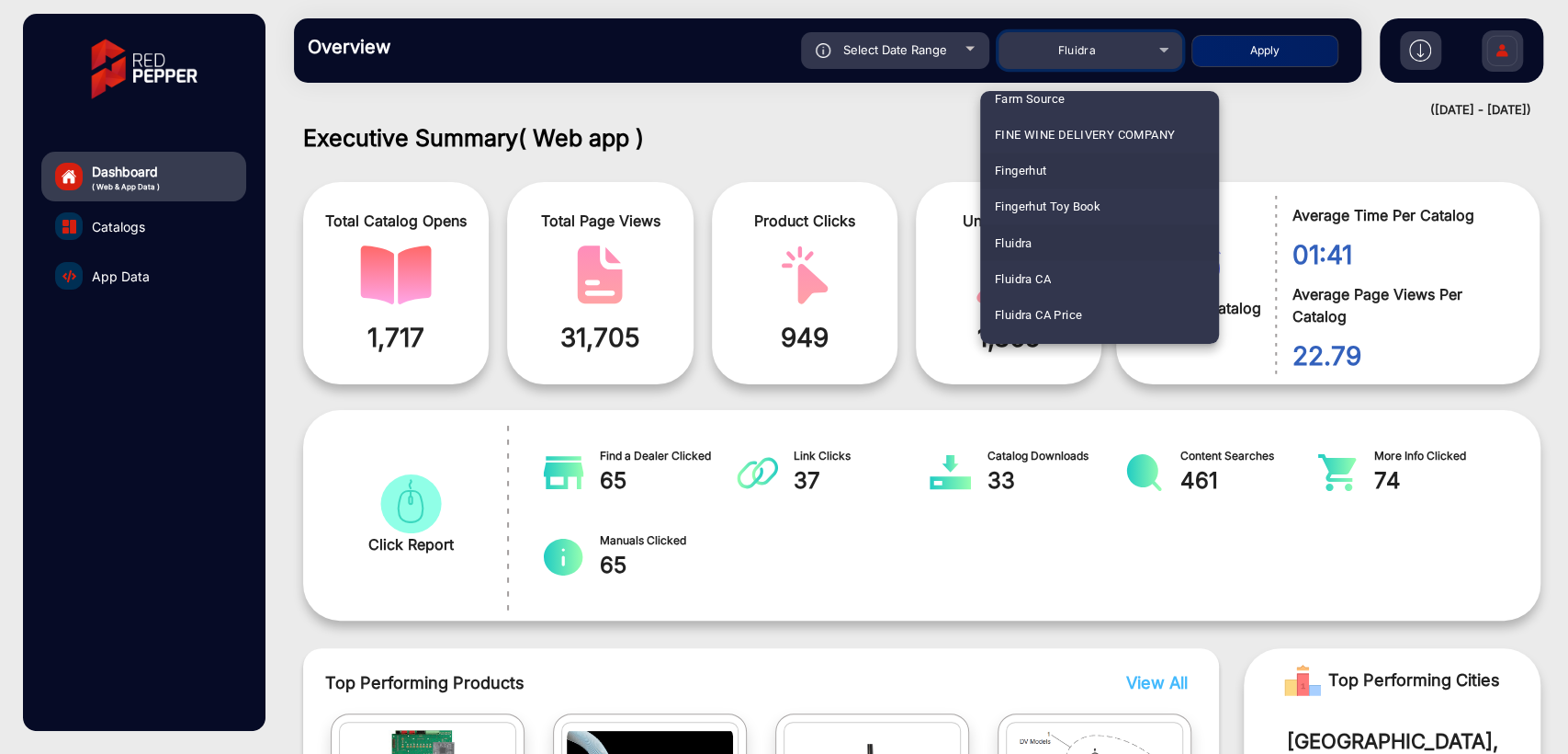
scroll to position [2256, 0]
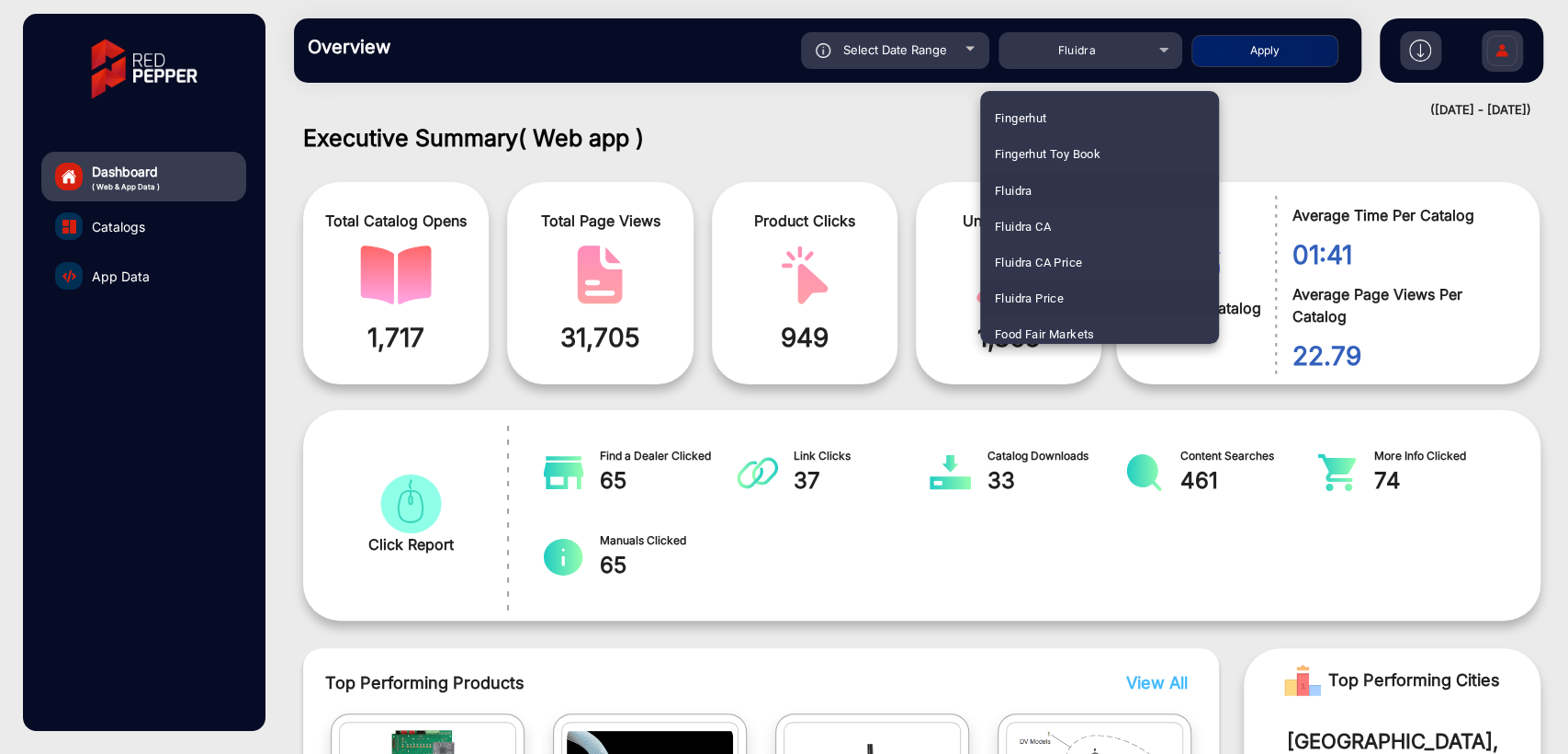
click at [1043, 295] on span "Fluidra Price" at bounding box center [1029, 297] width 69 height 36
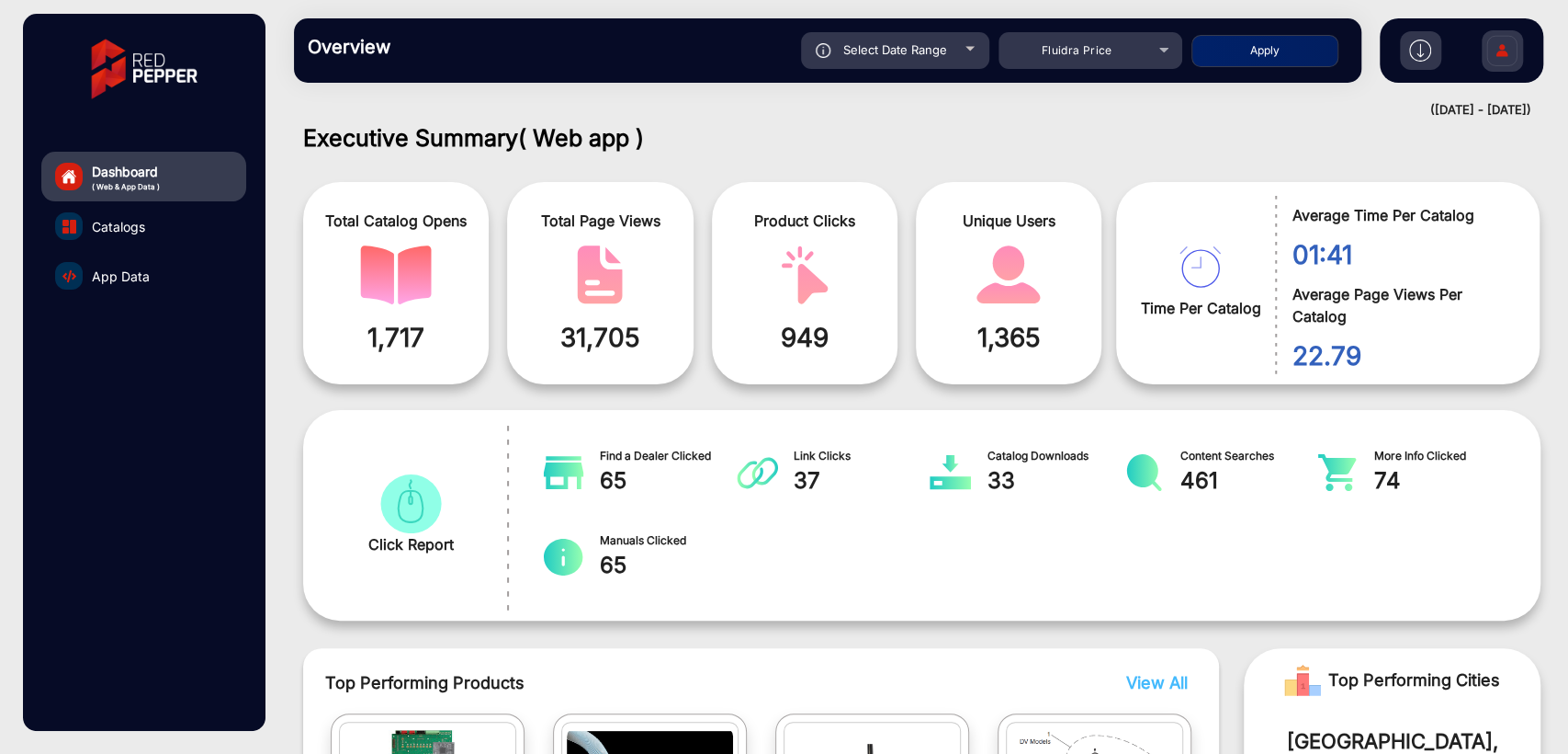
click at [1255, 49] on button "Apply" at bounding box center [1264, 50] width 147 height 32
type input "[DATE]"
drag, startPoint x: 412, startPoint y: 333, endPoint x: 366, endPoint y: 345, distance: 47.5
click at [366, 345] on span "5" at bounding box center [395, 336] width 158 height 38
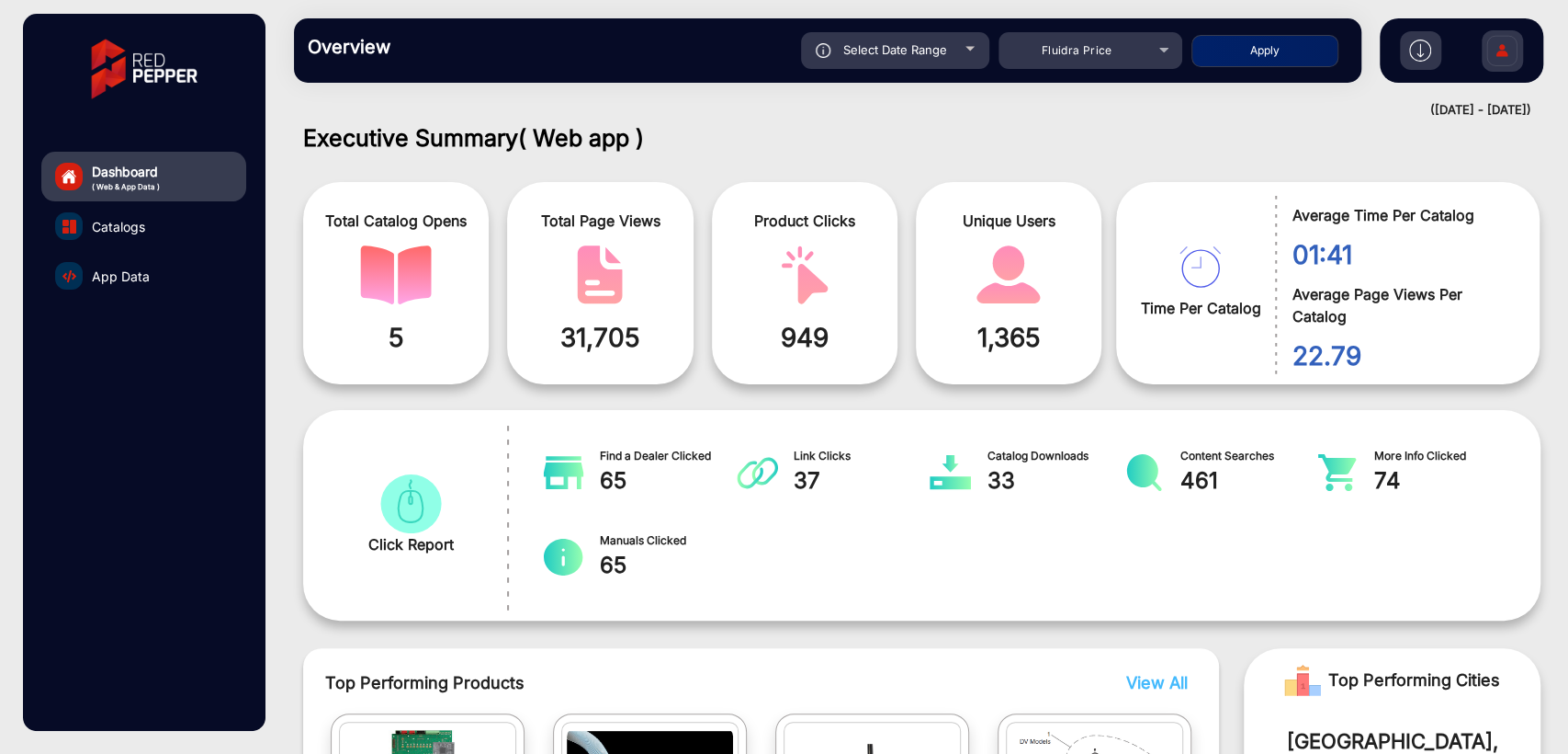
click at [460, 327] on span "5" at bounding box center [395, 336] width 158 height 38
click at [124, 227] on span "Catalogs" at bounding box center [118, 226] width 53 height 20
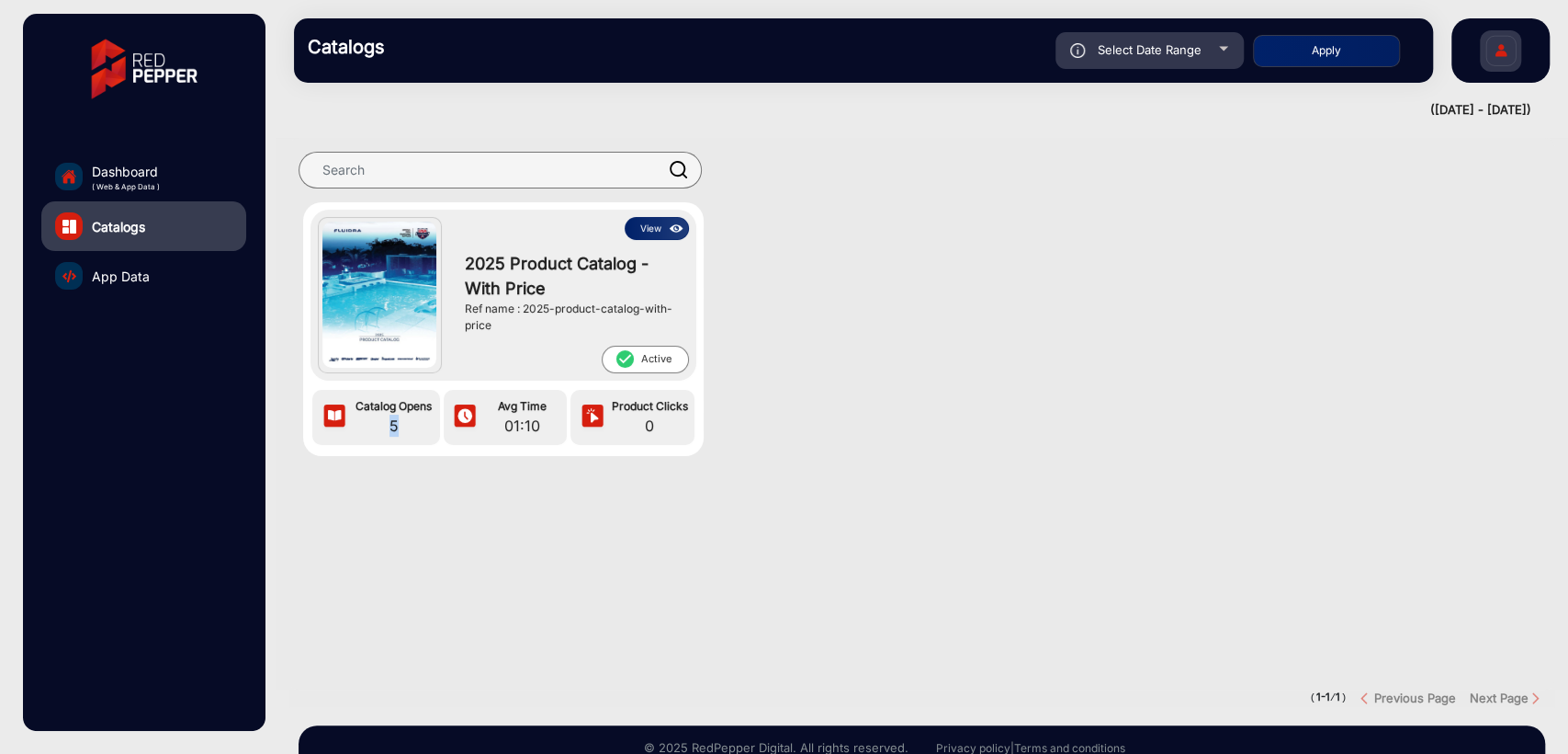
drag, startPoint x: 411, startPoint y: 429, endPoint x: 382, endPoint y: 432, distance: 29.2
click at [382, 432] on span "5" at bounding box center [394, 426] width 83 height 22
click at [492, 543] on section "View 2025 Product Catalog - With Price Ref name : 2025-product-catalog-with-pri…" at bounding box center [922, 414] width 1265 height 551
click at [147, 193] on link "Dashboard ( Web & App Data )" at bounding box center [143, 176] width 205 height 50
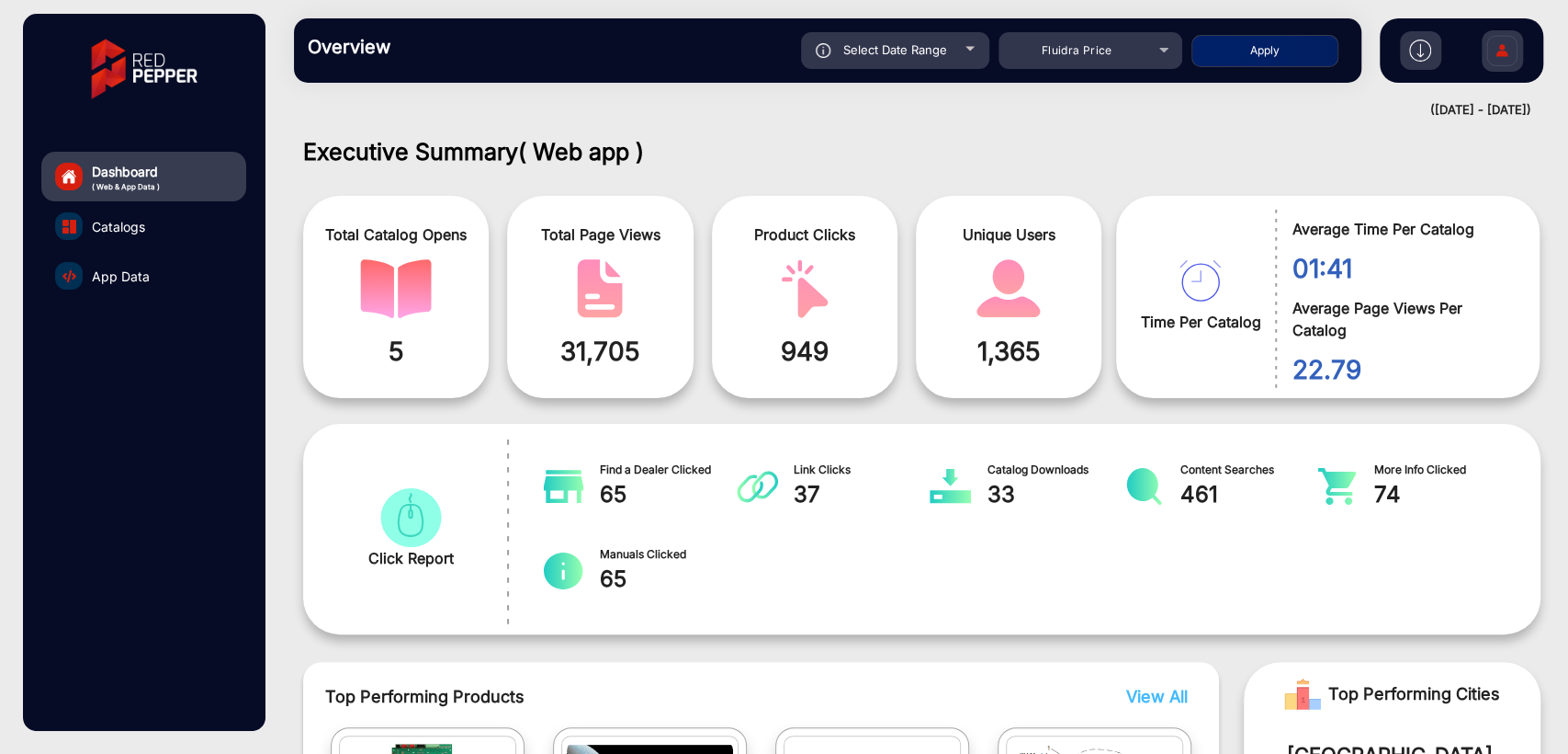
scroll to position [14, 0]
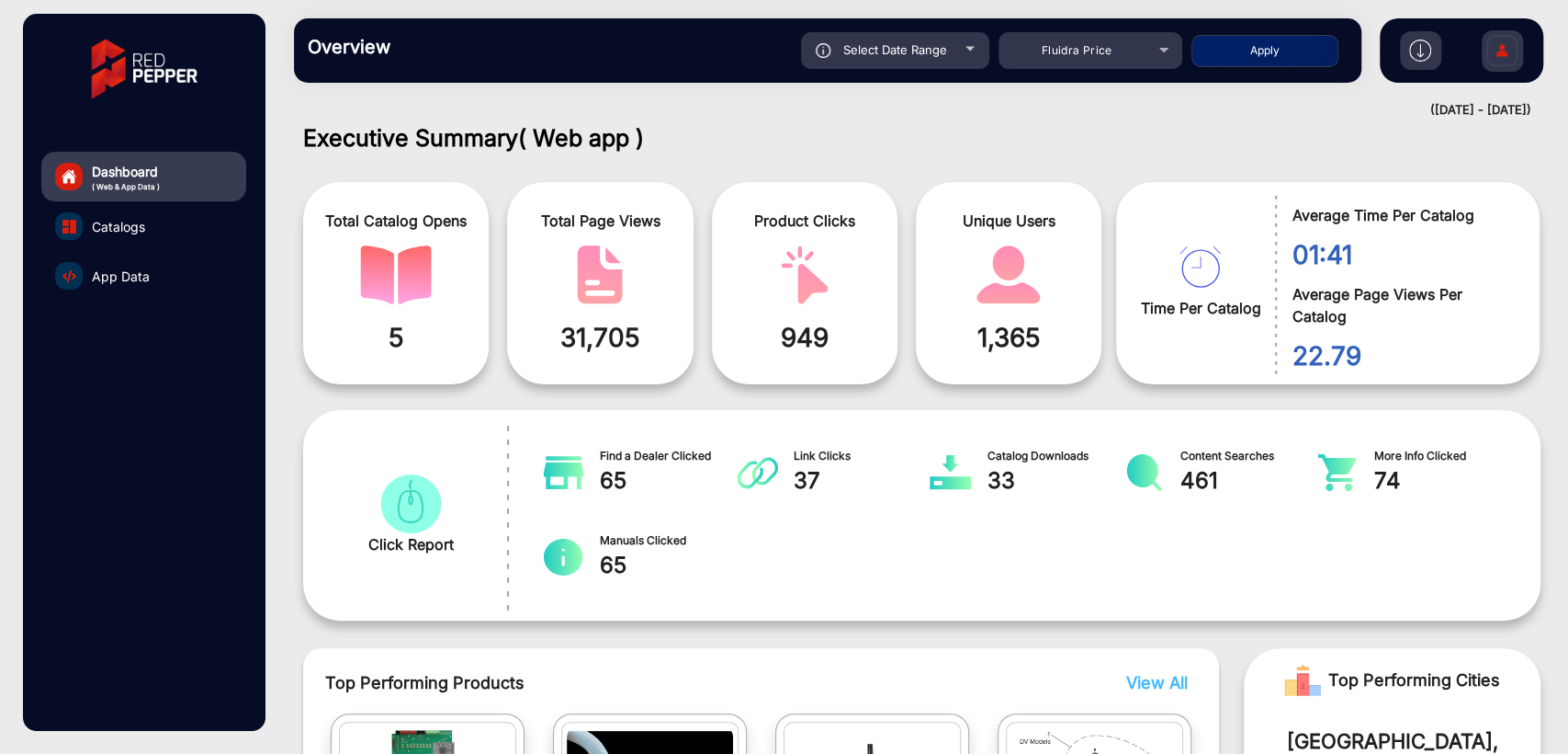
drag, startPoint x: 406, startPoint y: 324, endPoint x: 373, endPoint y: 334, distance: 34.5
click at [373, 334] on span "5" at bounding box center [395, 336] width 158 height 38
click at [447, 324] on span "5" at bounding box center [395, 336] width 158 height 38
drag, startPoint x: 542, startPoint y: 338, endPoint x: 887, endPoint y: 340, distance: 345.0
click at [861, 338] on div "Total Catalog Opens 5 Total Page Views 31,705 Product Clicks 949 Unique Users 1…" at bounding box center [710, 283] width 813 height 221
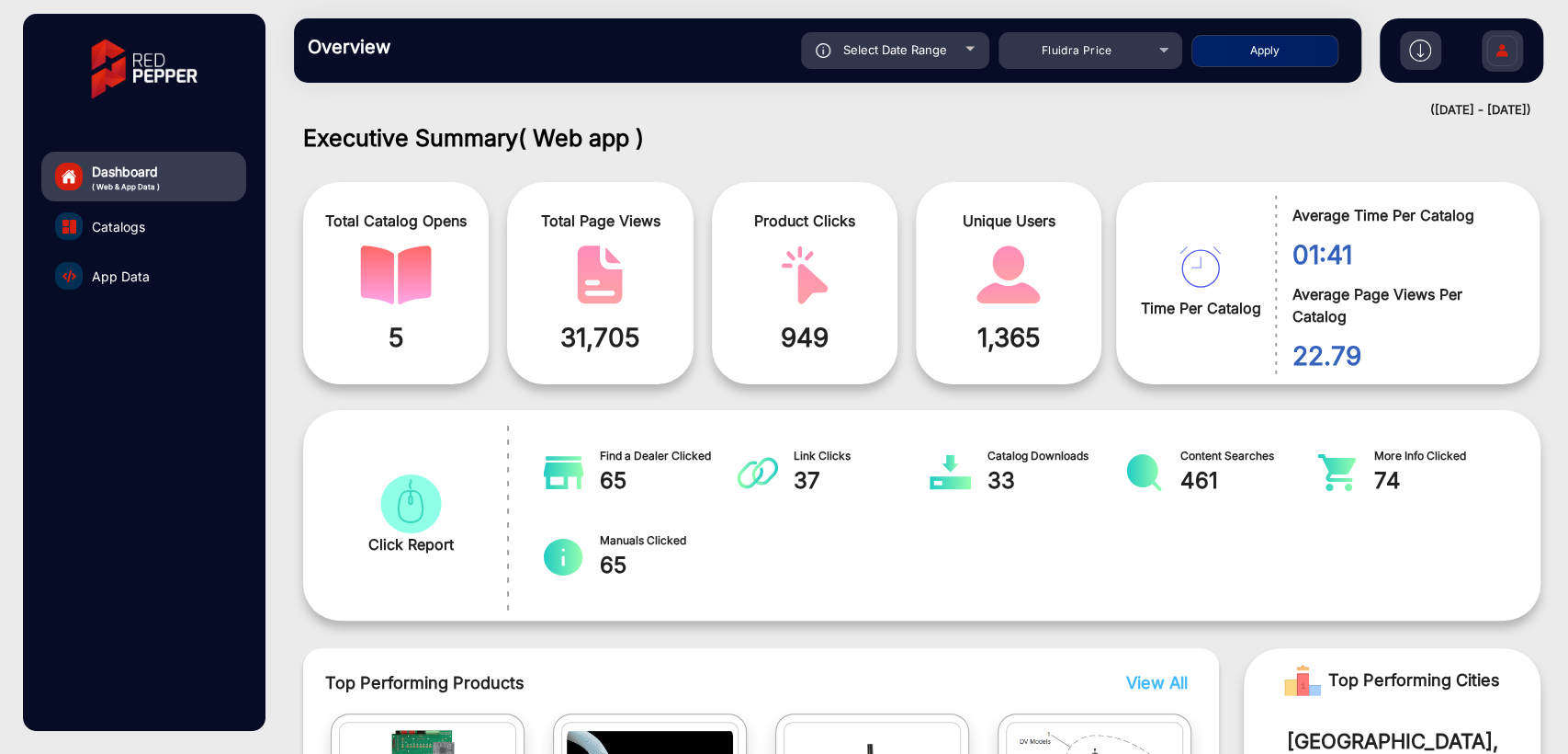
click at [991, 353] on span "1,365" at bounding box center [1008, 336] width 158 height 38
click at [1088, 44] on span "Fluidra Price" at bounding box center [1077, 50] width 71 height 14
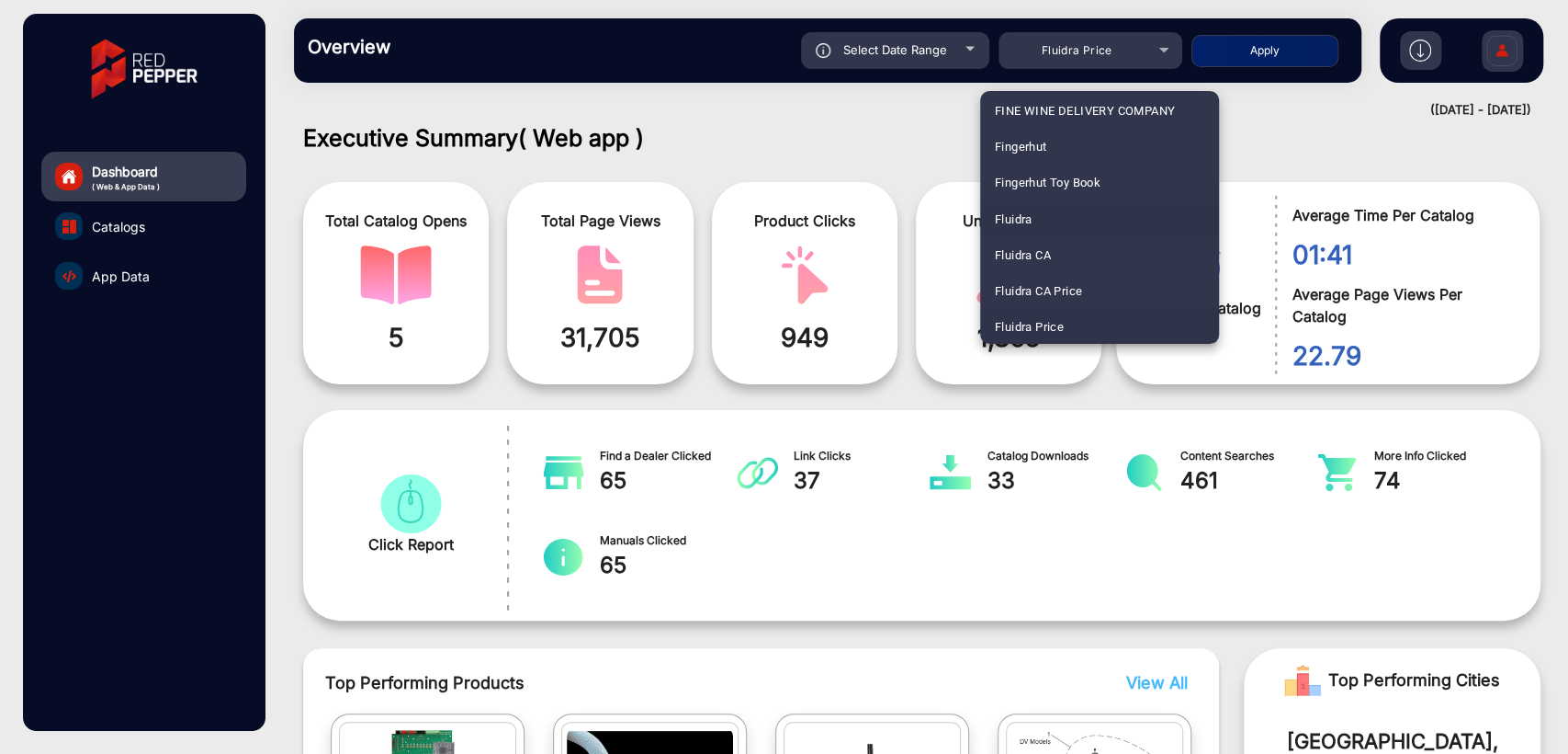
click at [1022, 220] on span "Fluidra" at bounding box center [1013, 218] width 37 height 36
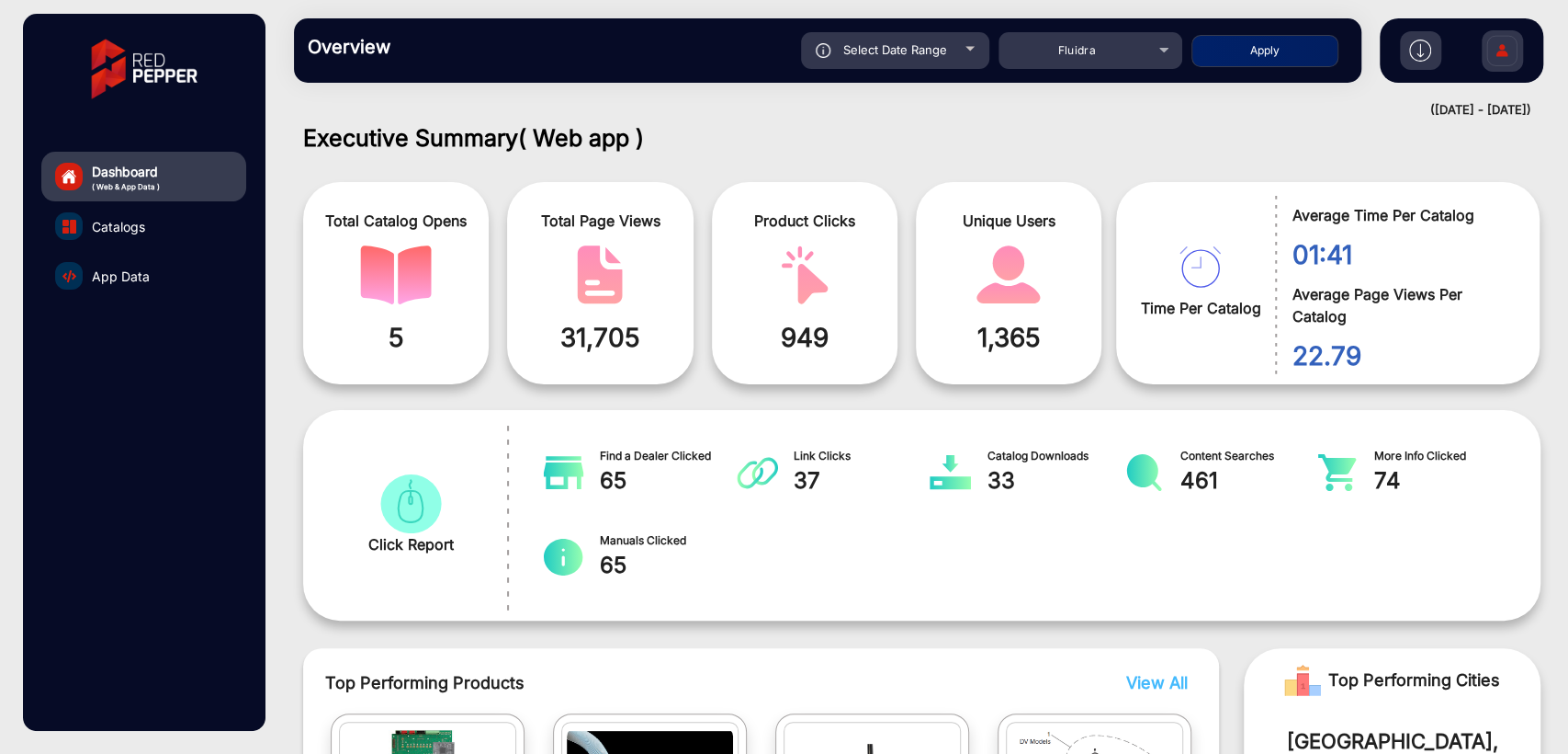
click at [1258, 61] on button "Apply" at bounding box center [1264, 50] width 147 height 32
type input "[DATE]"
click at [121, 222] on span "Catalogs" at bounding box center [118, 226] width 53 height 20
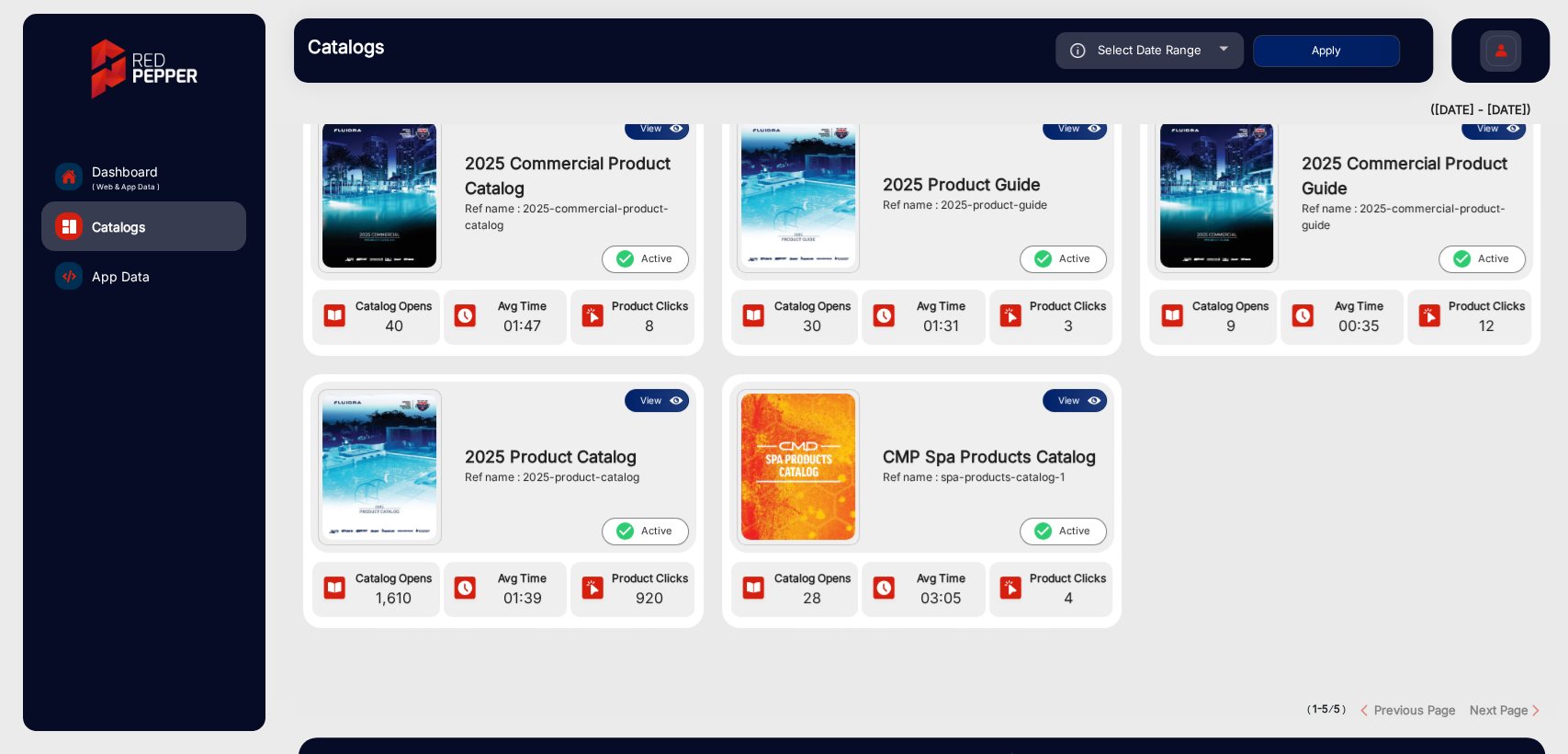
scroll to position [136, 0]
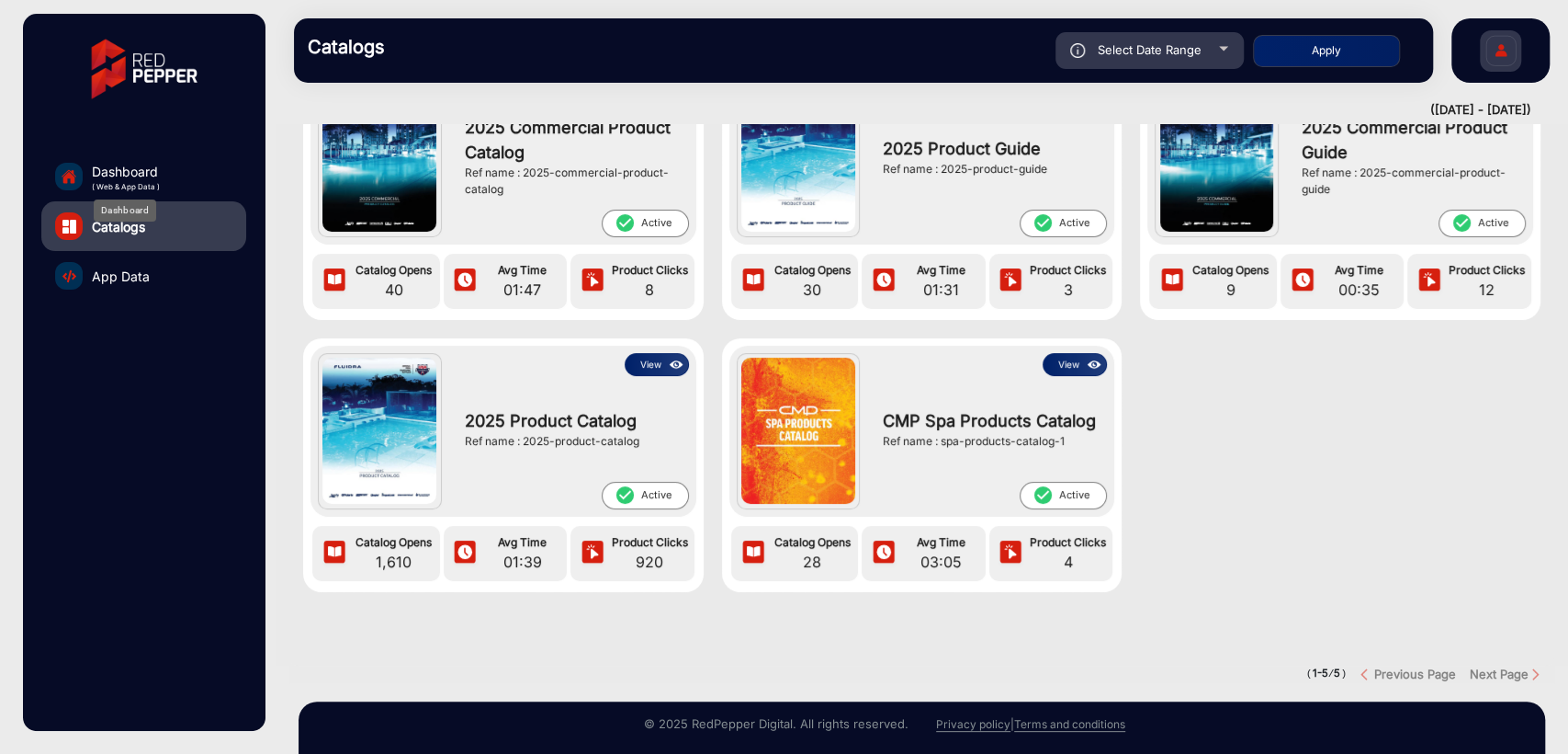
click at [151, 163] on span "Dashboard" at bounding box center [125, 171] width 68 height 20
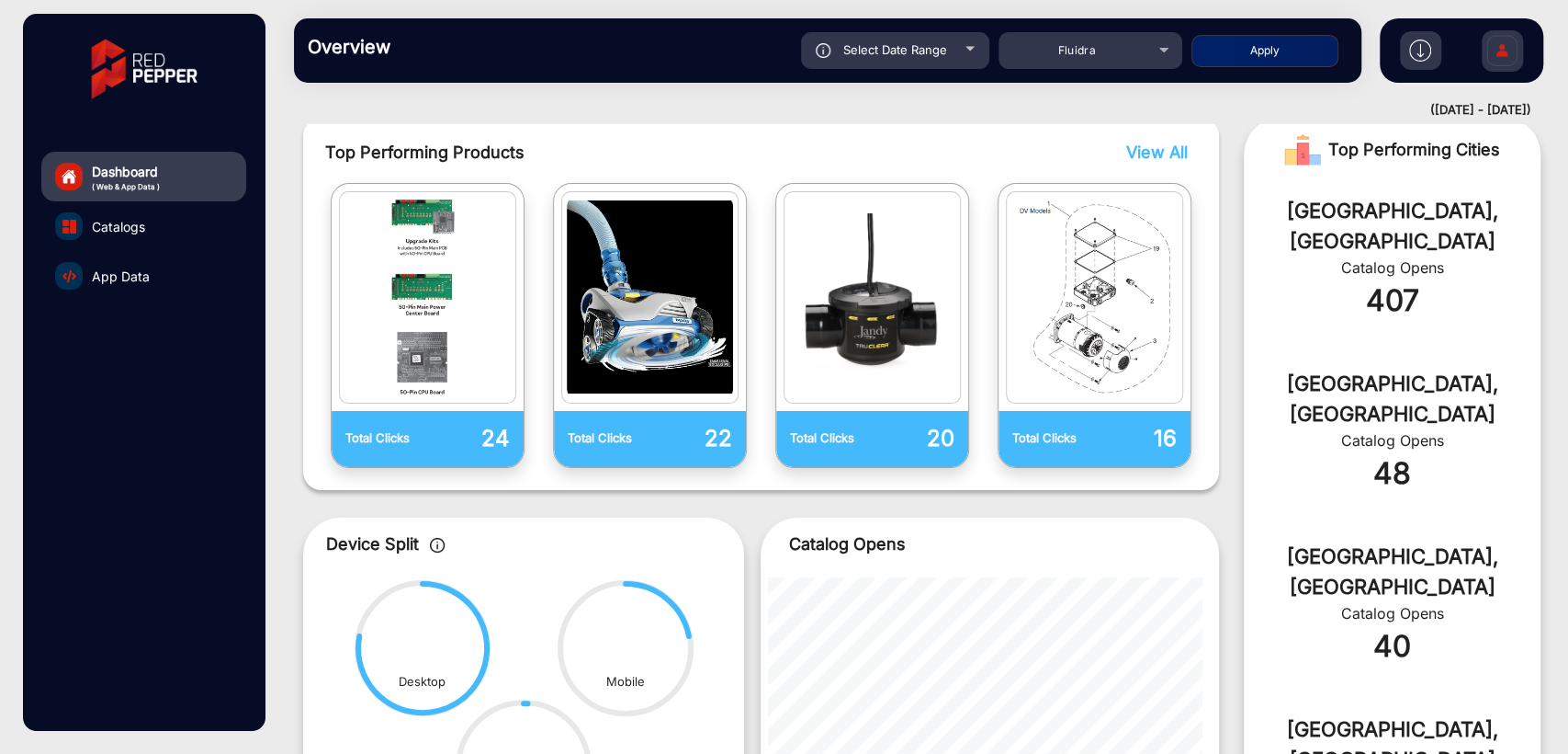
scroll to position [408, 0]
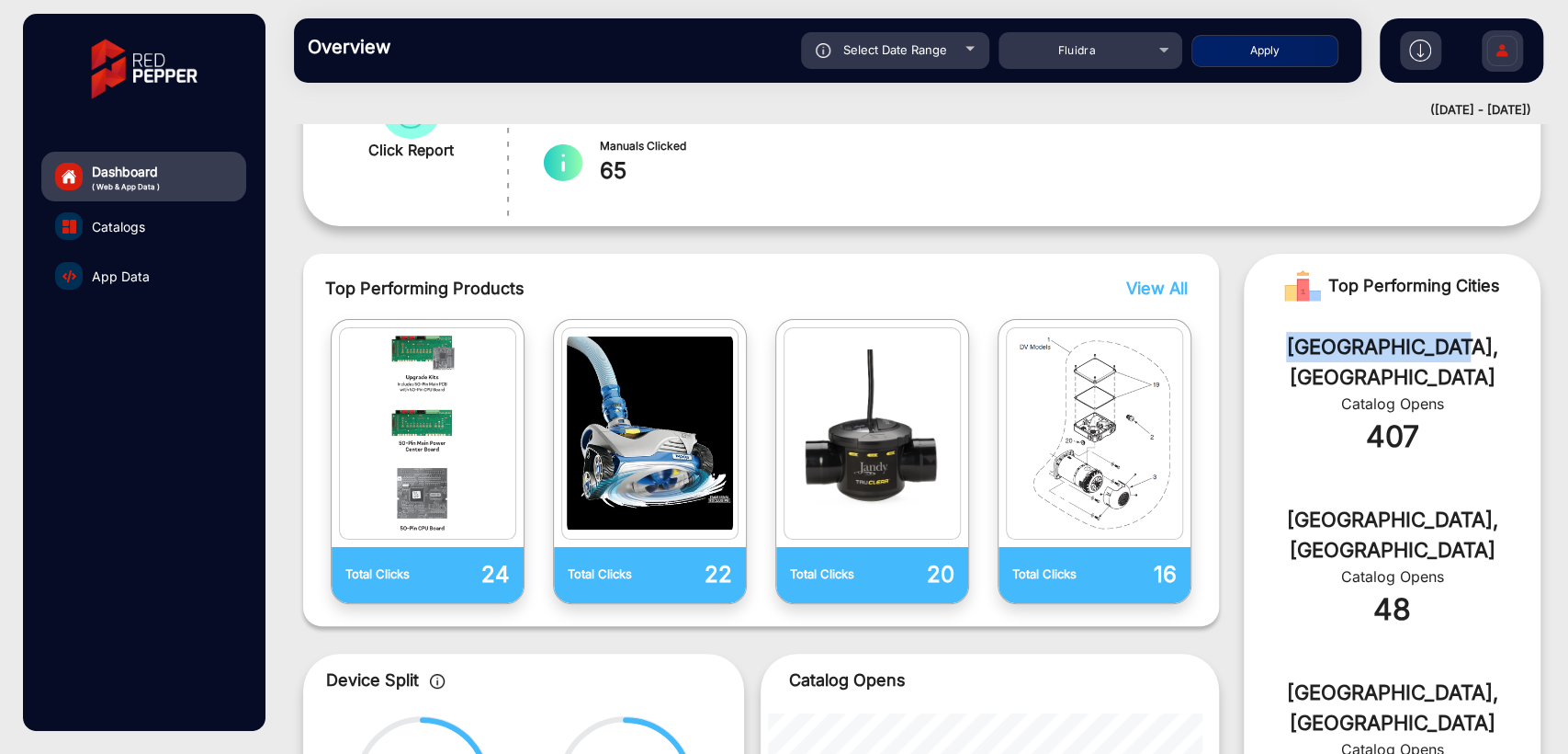
drag, startPoint x: 1480, startPoint y: 345, endPoint x: 1305, endPoint y: 343, distance: 175.0
click at [1305, 343] on div "[GEOGRAPHIC_DATA], [GEOGRAPHIC_DATA]" at bounding box center [1391, 362] width 242 height 61
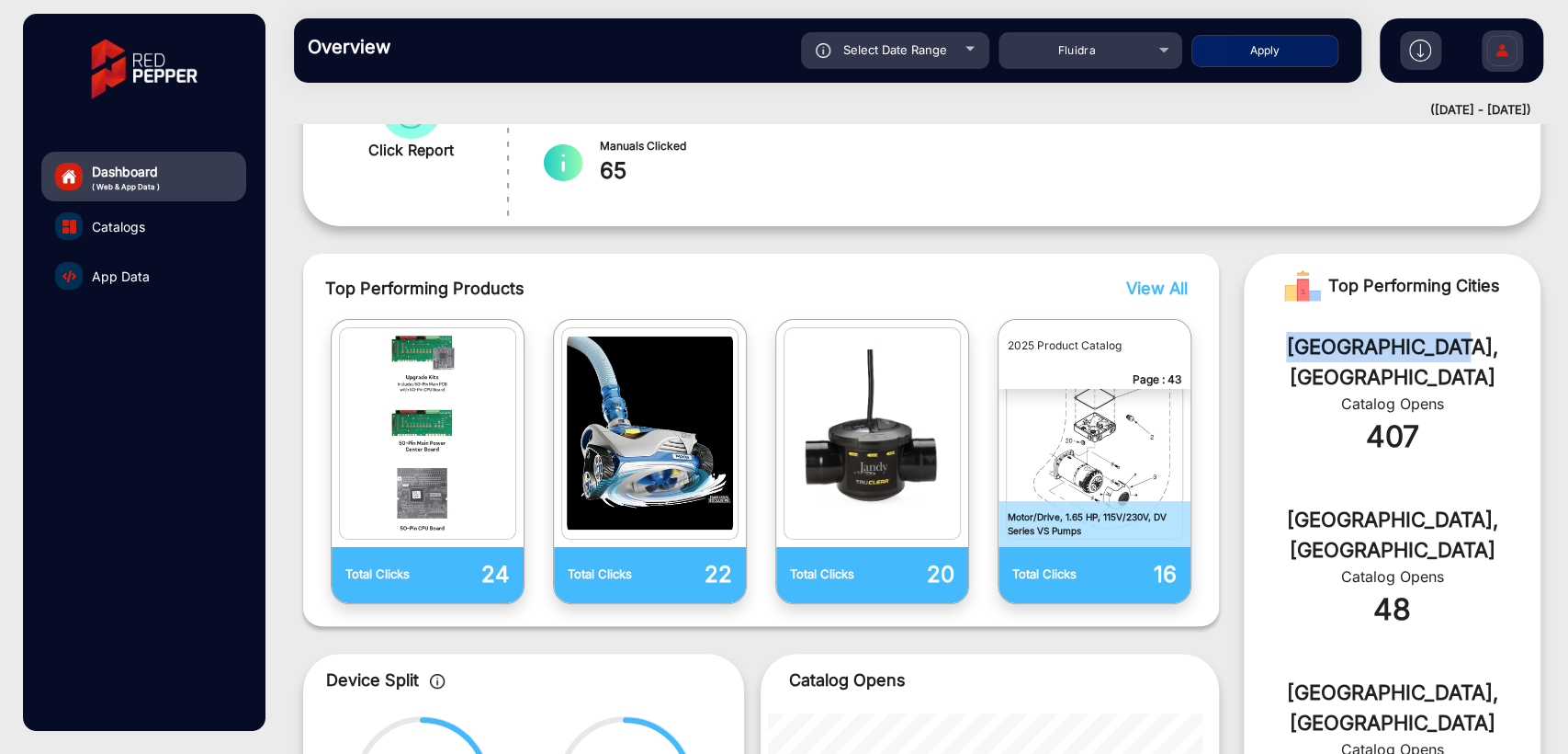
click at [1325, 344] on div "[GEOGRAPHIC_DATA], [GEOGRAPHIC_DATA]" at bounding box center [1391, 362] width 242 height 61
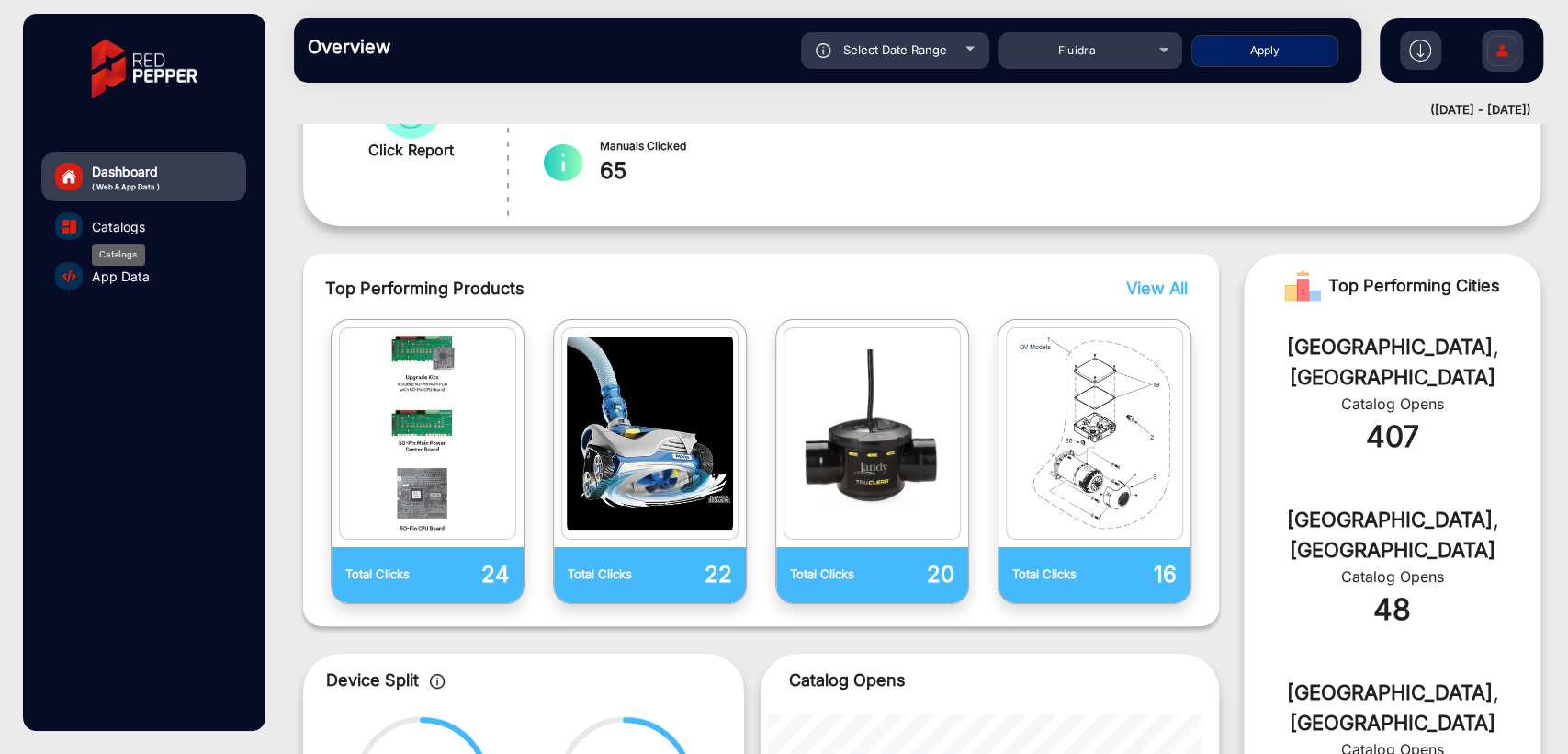
click at [137, 228] on span "Catalogs" at bounding box center [118, 226] width 53 height 20
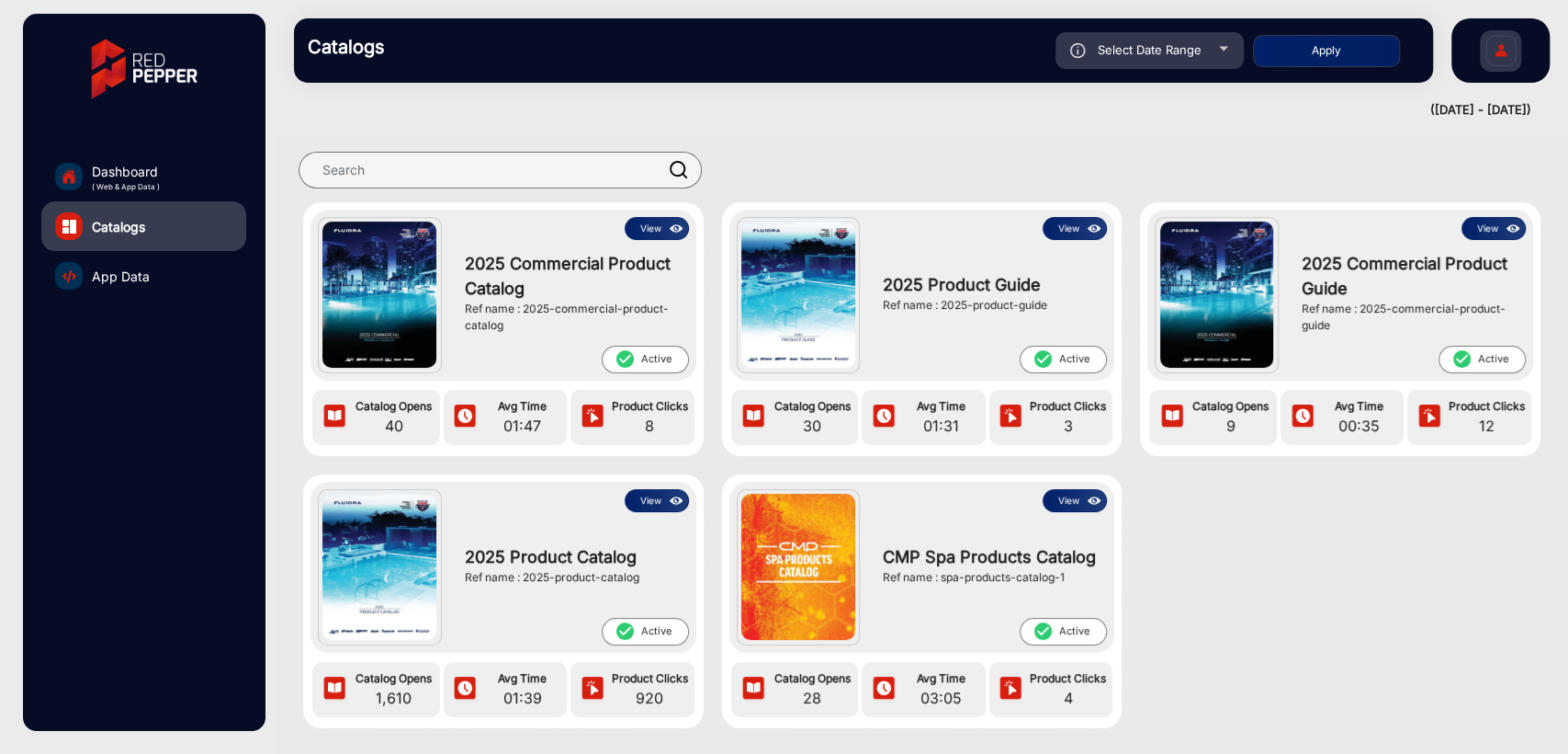
click at [666, 496] on img at bounding box center [676, 501] width 21 height 21
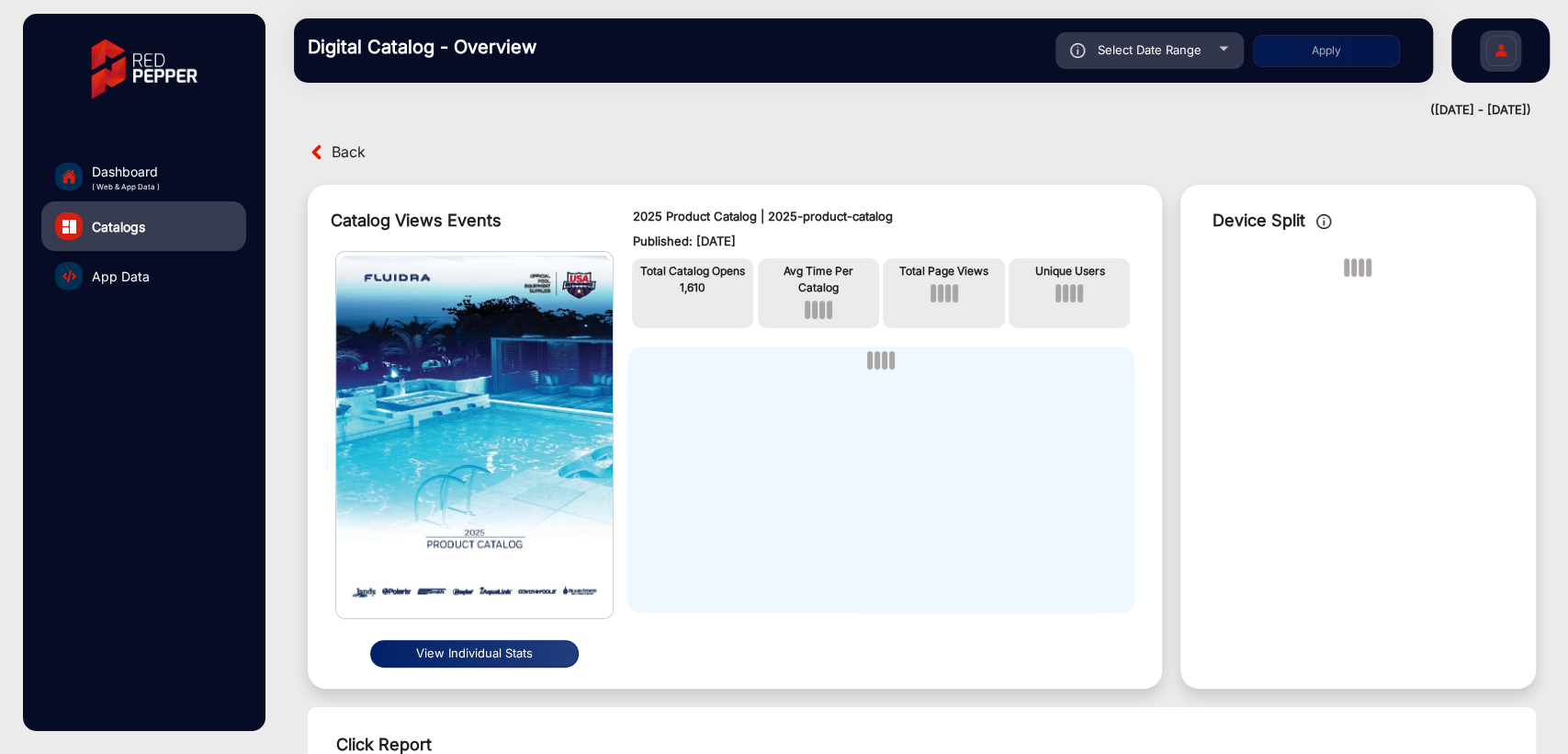
scroll to position [14, 0]
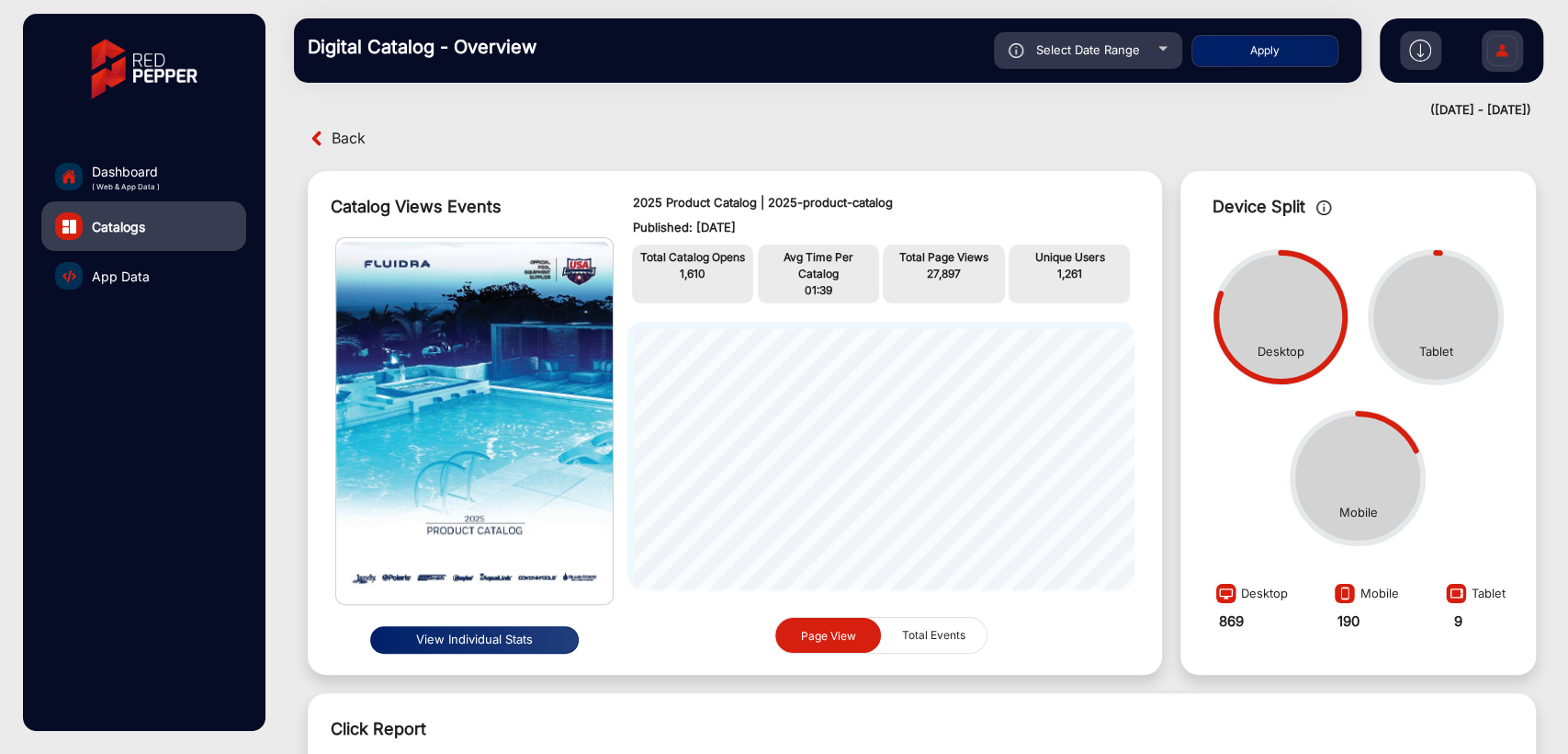
click at [498, 629] on button "View Individual Stats" at bounding box center [473, 640] width 208 height 28
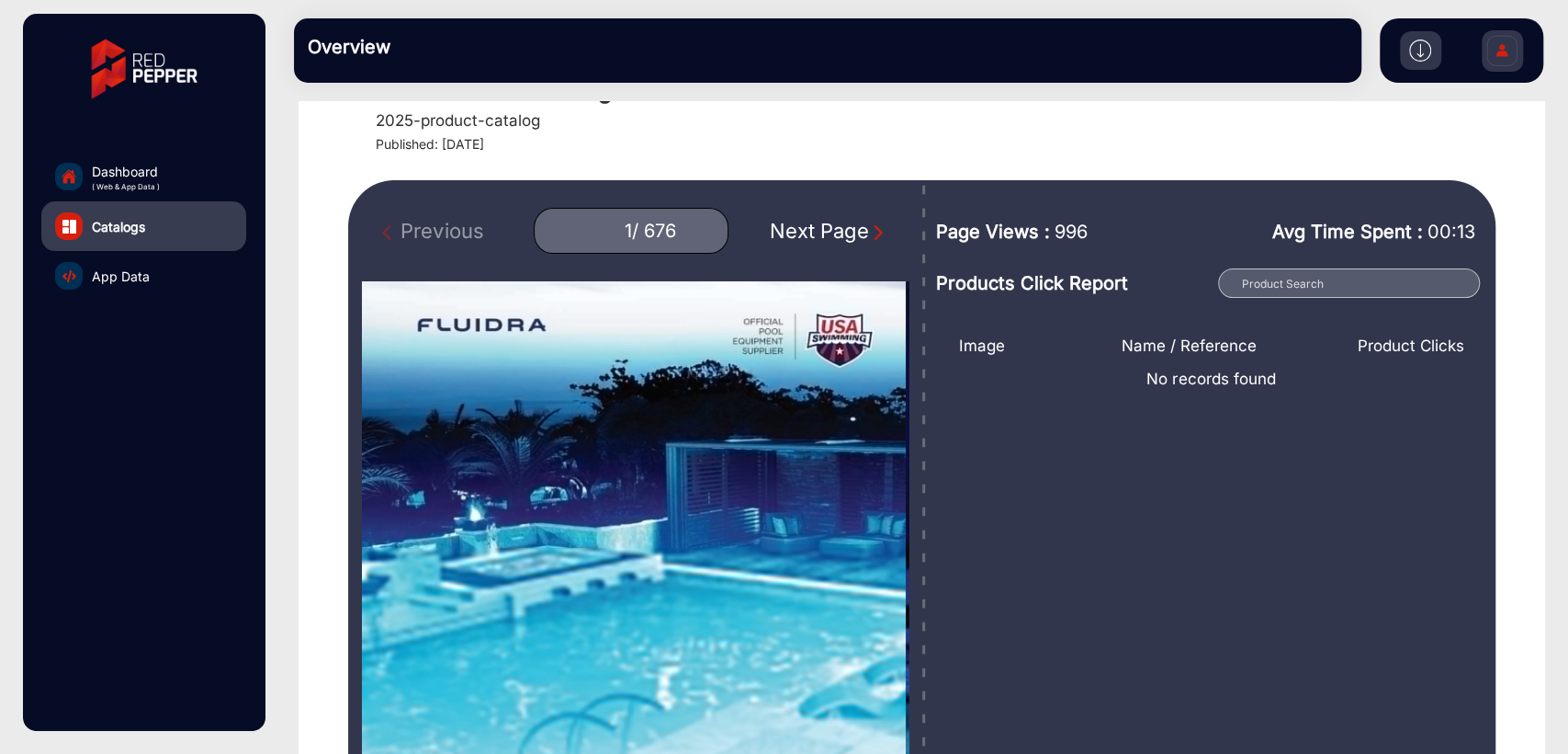
scroll to position [149, 0]
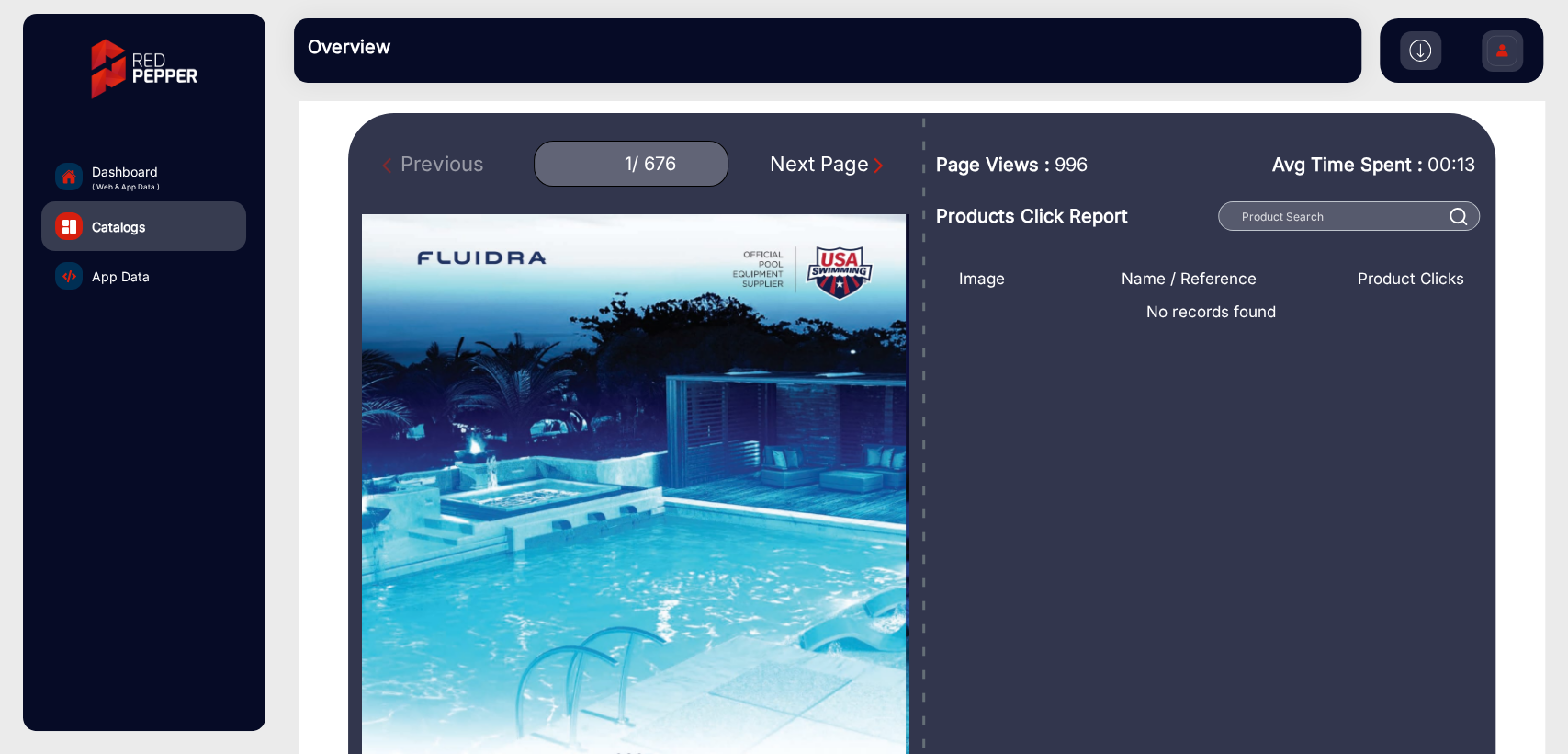
click at [820, 165] on div "Next Page" at bounding box center [828, 164] width 118 height 30
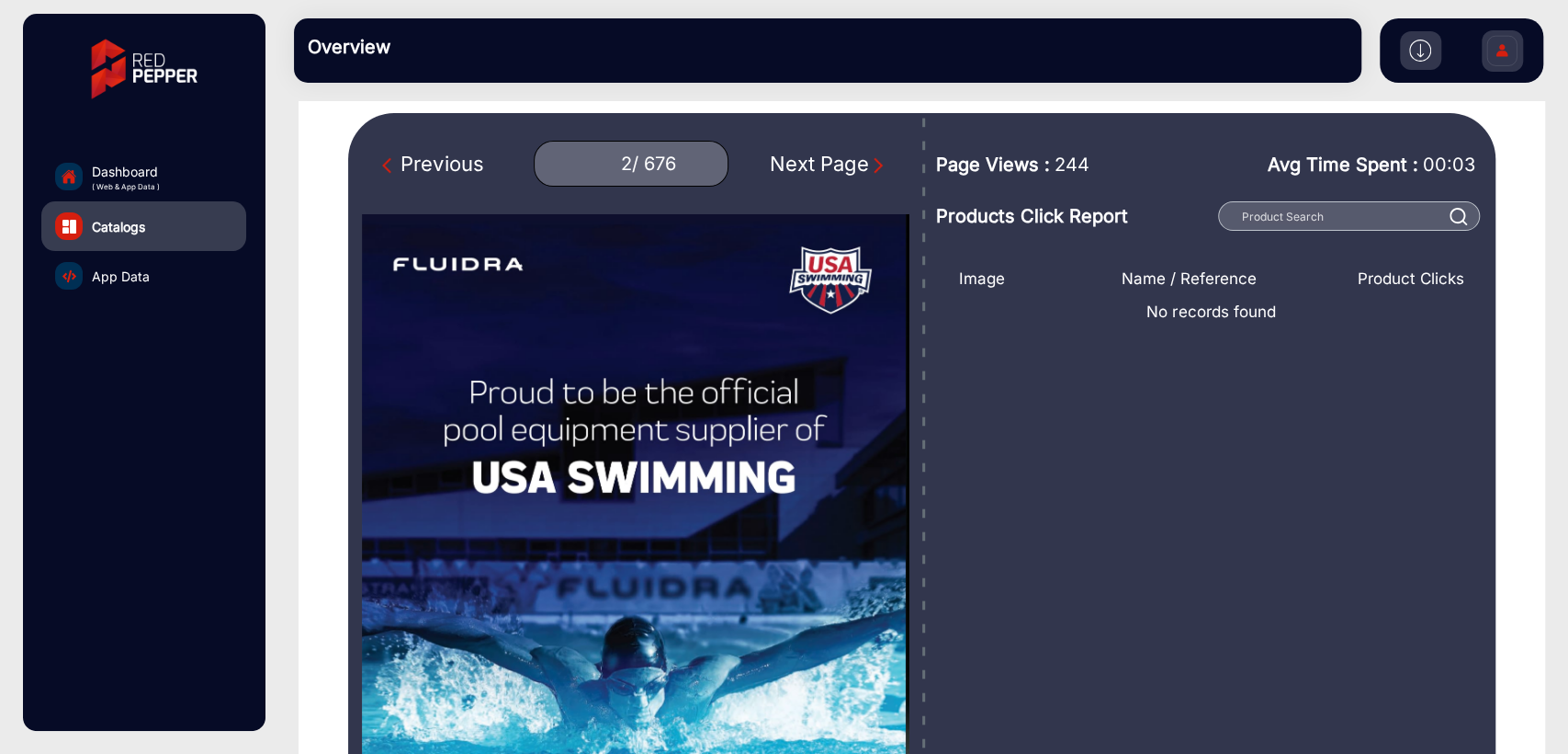
click at [820, 165] on div "Next Page" at bounding box center [828, 164] width 118 height 30
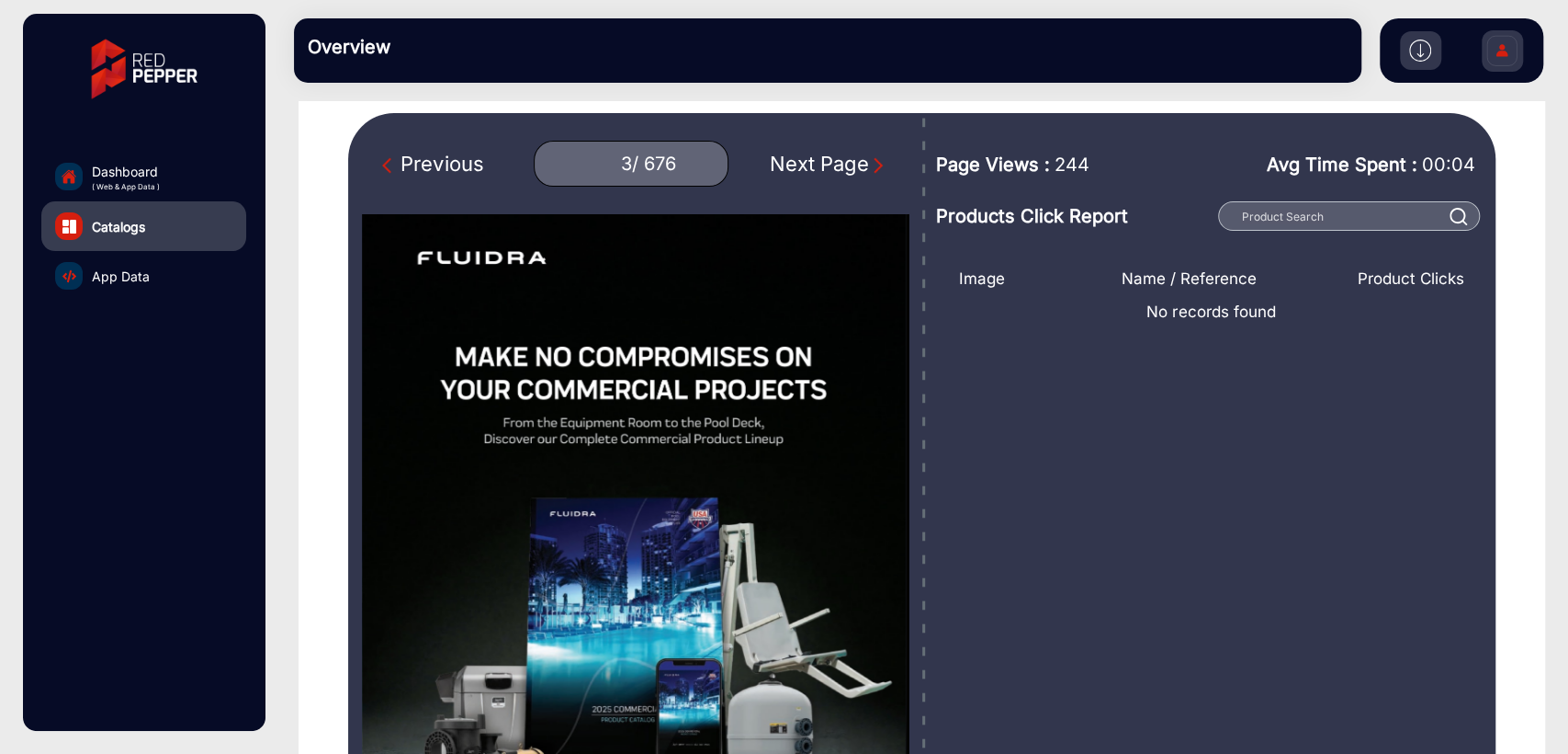
click at [820, 165] on div "Next Page" at bounding box center [828, 164] width 118 height 30
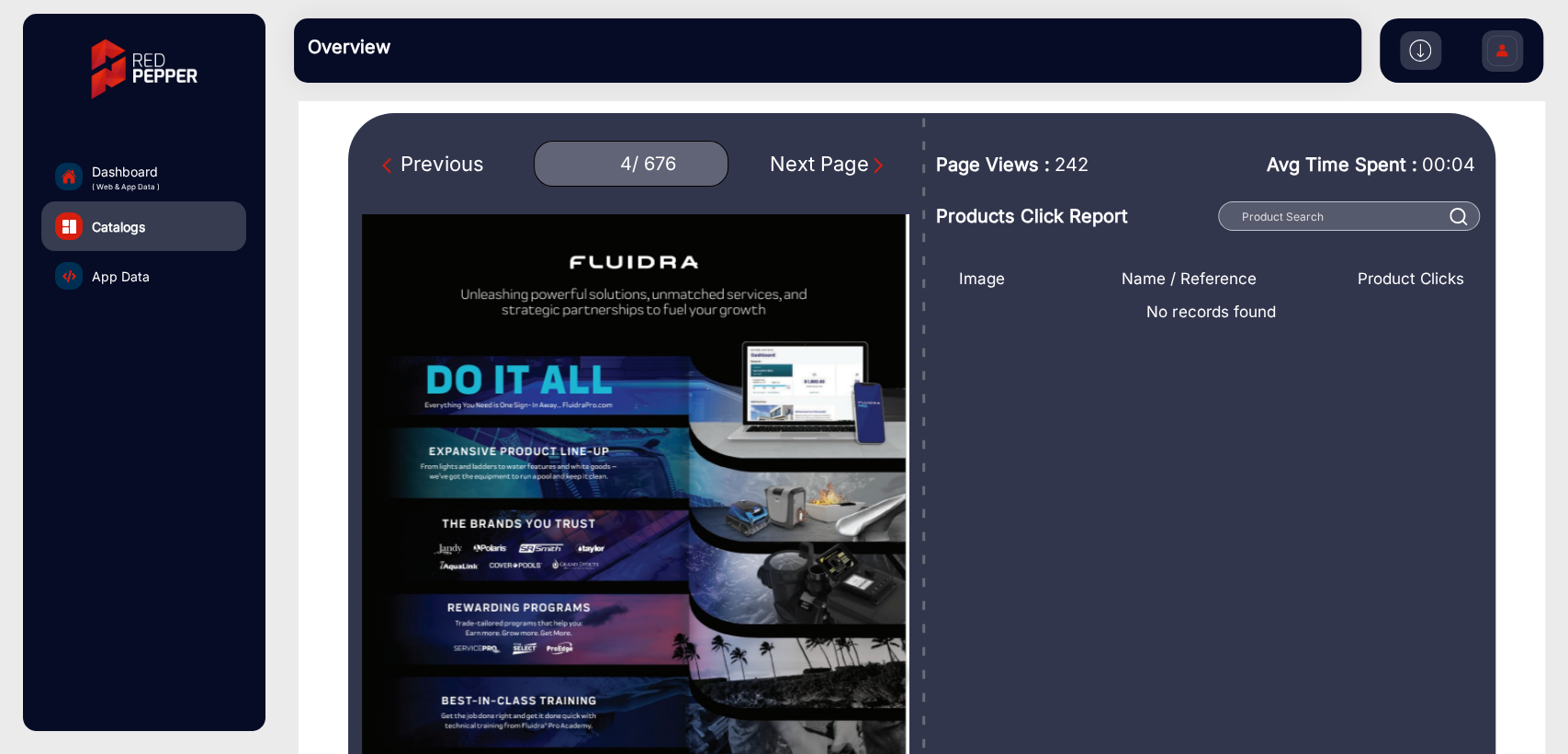
click at [820, 165] on div "Next Page" at bounding box center [828, 164] width 118 height 30
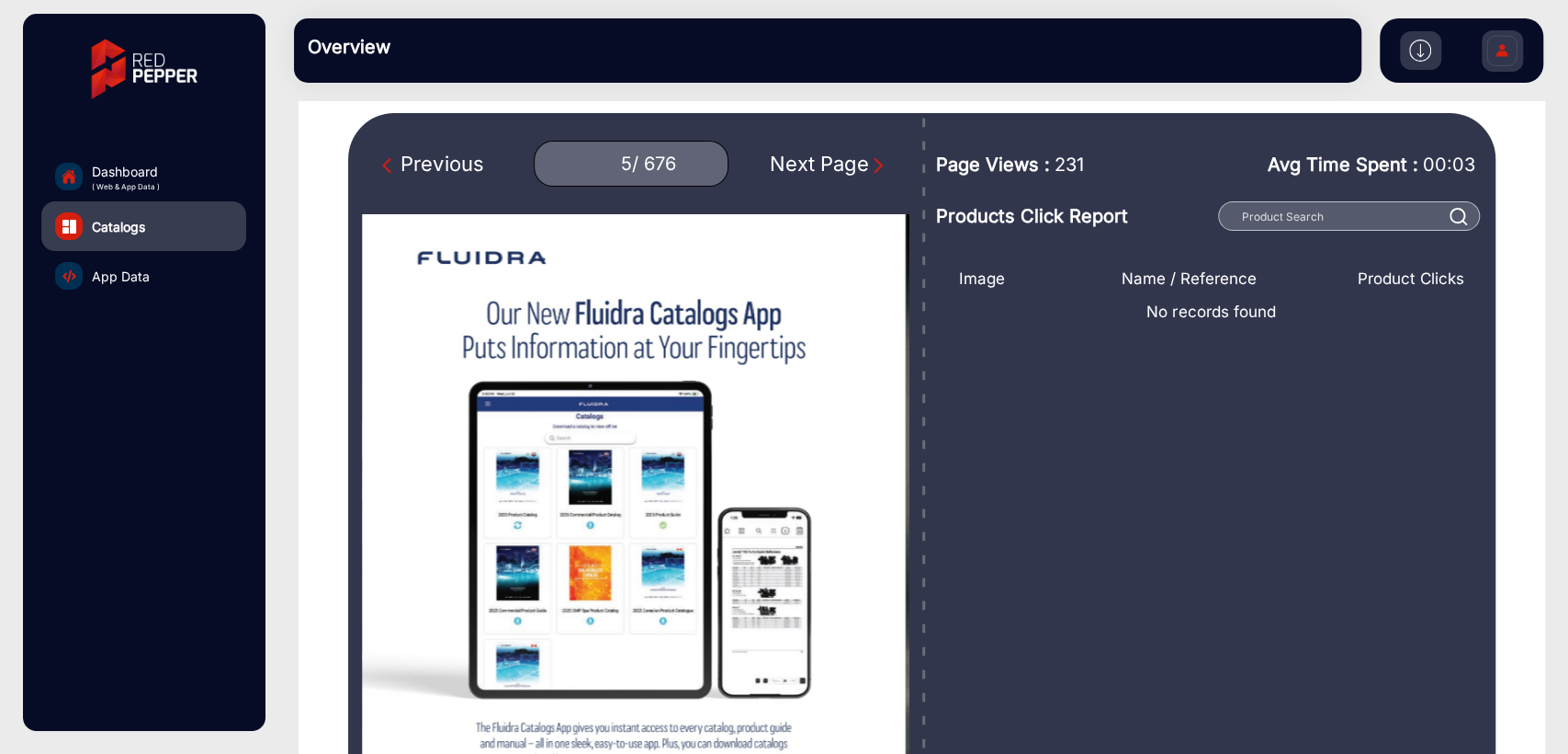
click at [820, 165] on div "Next Page" at bounding box center [828, 164] width 118 height 30
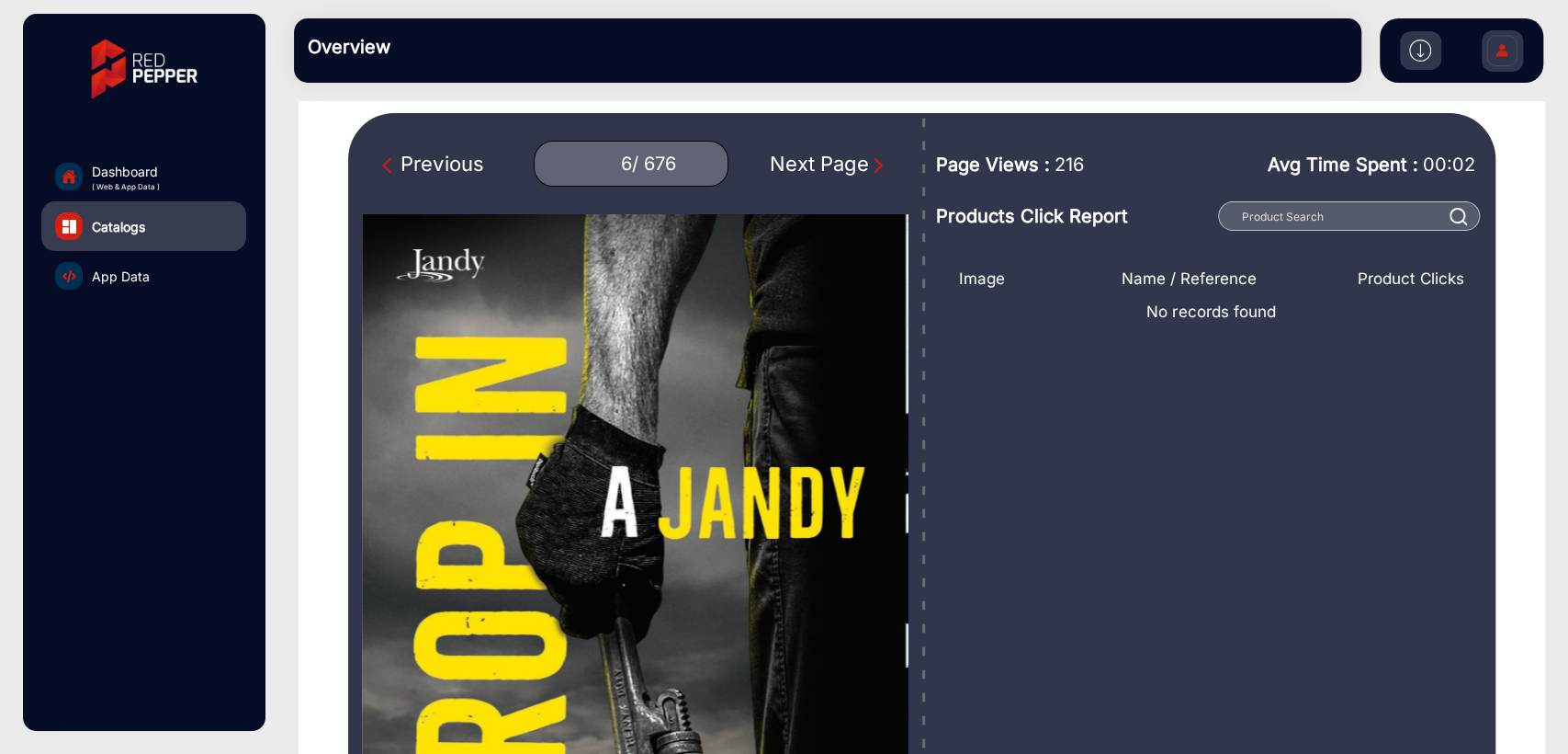
click at [820, 165] on div "Next Page" at bounding box center [828, 164] width 118 height 30
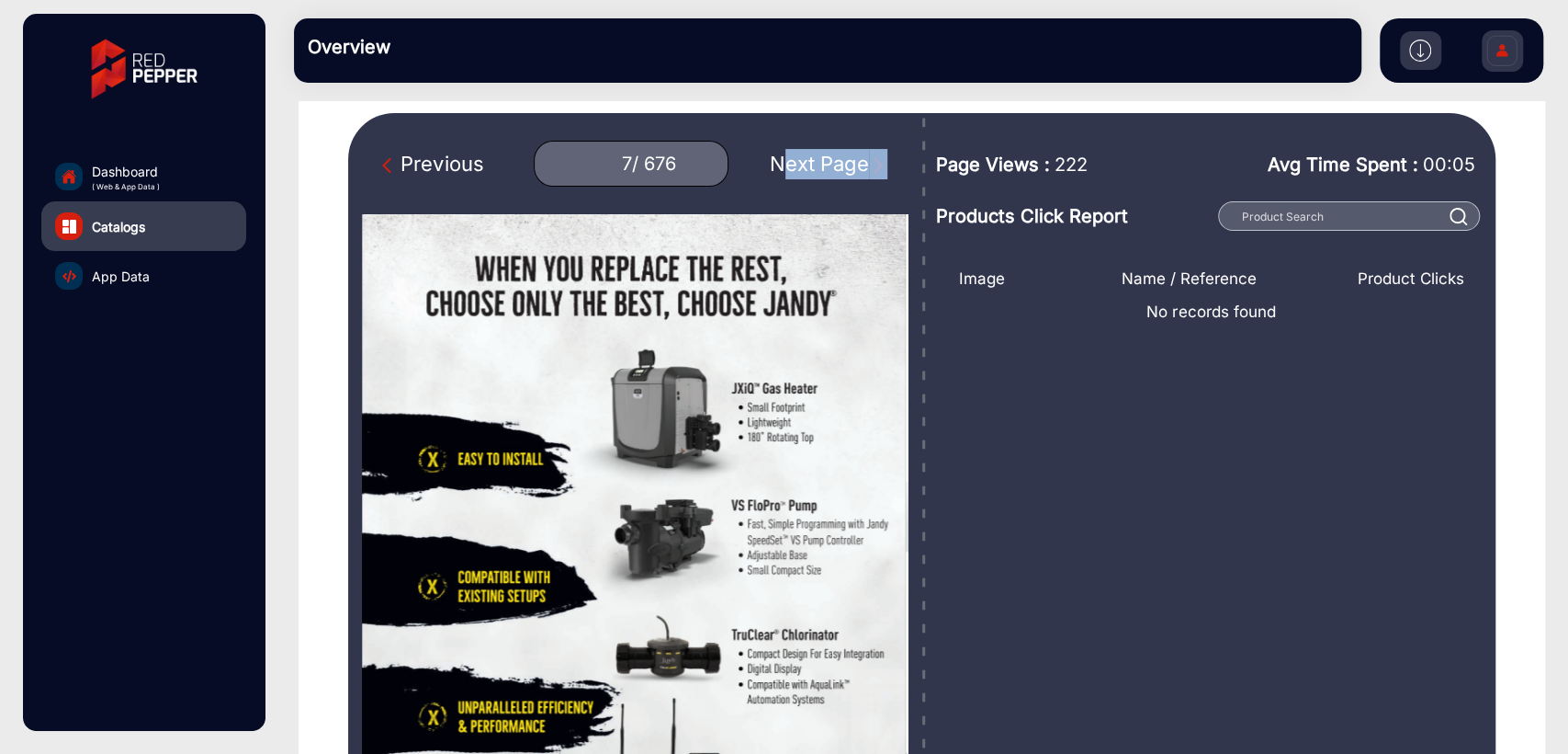
click at [820, 165] on div "Next Page" at bounding box center [828, 164] width 118 height 30
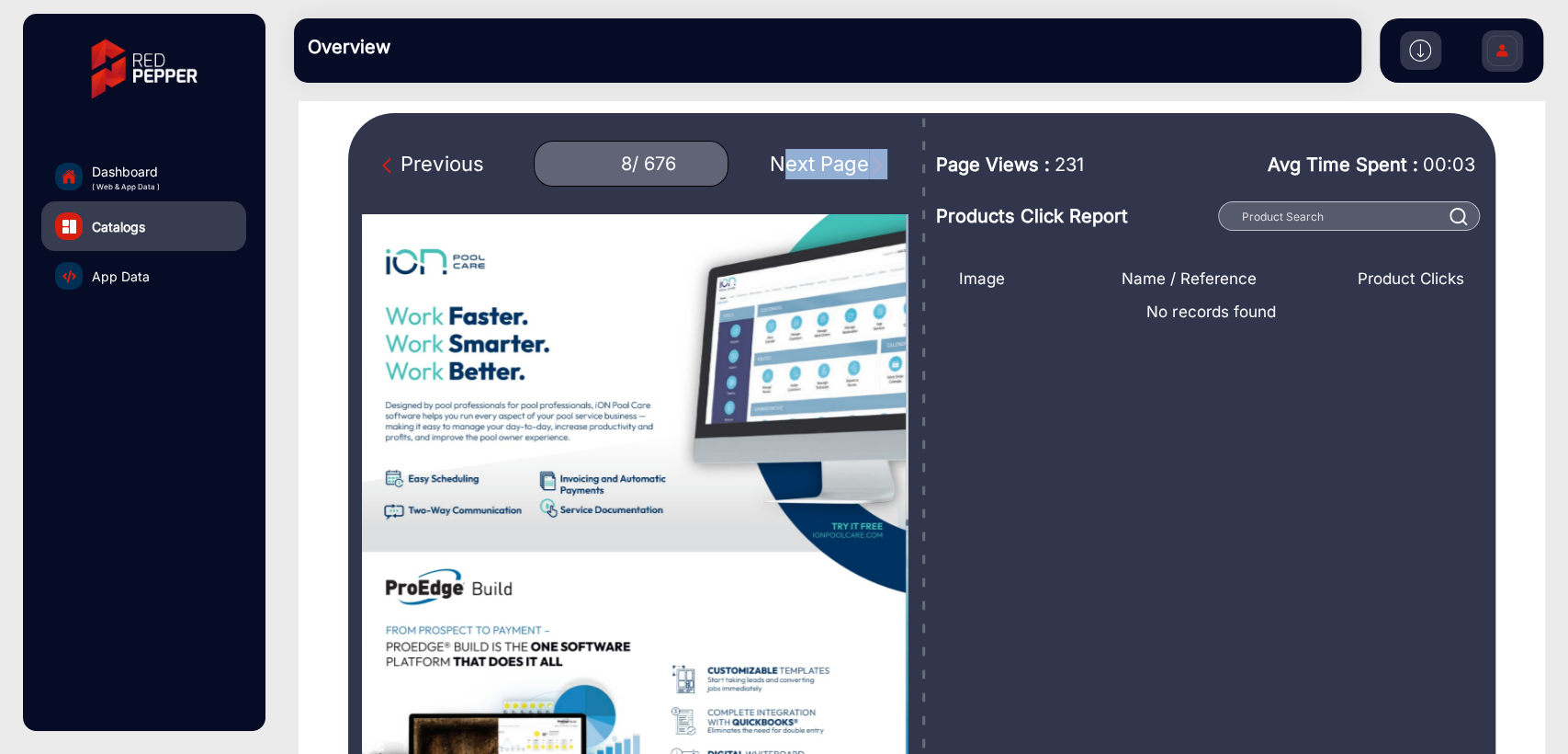
click at [820, 165] on div "Next Page" at bounding box center [828, 164] width 118 height 30
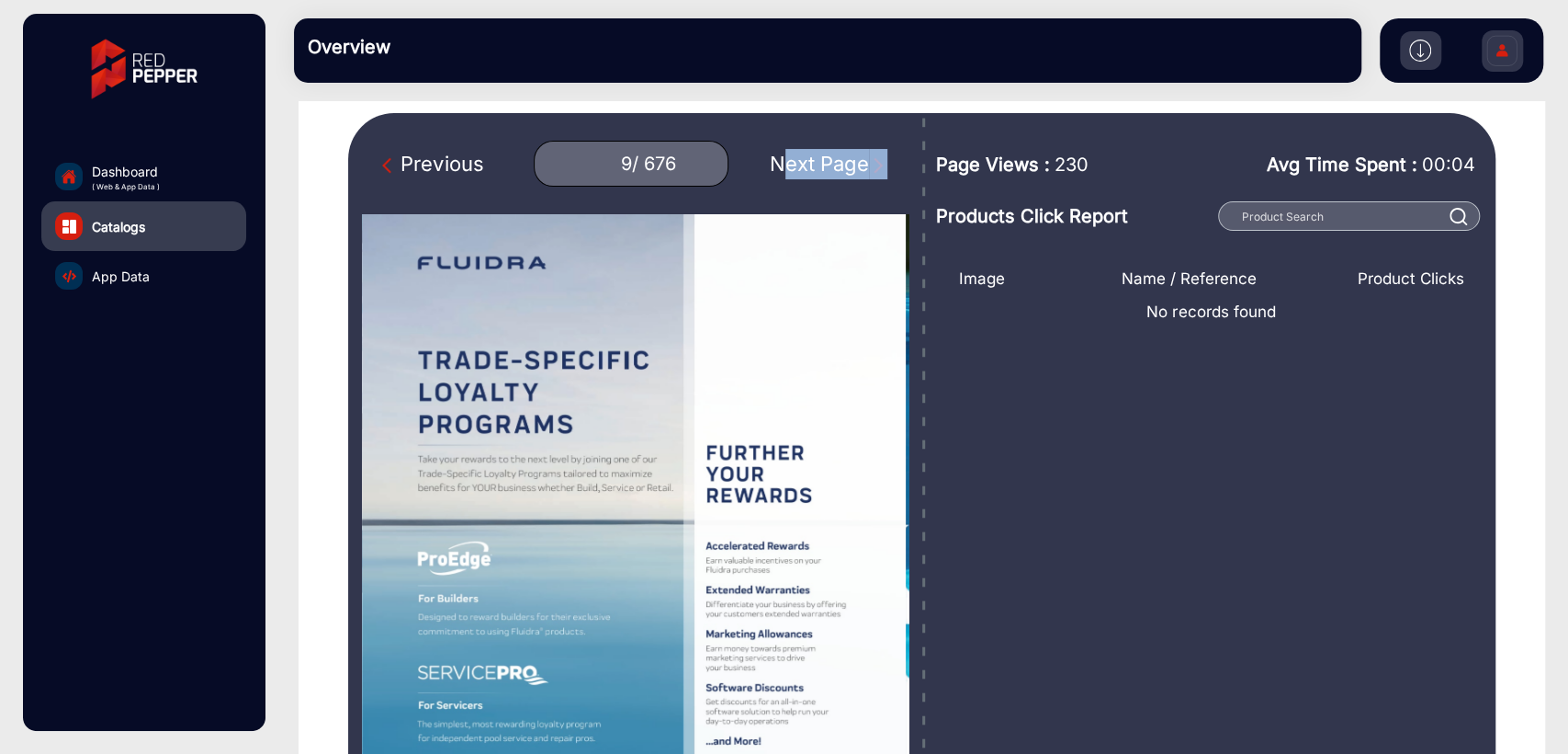
click at [820, 165] on div "Next Page" at bounding box center [828, 164] width 118 height 30
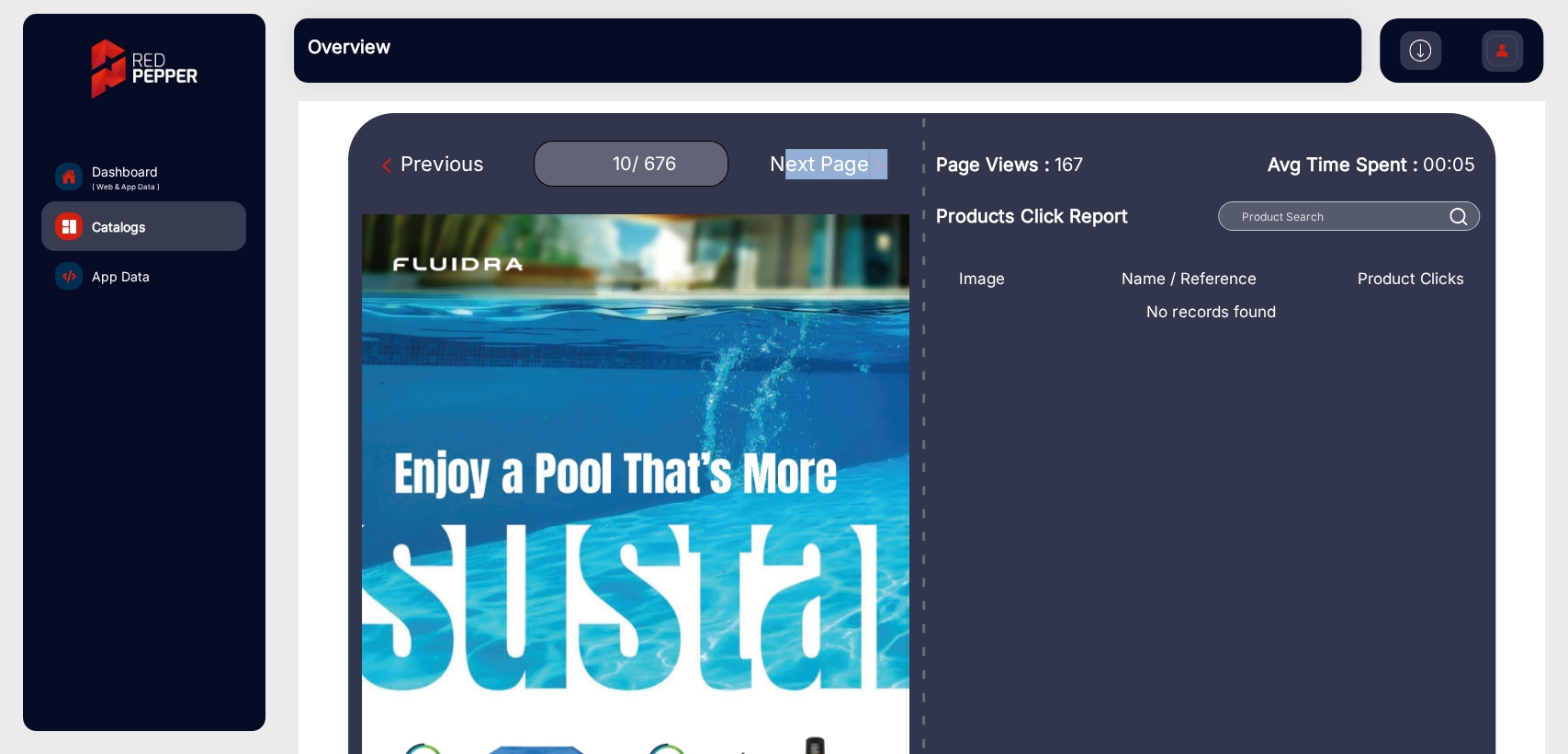
click at [820, 165] on div "Next Page" at bounding box center [828, 164] width 118 height 30
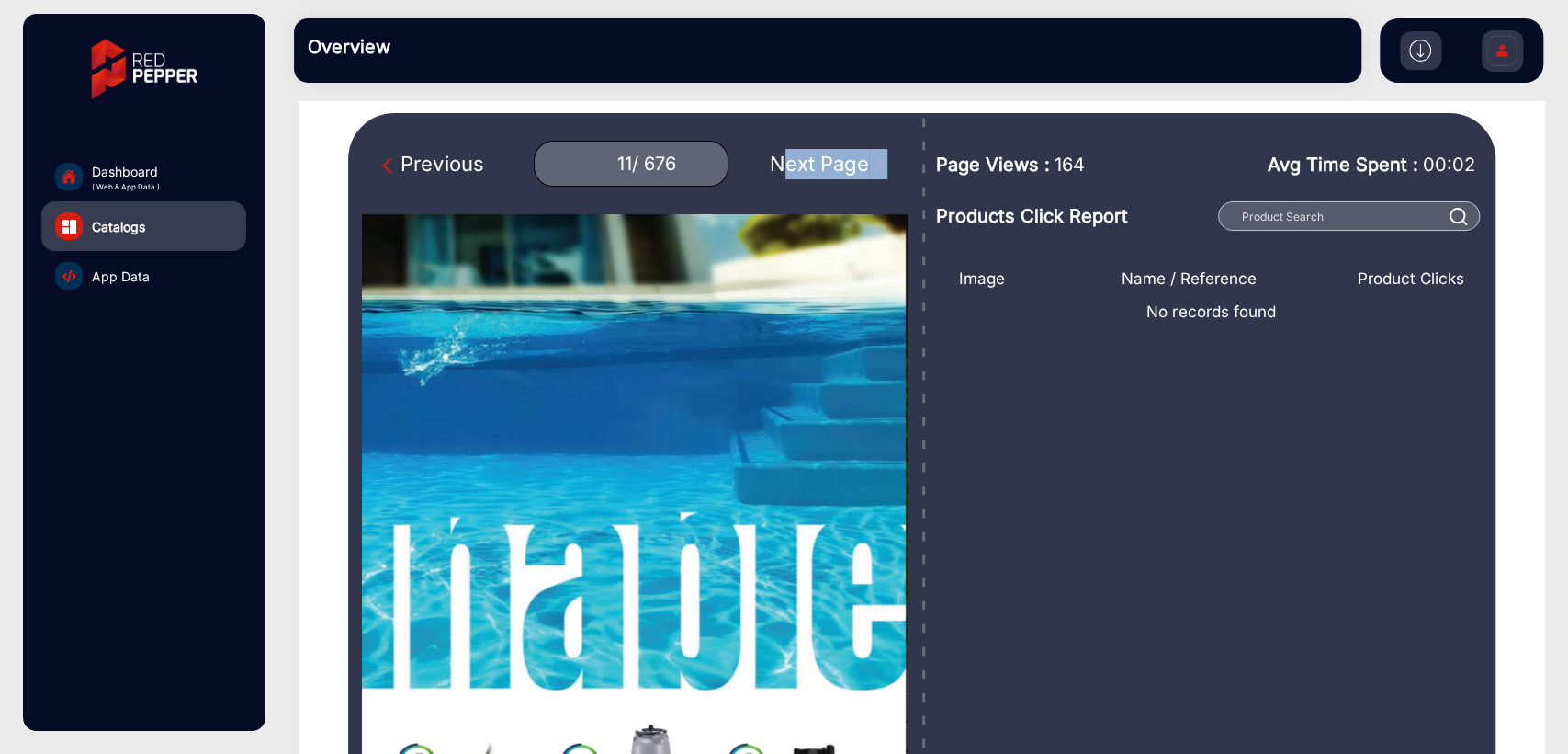
click at [820, 165] on div "Next Page" at bounding box center [828, 164] width 118 height 30
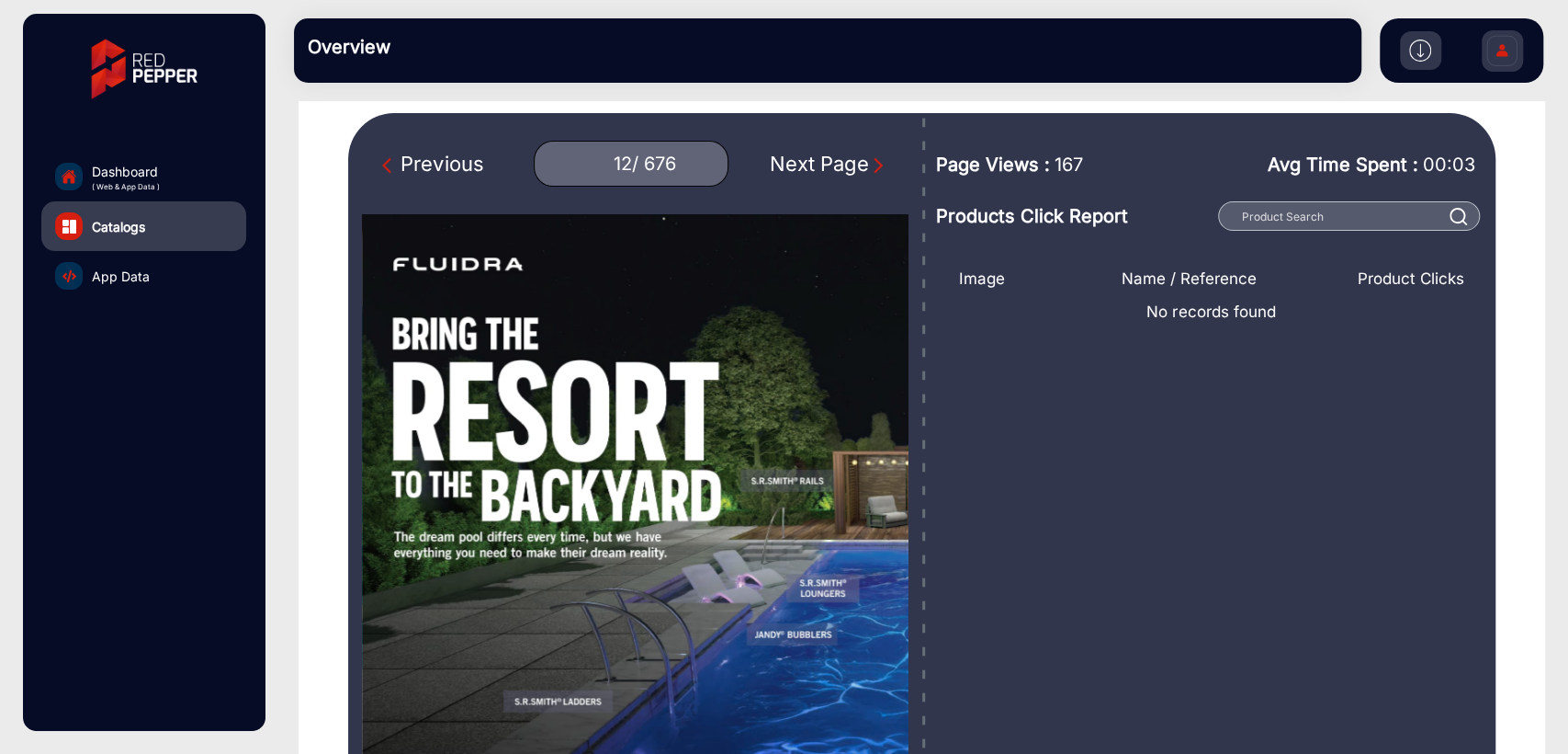
click at [820, 165] on div "Next Page" at bounding box center [828, 164] width 118 height 30
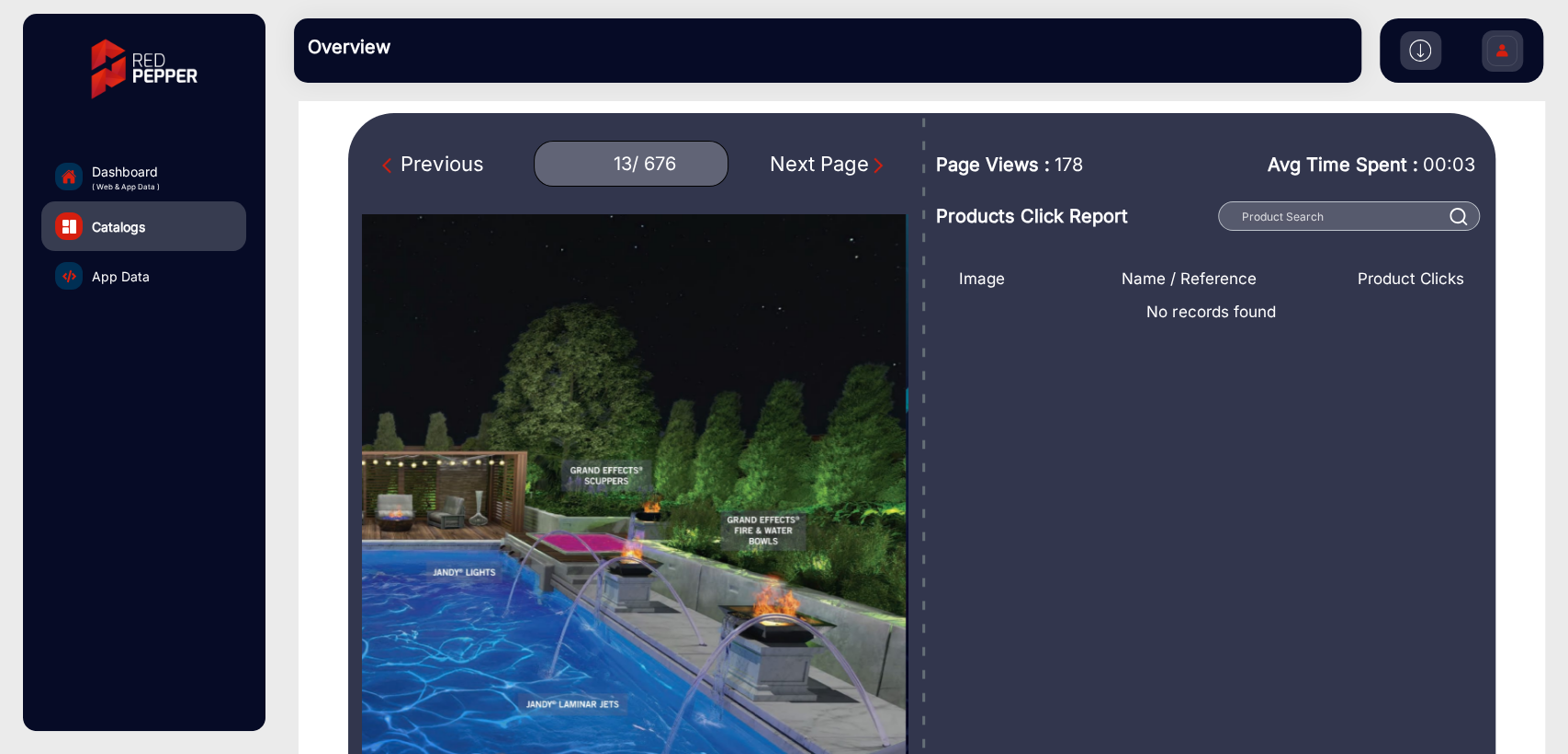
click at [436, 169] on div "Previous" at bounding box center [432, 164] width 101 height 30
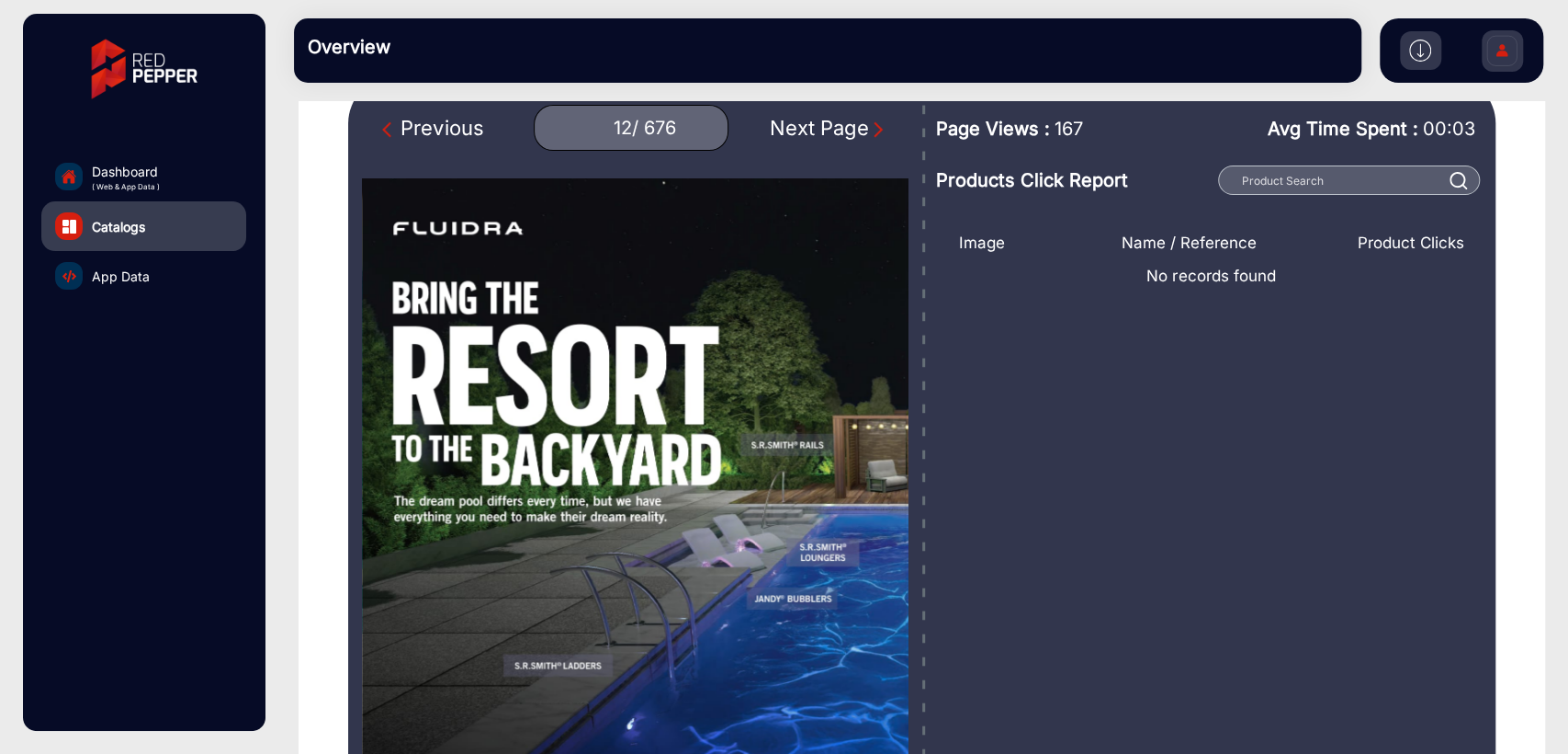
scroll to position [149, 0]
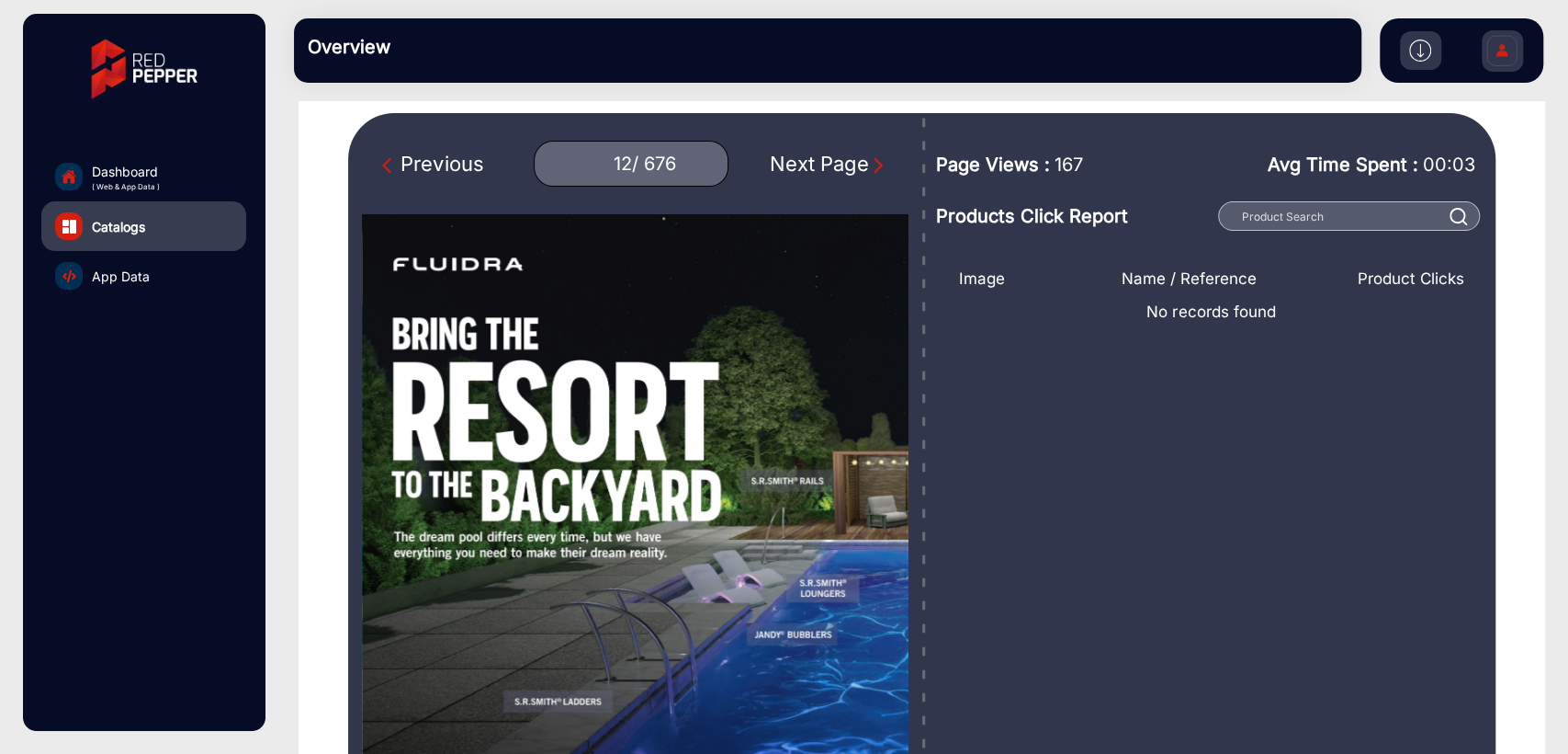
click at [779, 165] on div "Next Page" at bounding box center [828, 164] width 118 height 30
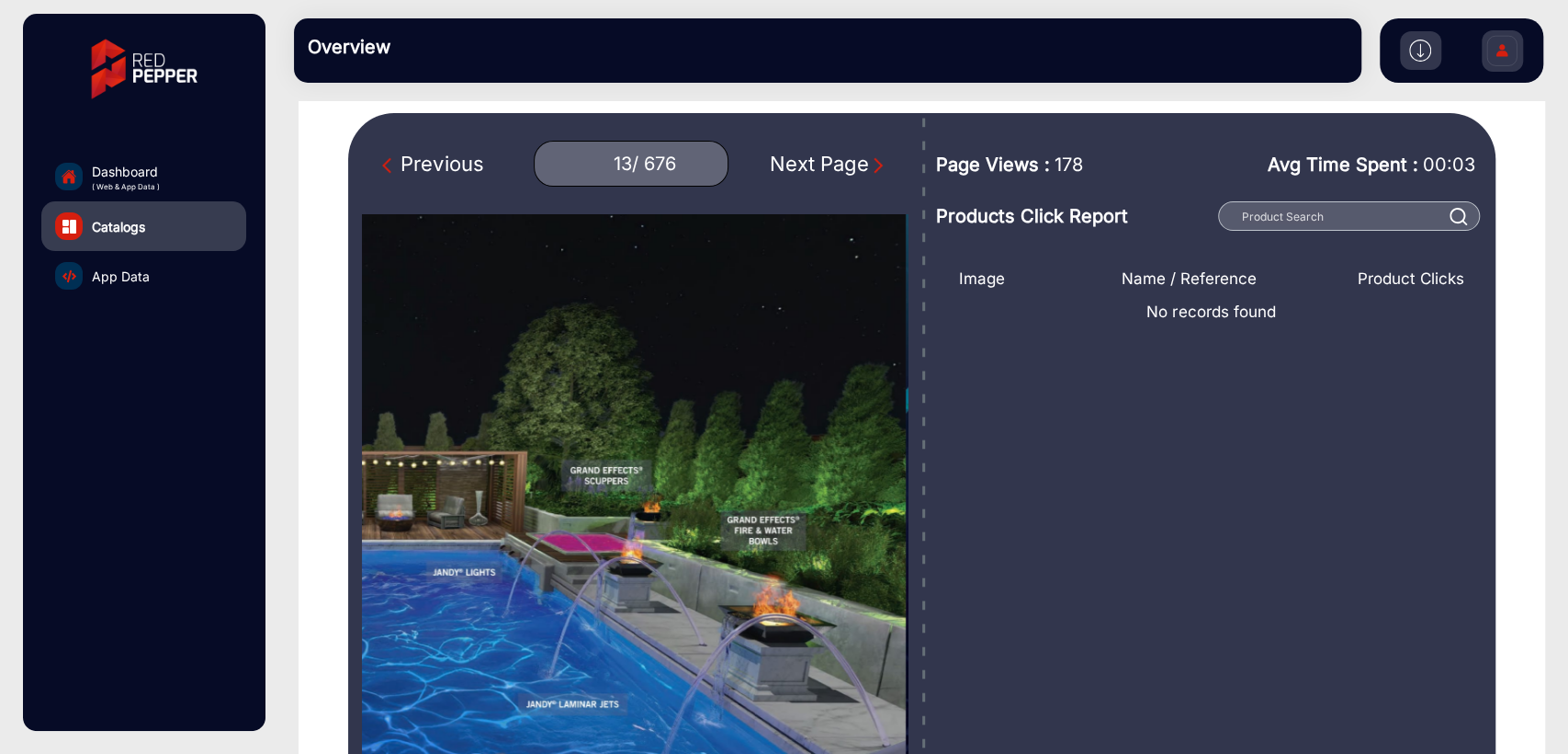
click at [463, 171] on div "Previous" at bounding box center [432, 164] width 101 height 30
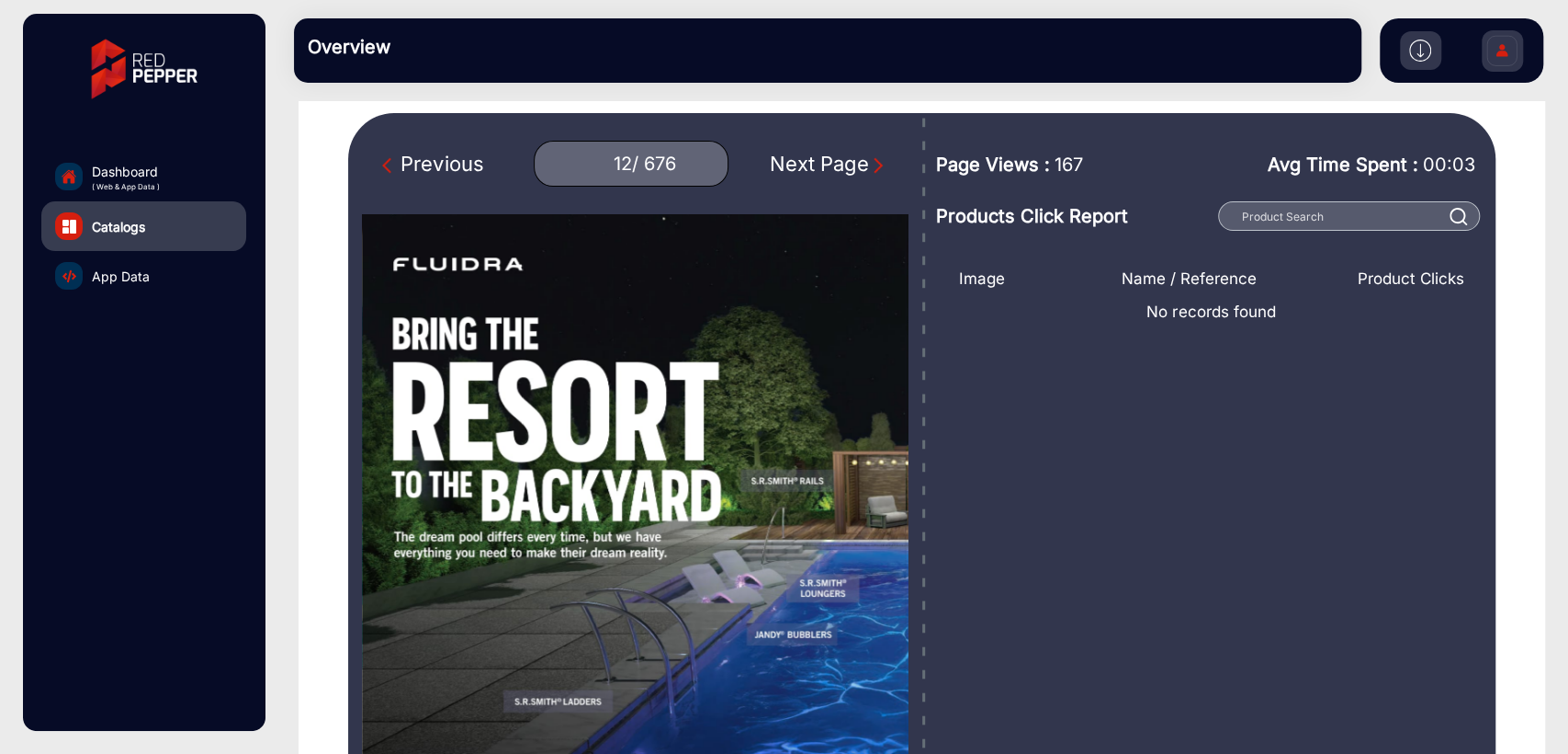
click at [815, 172] on div "Next Page" at bounding box center [828, 164] width 118 height 30
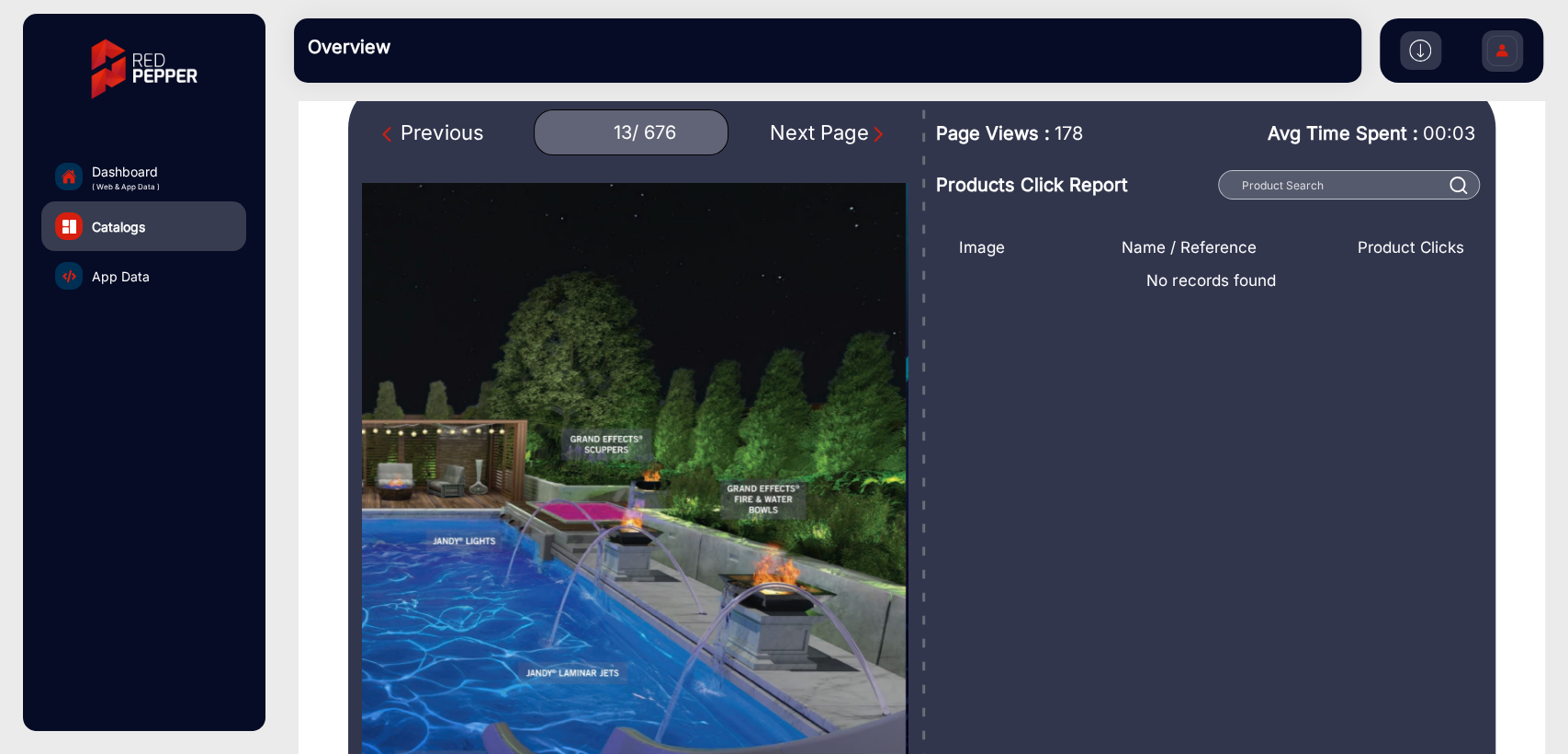
scroll to position [149, 0]
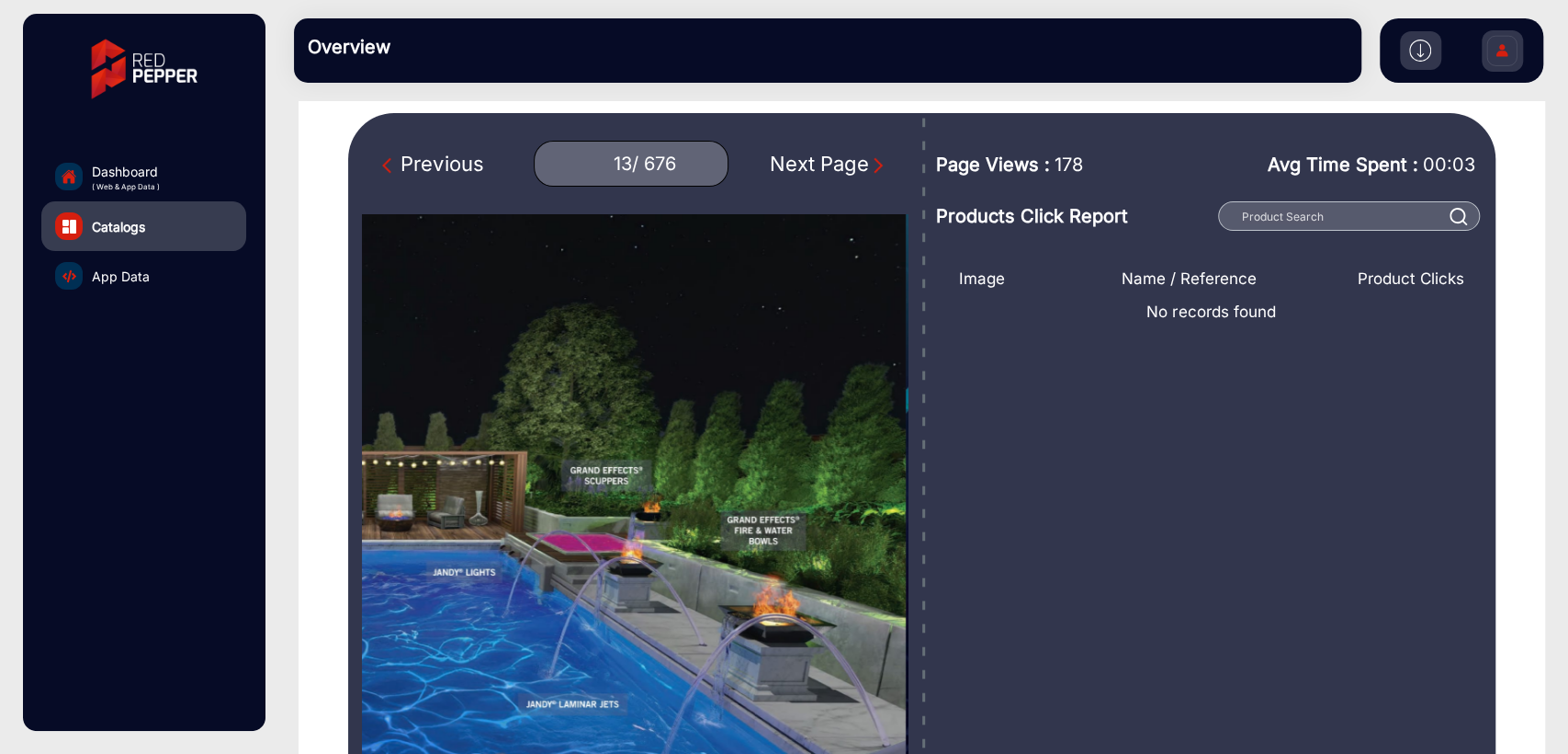
click at [464, 165] on div "Previous" at bounding box center [432, 164] width 101 height 30
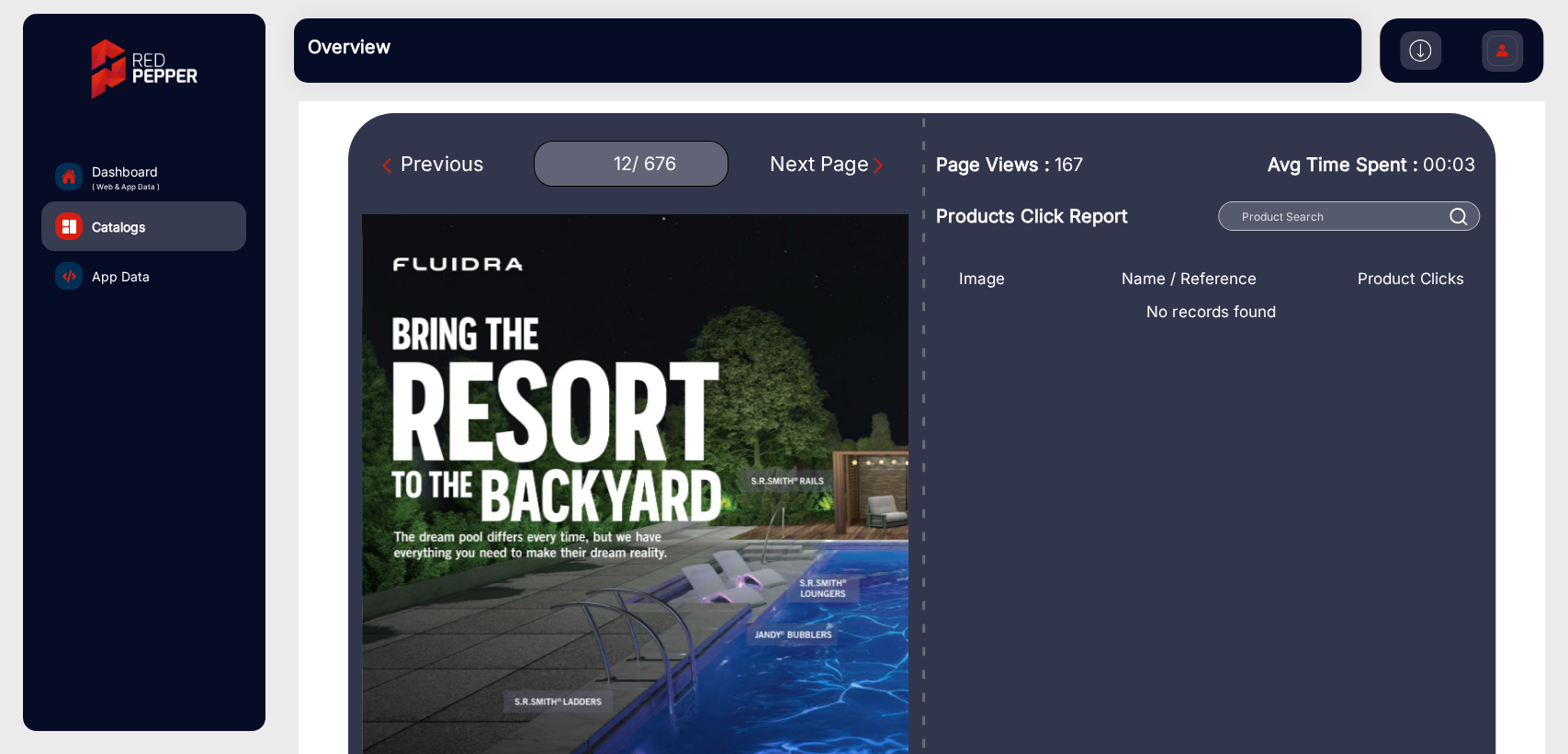
click at [797, 154] on div "Next Page" at bounding box center [828, 164] width 118 height 30
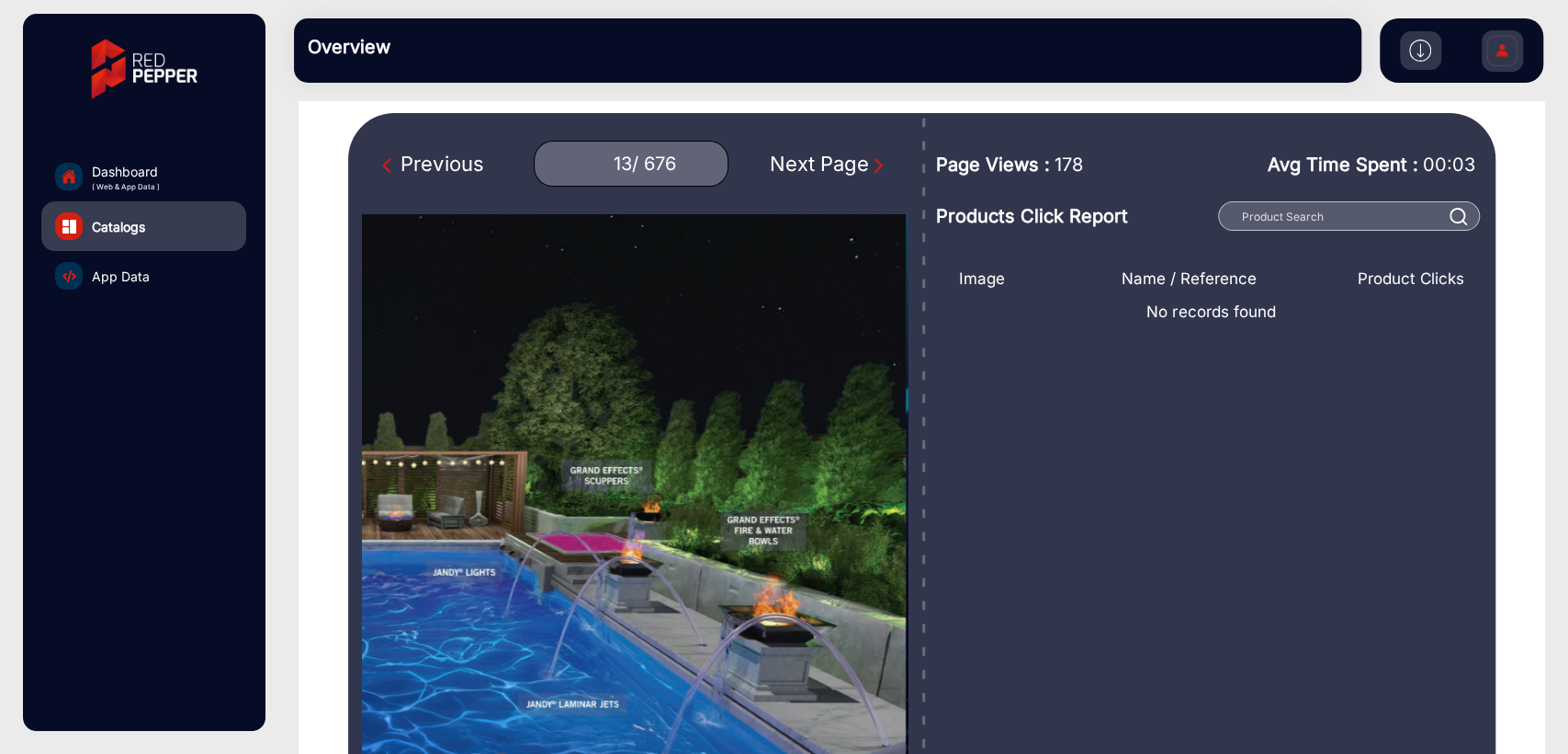
click at [533, 121] on div "Previous 13 / 676 Next Page" at bounding box center [635, 520] width 574 height 815
click at [456, 170] on div "Previous" at bounding box center [432, 164] width 101 height 30
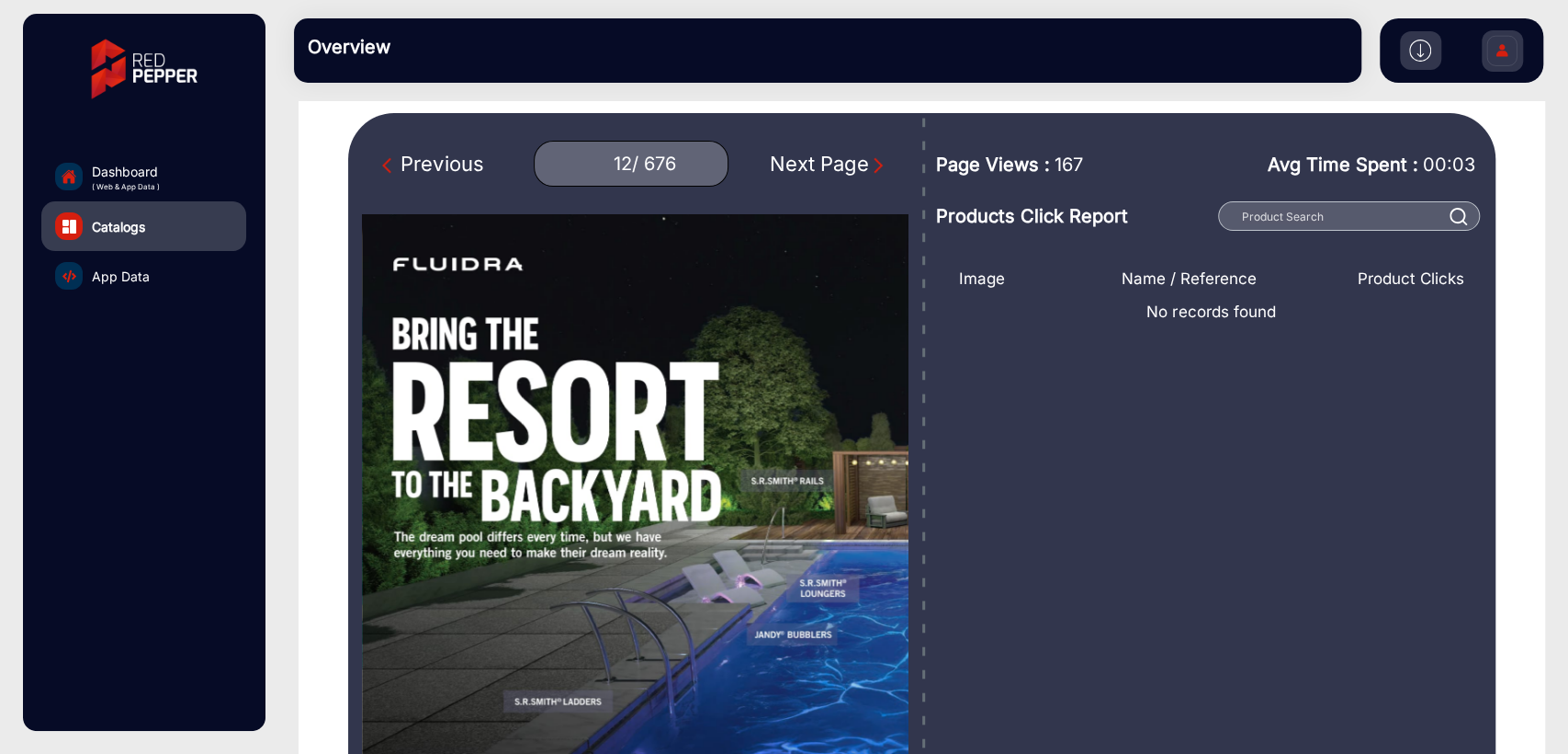
click at [456, 167] on div "Previous" at bounding box center [432, 164] width 101 height 30
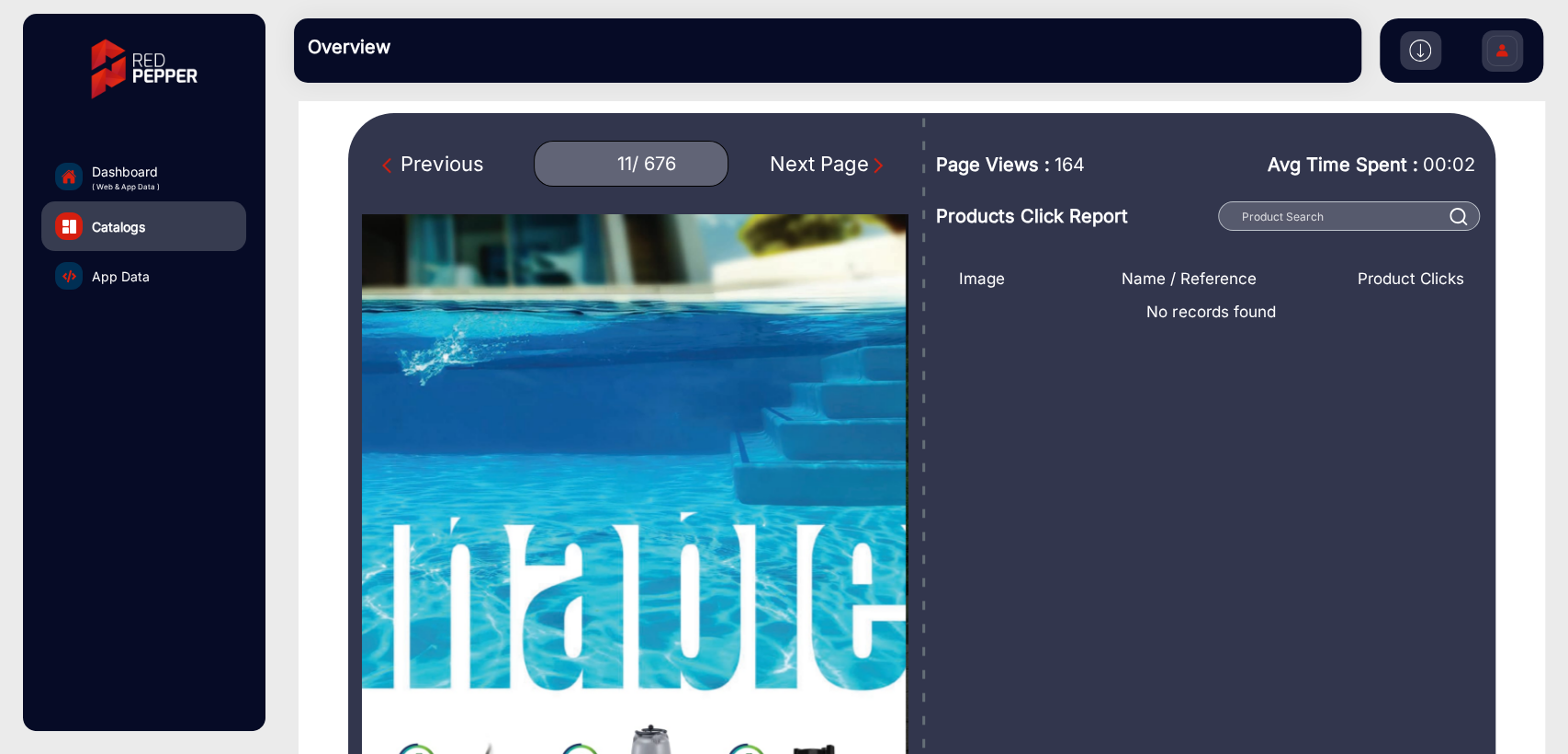
click at [456, 167] on div "Previous" at bounding box center [432, 164] width 101 height 30
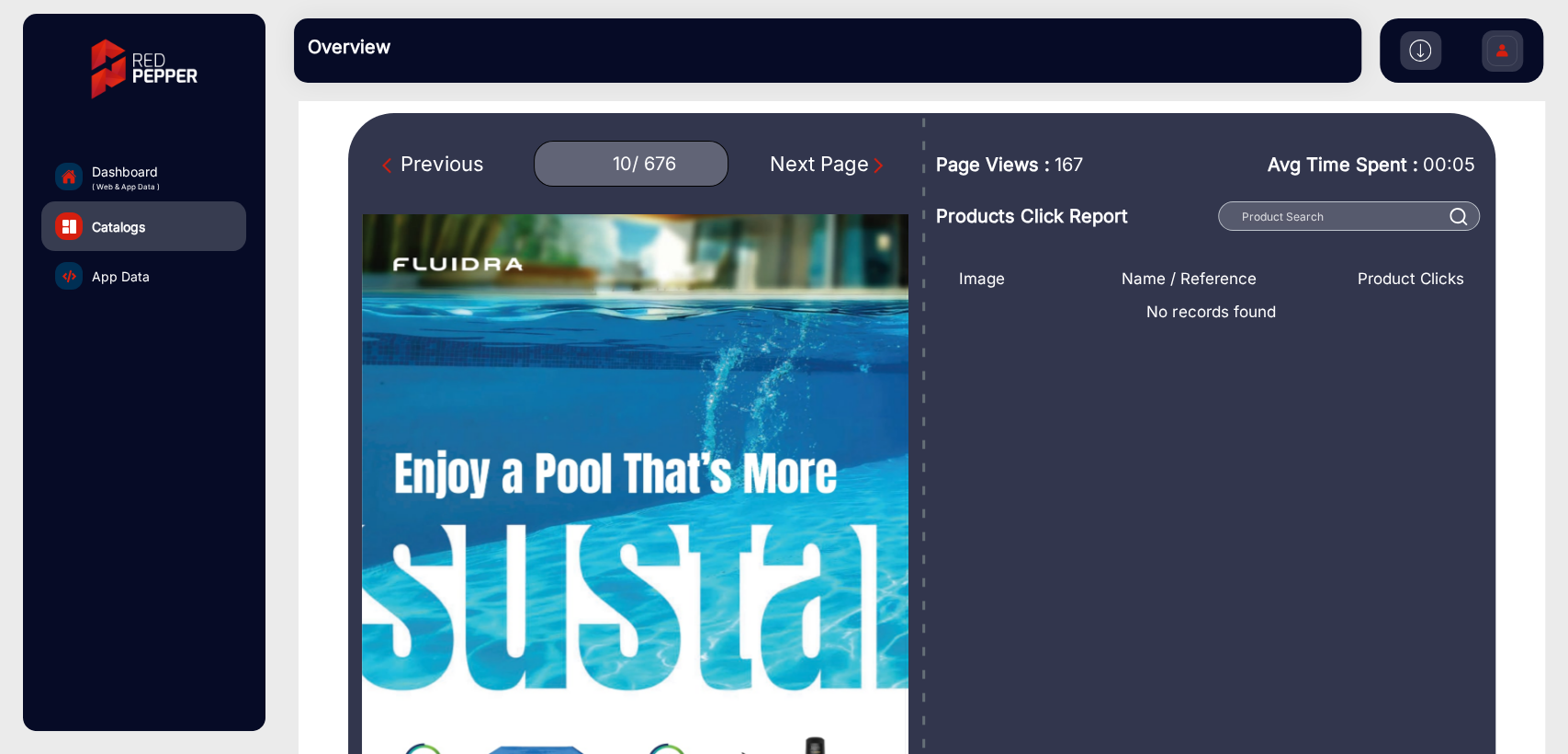
click at [803, 160] on div "Next Page" at bounding box center [828, 164] width 118 height 30
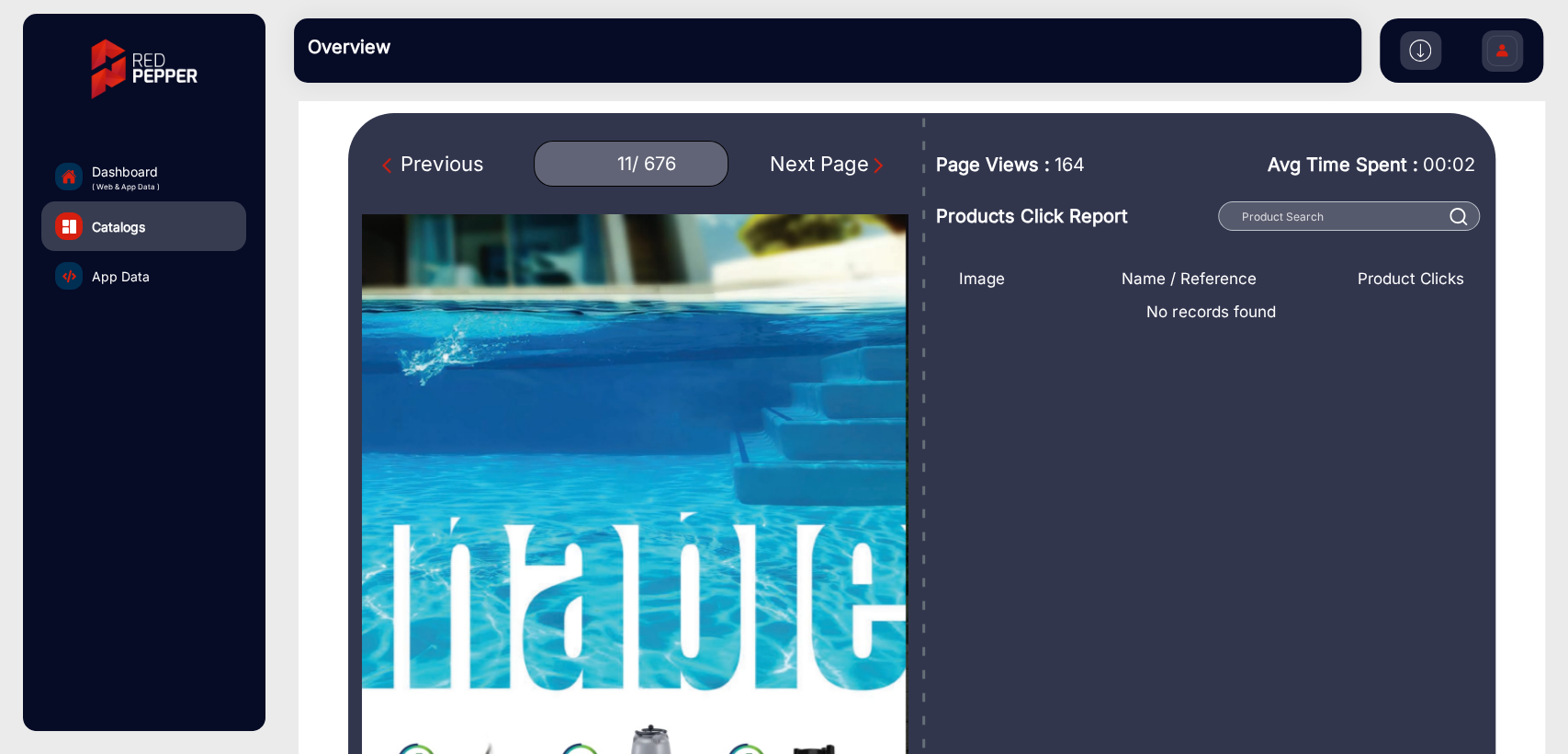
click at [803, 160] on div "Next Page" at bounding box center [828, 164] width 118 height 30
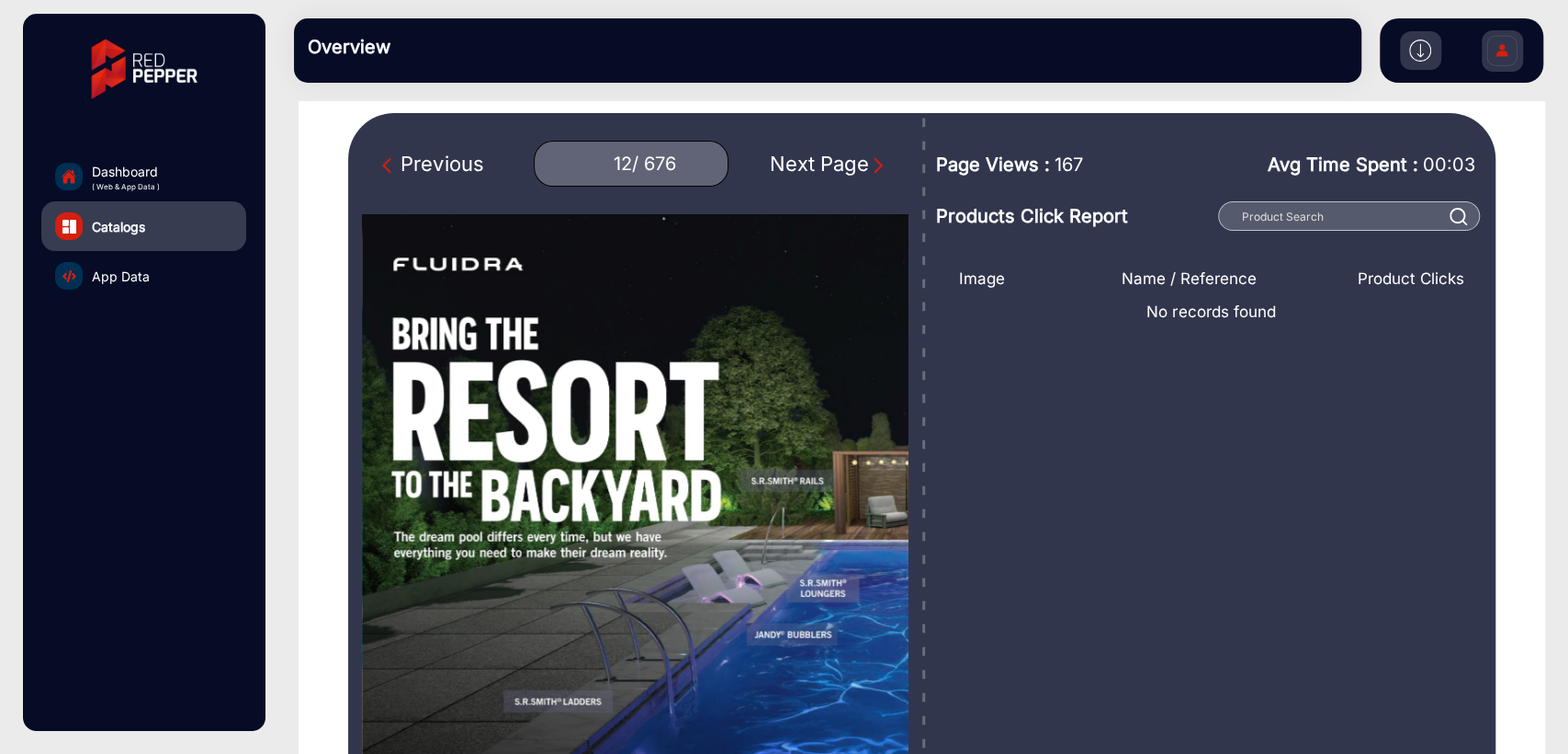
click at [804, 160] on div "Next Page" at bounding box center [828, 164] width 118 height 30
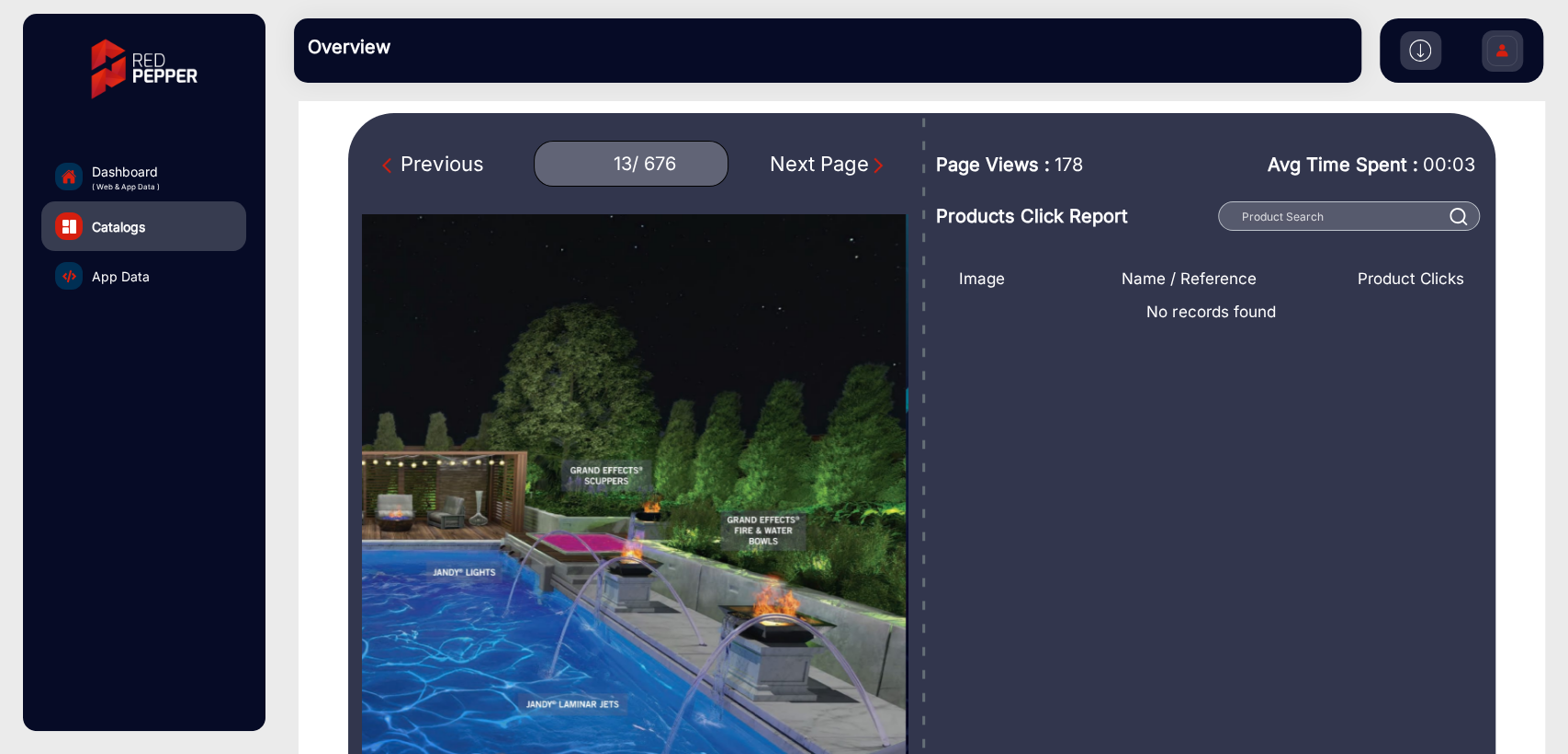
click at [462, 145] on div "Previous 13 / 676 Next Page" at bounding box center [635, 164] width 546 height 46
click at [456, 161] on div "Previous" at bounding box center [432, 164] width 101 height 30
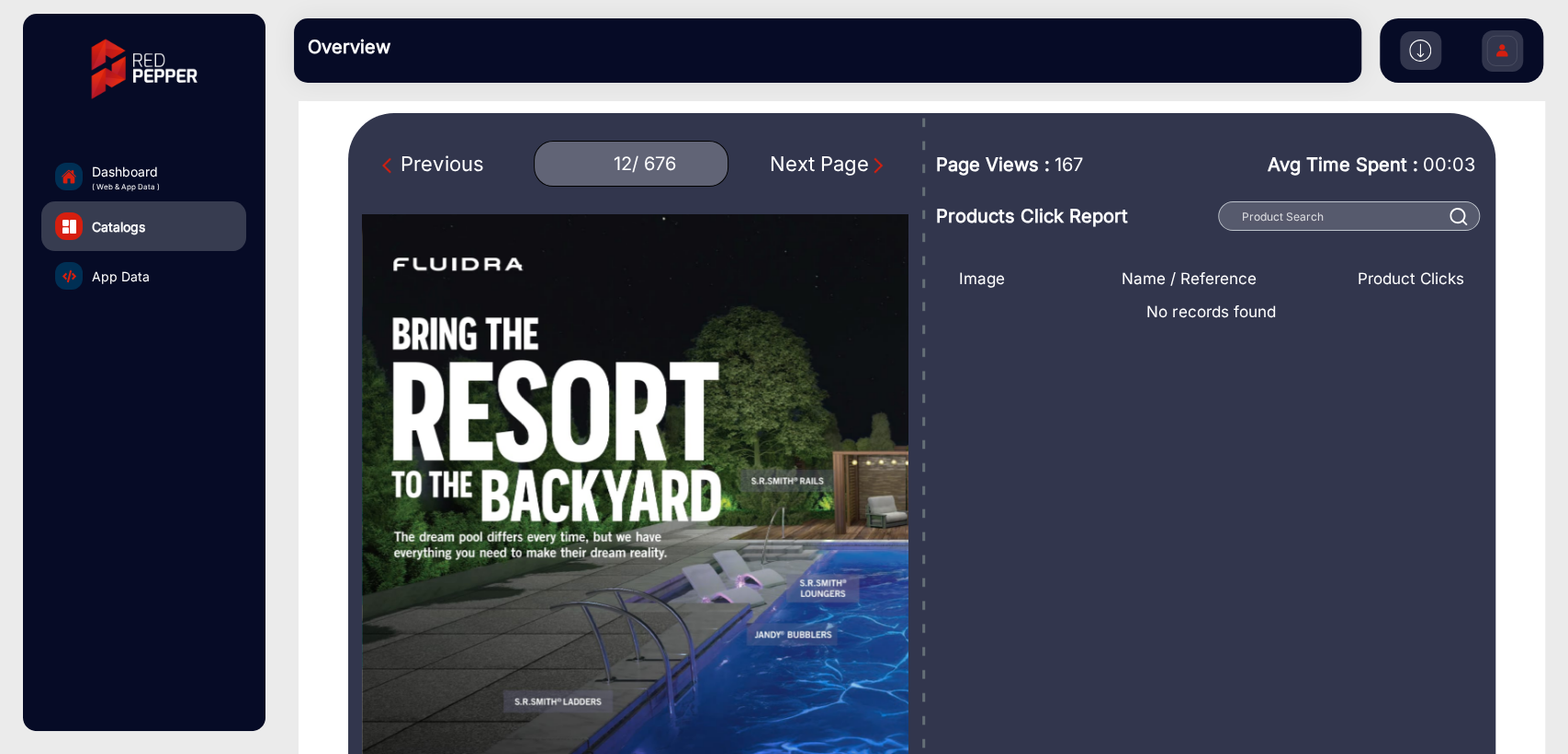
click at [793, 162] on div "Next Page" at bounding box center [828, 164] width 118 height 30
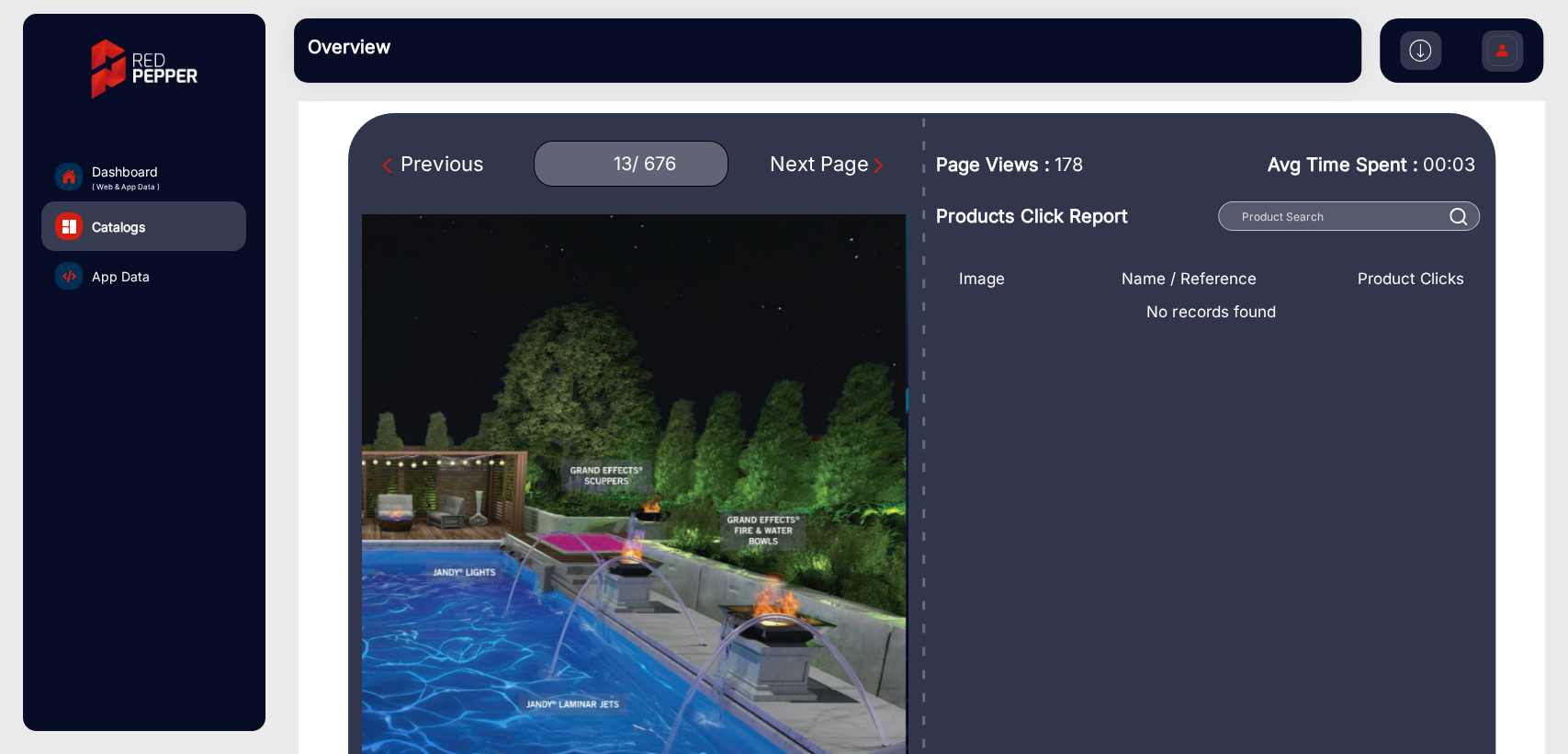
click at [793, 162] on div "Next Page" at bounding box center [828, 164] width 118 height 30
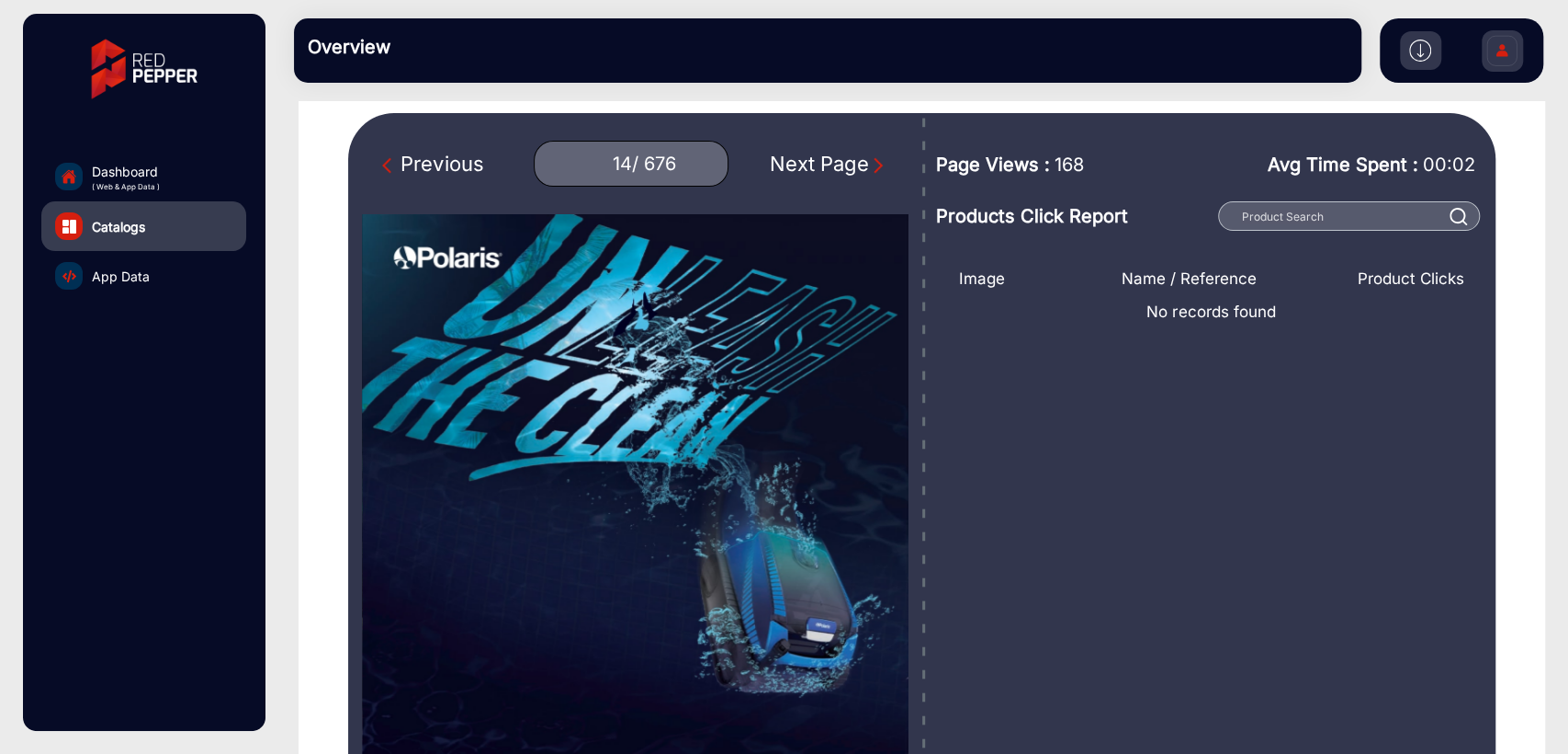
click at [793, 162] on div "Next Page" at bounding box center [828, 164] width 118 height 30
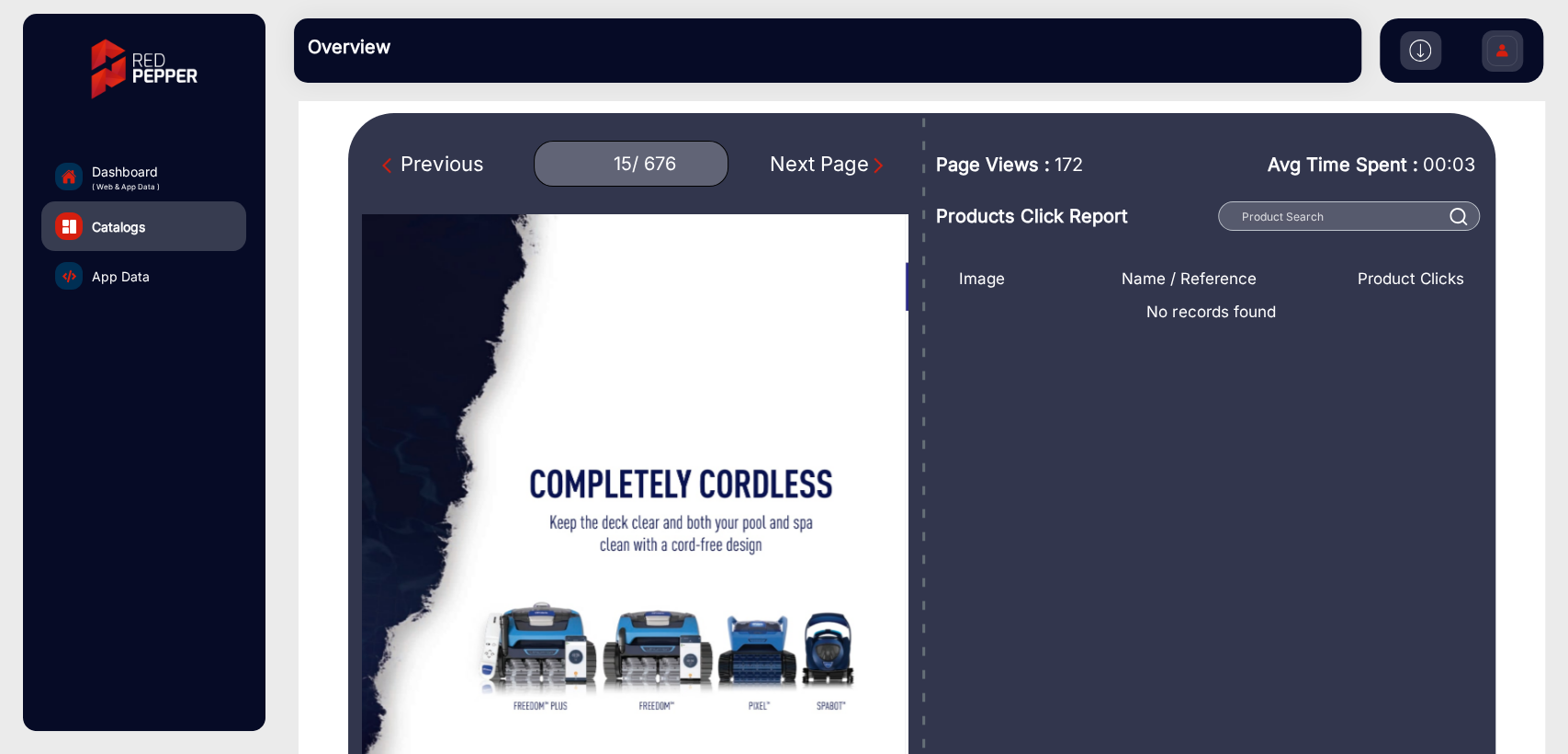
click at [793, 162] on div "Next Page" at bounding box center [828, 164] width 118 height 30
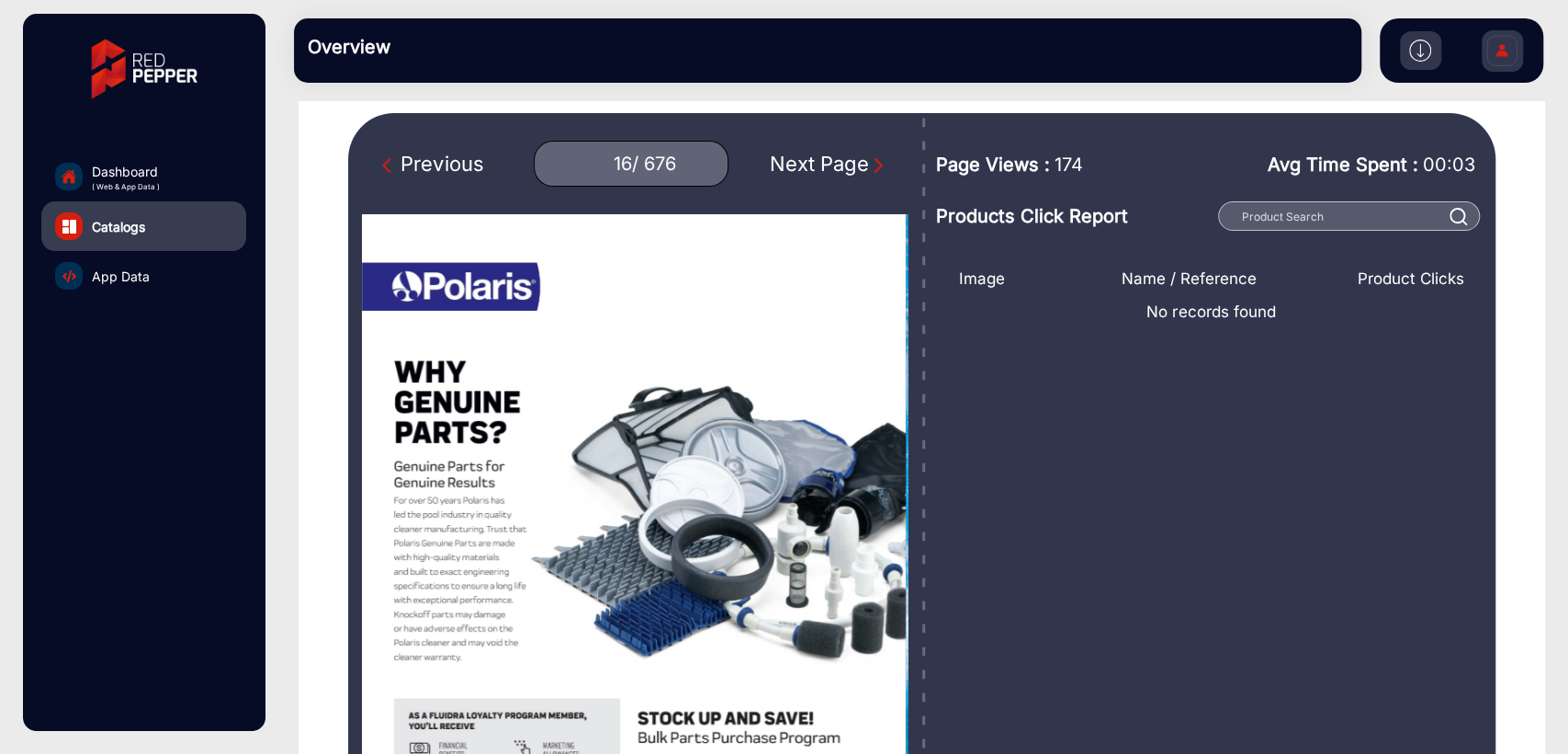
click at [793, 162] on div "Next Page" at bounding box center [828, 164] width 118 height 30
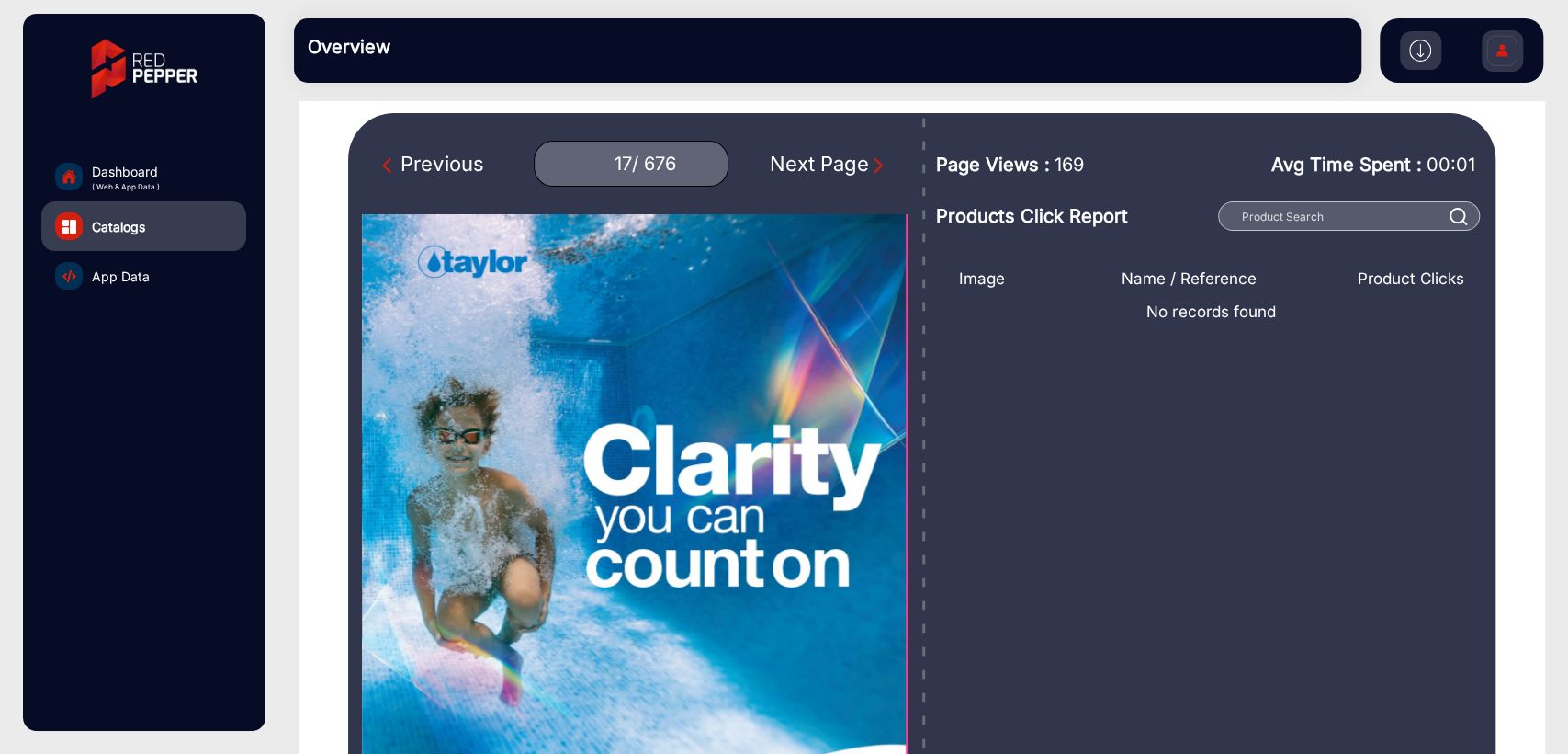
click at [416, 156] on div "Previous" at bounding box center [432, 164] width 101 height 30
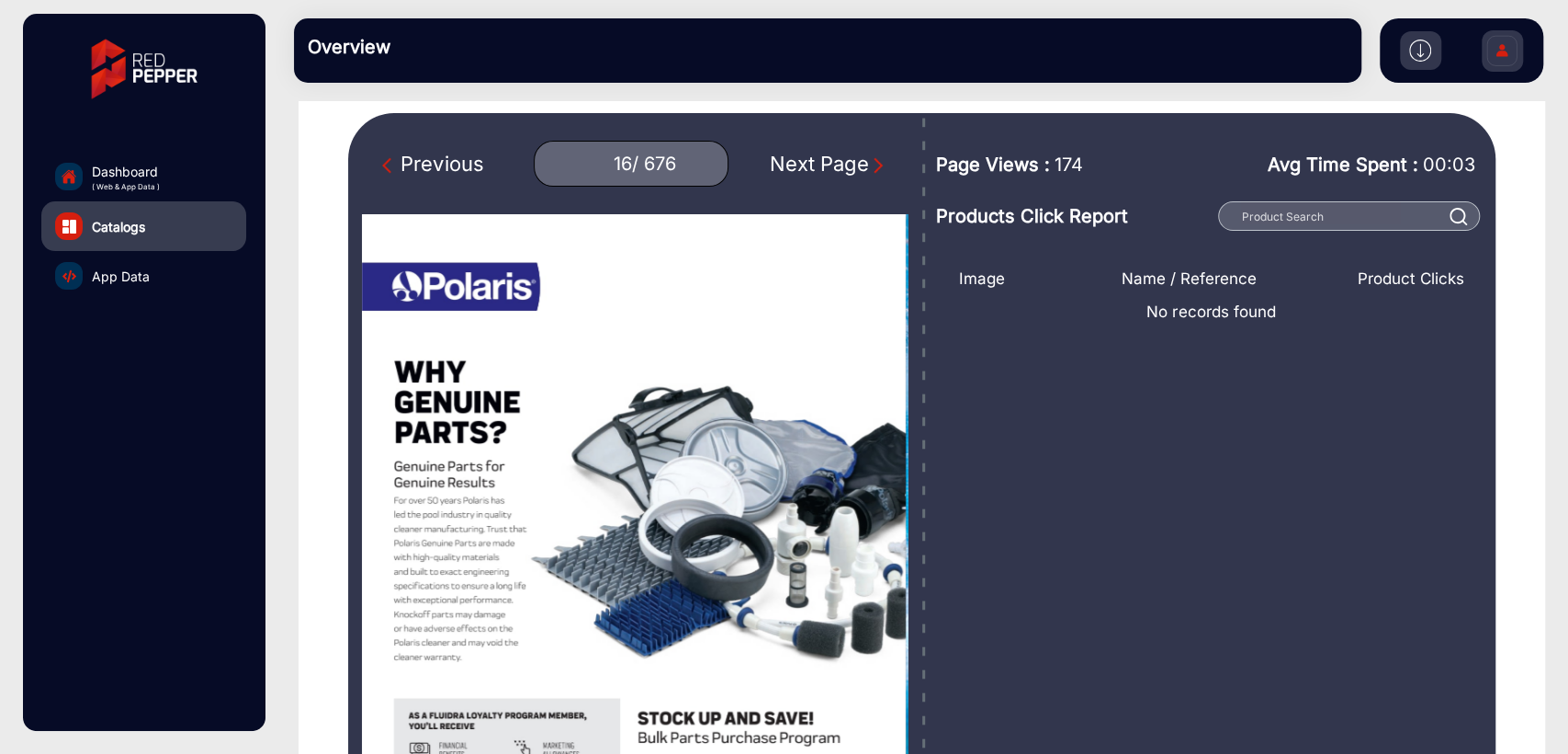
click at [416, 156] on div "Previous" at bounding box center [432, 164] width 101 height 30
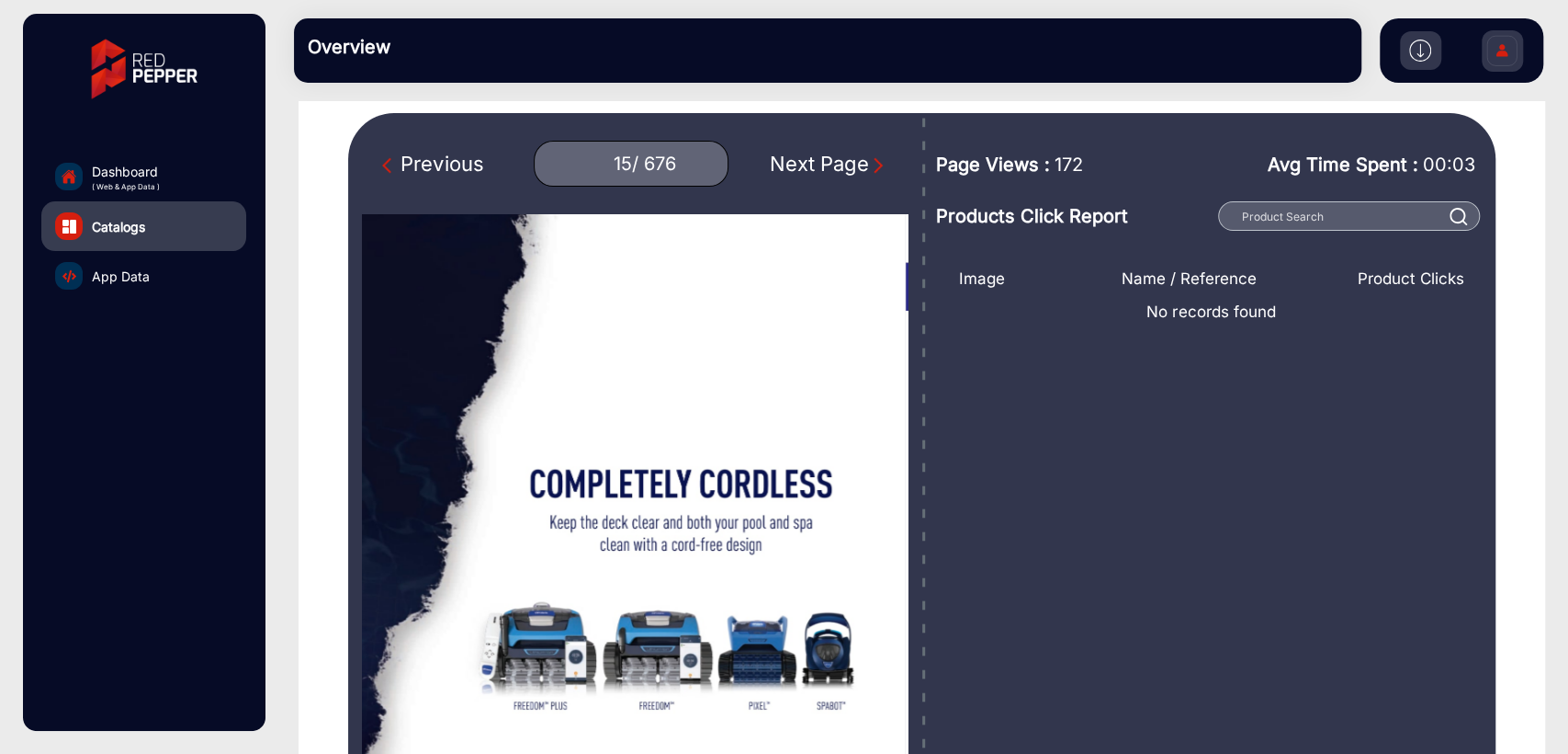
click at [495, 122] on div "Previous 15 / 676 Next Page" at bounding box center [635, 520] width 574 height 815
click at [424, 164] on div "Previous" at bounding box center [432, 164] width 101 height 30
type input "14"
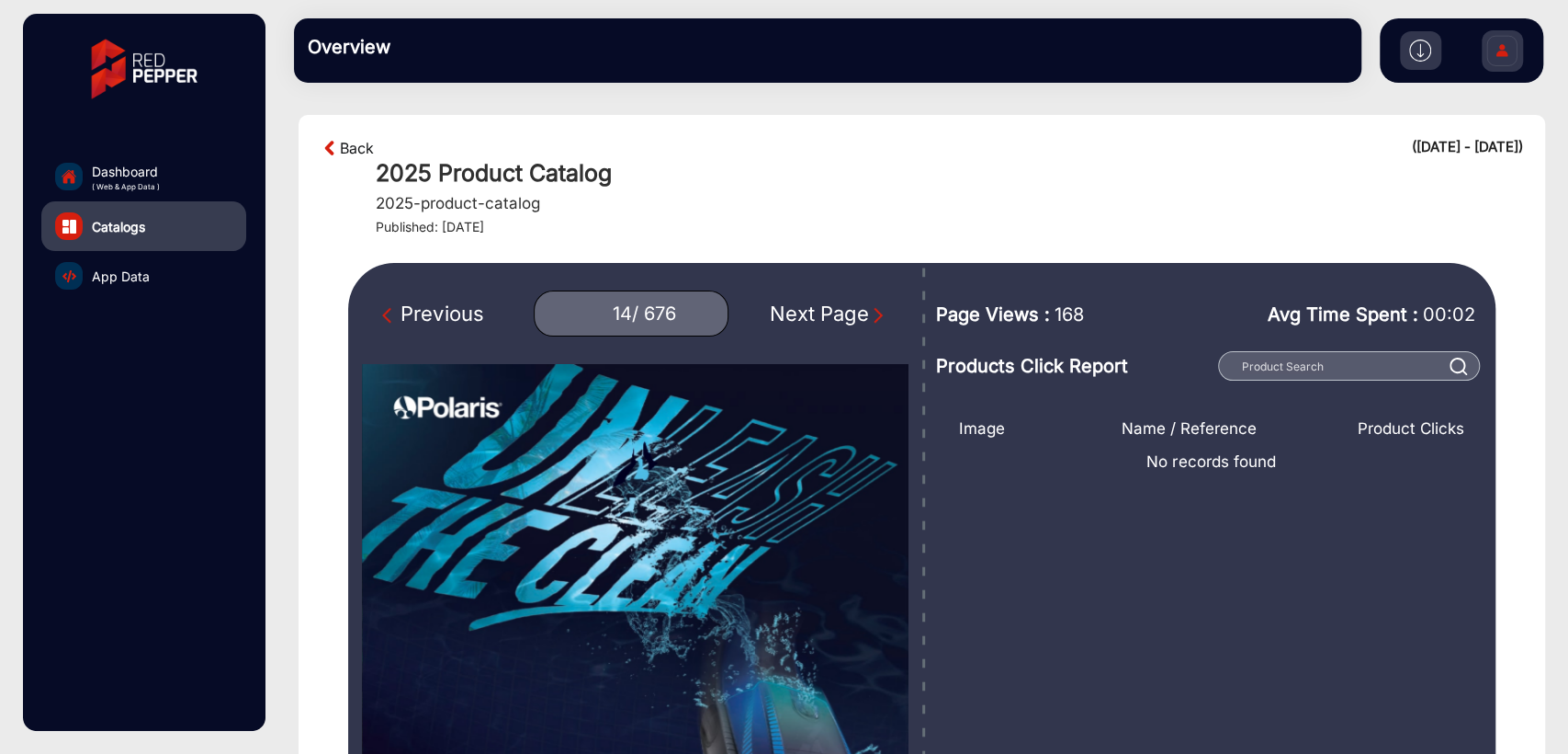
click at [340, 141] on link "Back" at bounding box center [357, 149] width 34 height 22
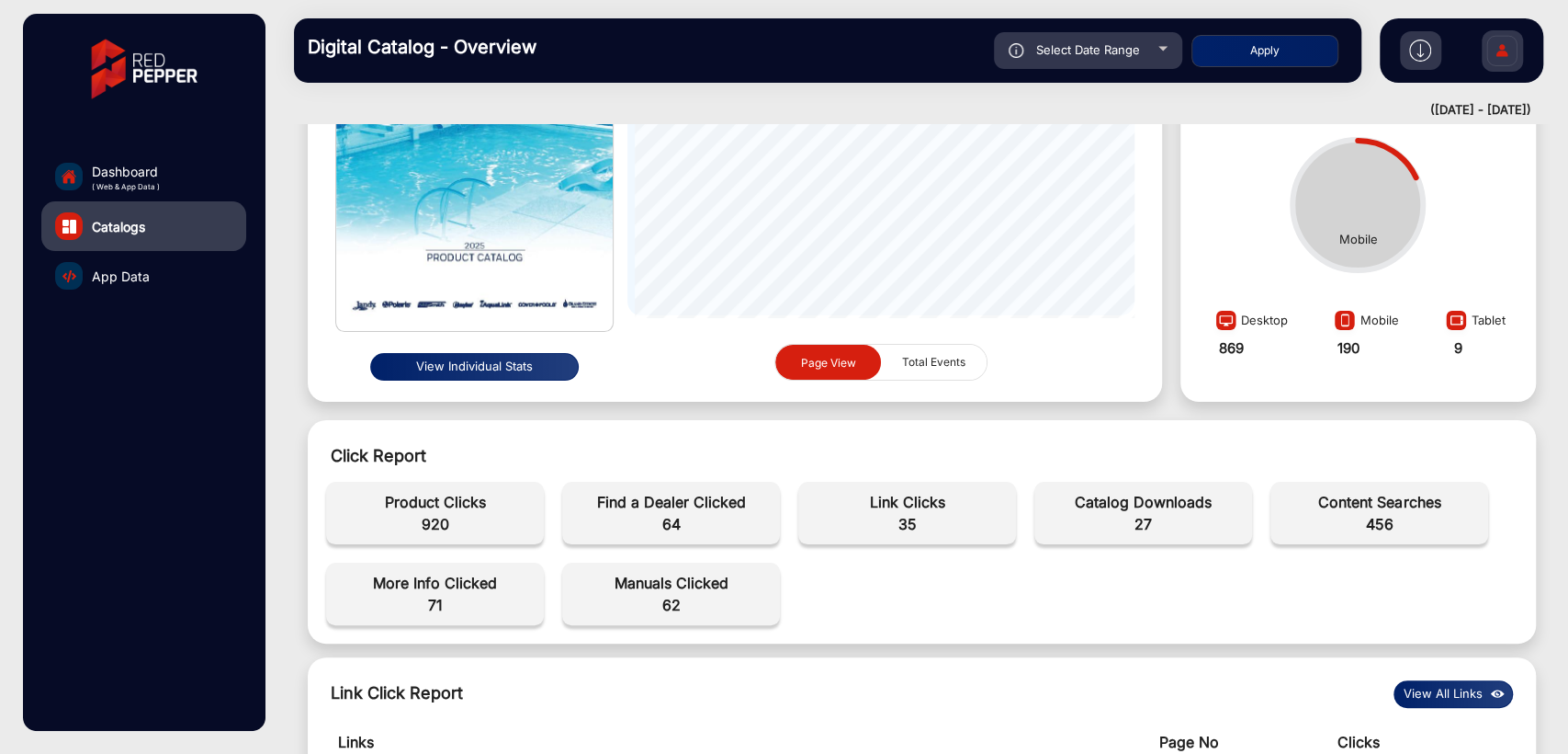
scroll to position [15, 0]
